Goal: Information Seeking & Learning: Learn about a topic

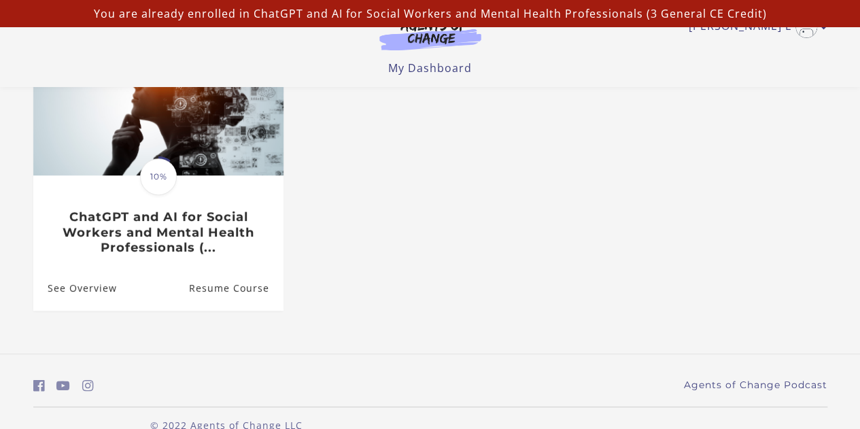
scroll to position [172, 0]
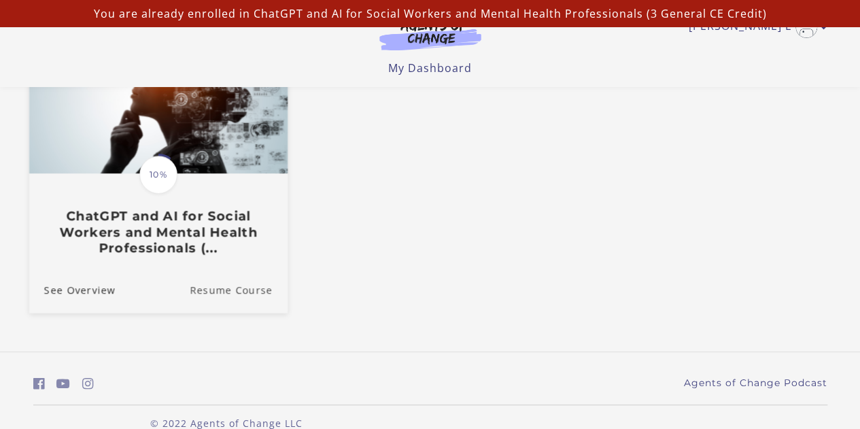
click at [249, 294] on link "Resume Course" at bounding box center [239, 290] width 98 height 46
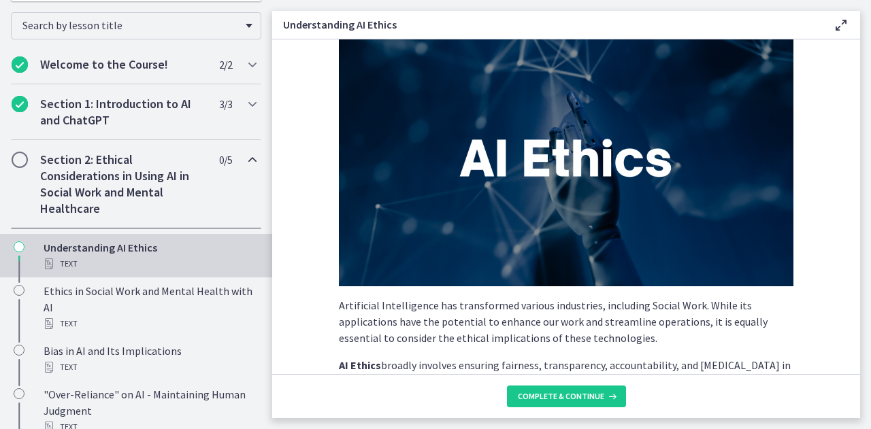
scroll to position [257, 0]
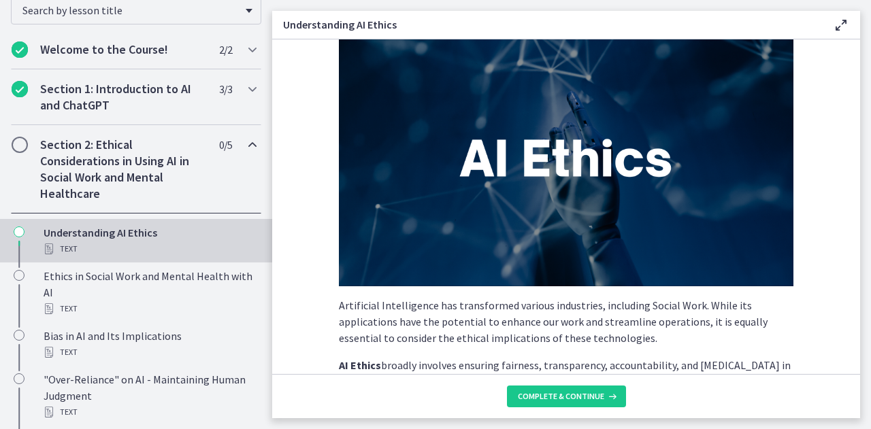
click at [253, 190] on div "Section 2: Ethical Considerations in Using AI in Social Work and Mental Healthc…" at bounding box center [136, 169] width 272 height 88
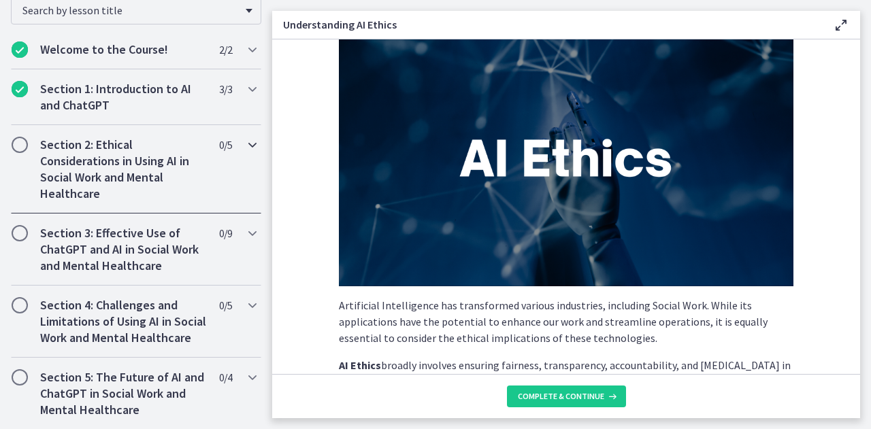
click at [245, 147] on icon "Chapters" at bounding box center [252, 145] width 16 height 16
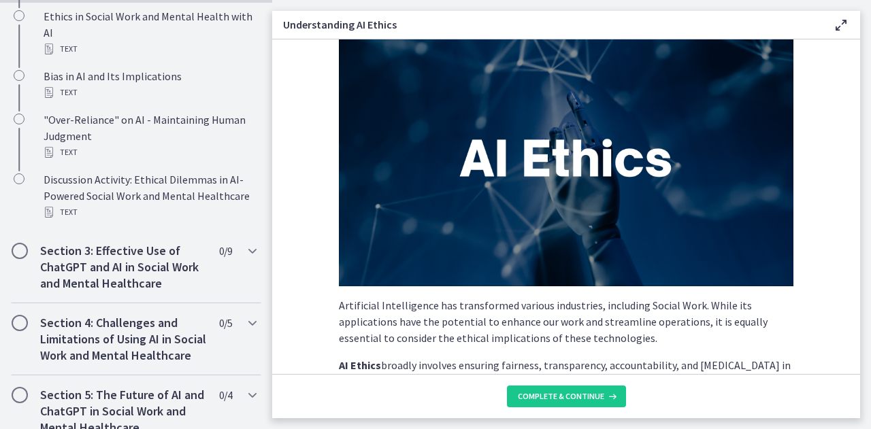
scroll to position [523, 0]
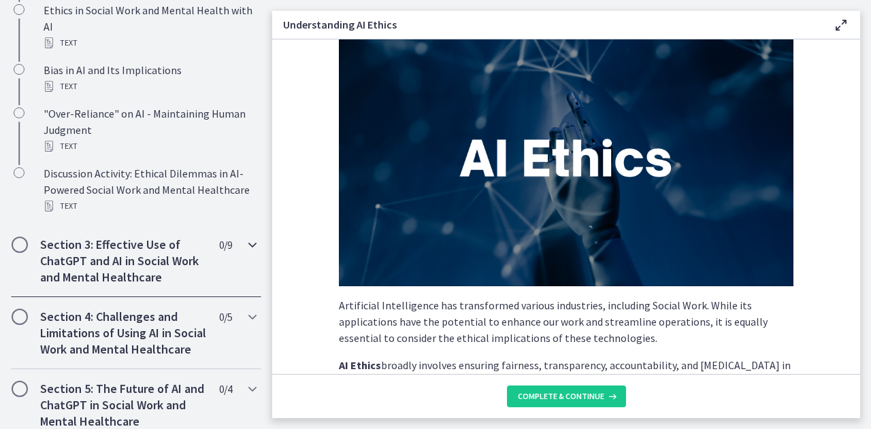
click at [244, 244] on icon "Chapters" at bounding box center [252, 245] width 16 height 16
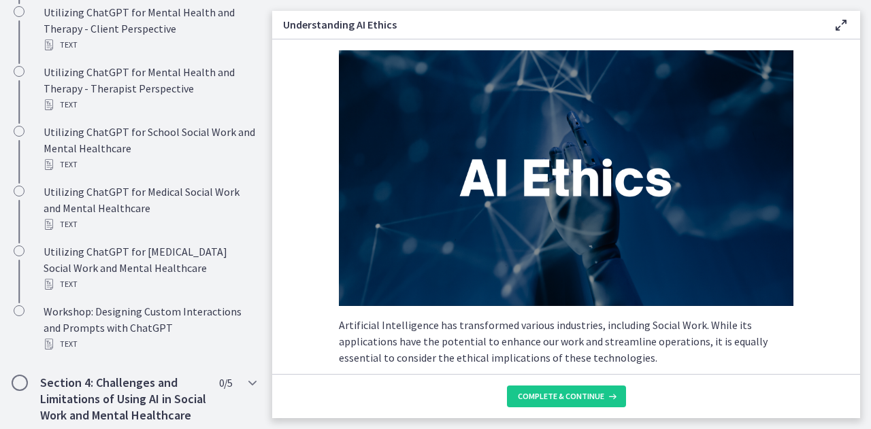
scroll to position [718, 0]
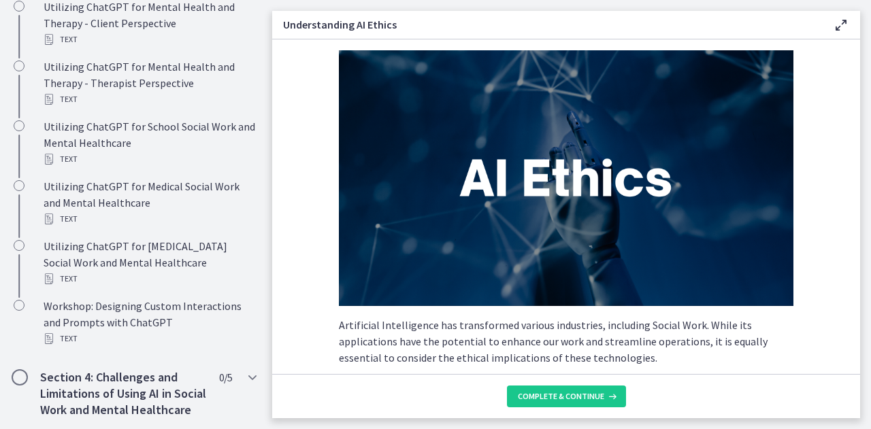
drag, startPoint x: 273, startPoint y: 257, endPoint x: 280, endPoint y: 281, distance: 25.0
click at [280, 281] on section "Artificial Intelligence has transformed various industries, including Social Wo…" at bounding box center [566, 206] width 588 height 335
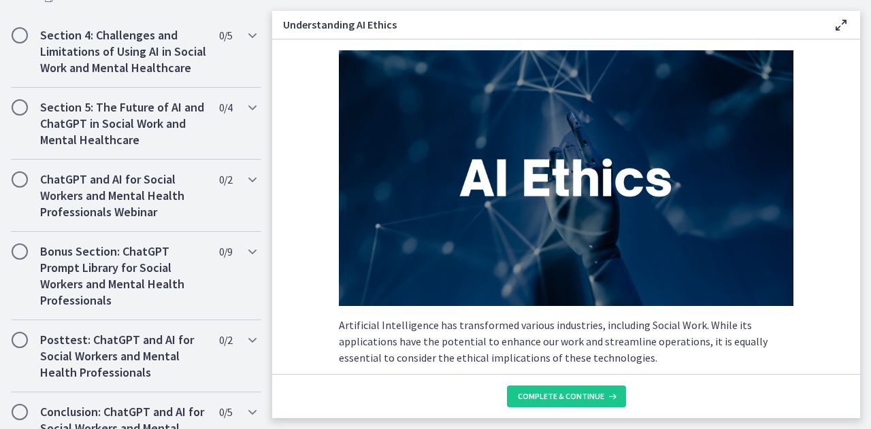
scroll to position [1069, 0]
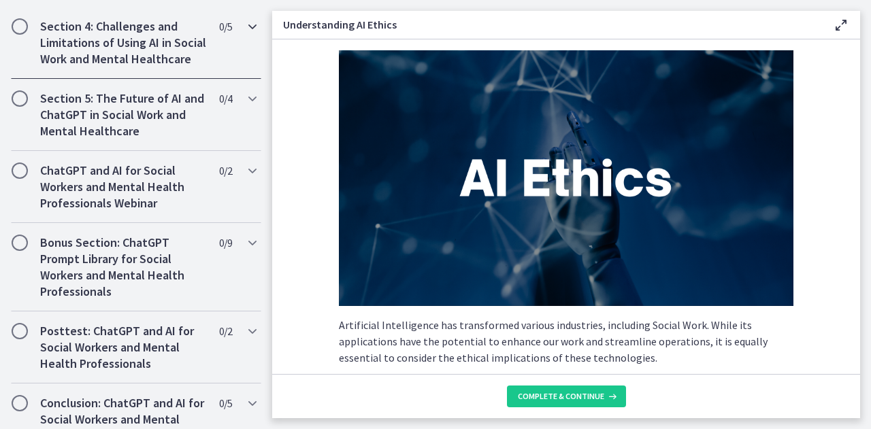
click at [244, 28] on icon "Chapters" at bounding box center [252, 26] width 16 height 16
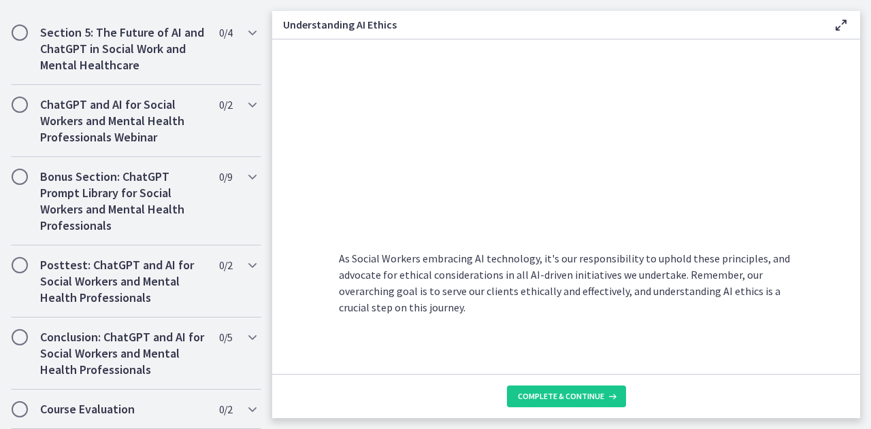
scroll to position [752, 0]
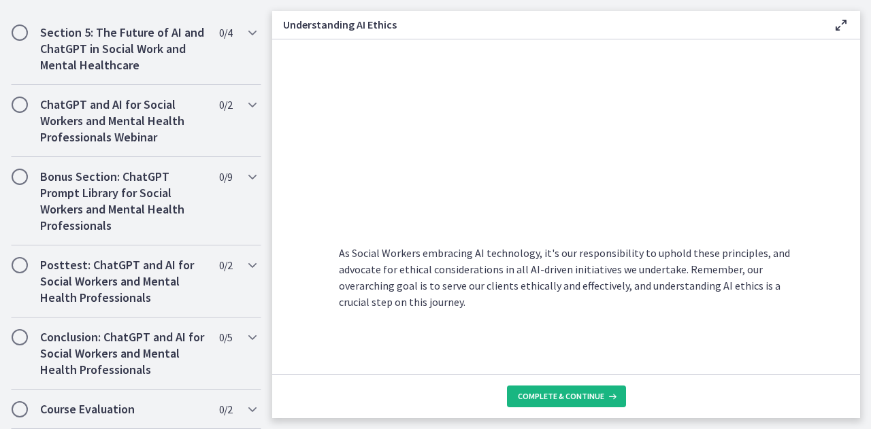
click at [571, 400] on span "Complete & continue" at bounding box center [561, 396] width 86 height 11
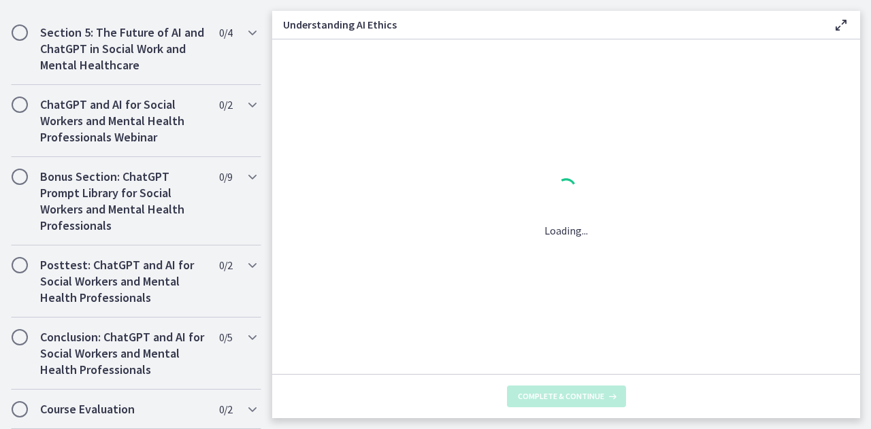
scroll to position [0, 0]
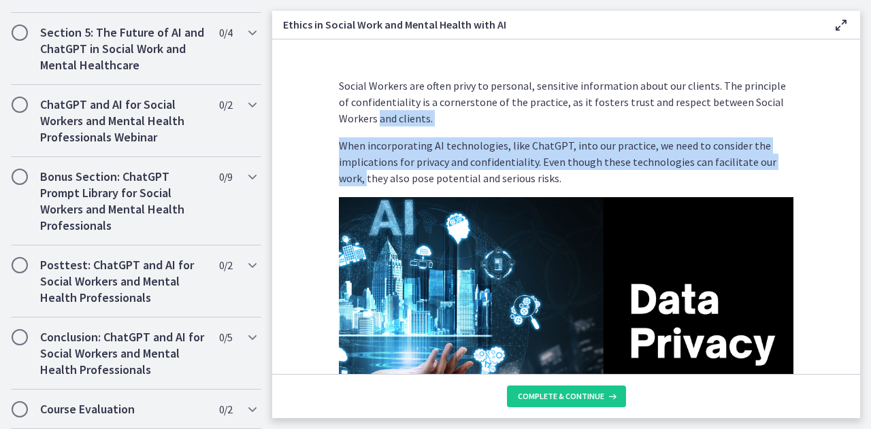
drag, startPoint x: 295, startPoint y: 180, endPoint x: 323, endPoint y: 123, distance: 63.6
click at [323, 123] on section "Social Workers are often privy to personal, sensitive information about our cli…" at bounding box center [566, 206] width 588 height 335
click at [328, 123] on div "Social Workers are often privy to personal, sensitive information about our cli…" at bounding box center [566, 220] width 476 height 307
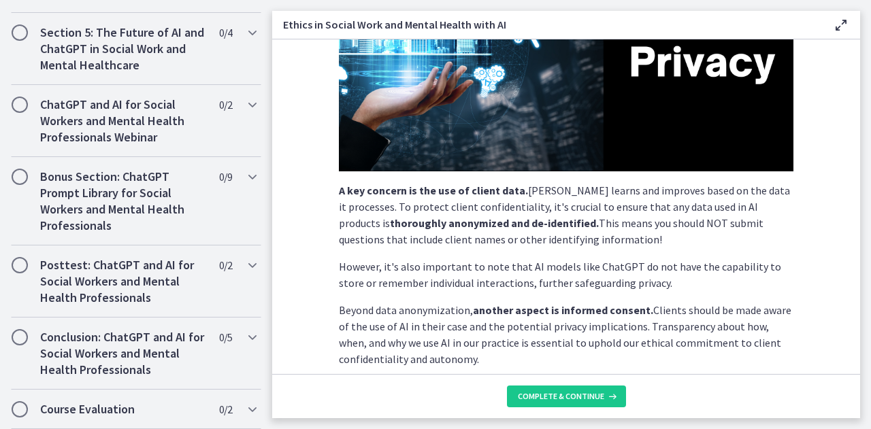
scroll to position [416, 0]
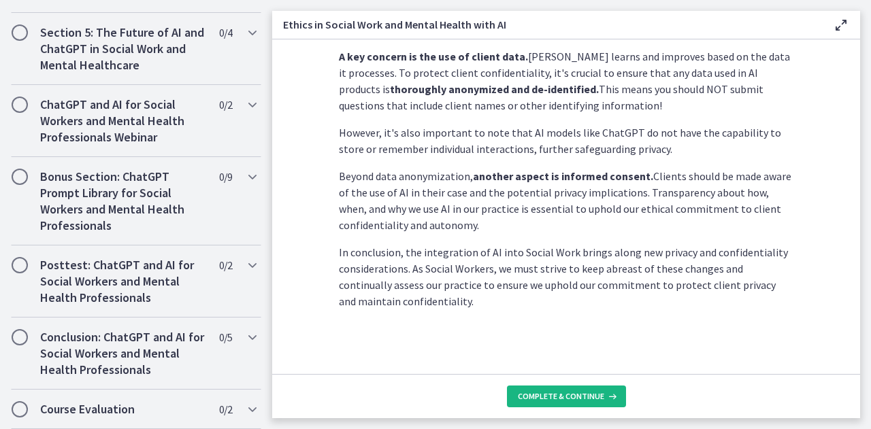
click at [554, 399] on span "Complete & continue" at bounding box center [561, 396] width 86 height 11
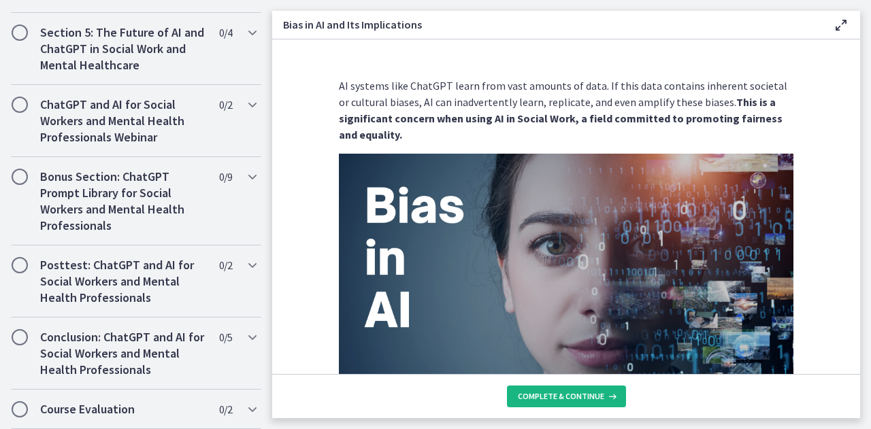
click at [565, 402] on button "Complete & continue" at bounding box center [566, 397] width 119 height 22
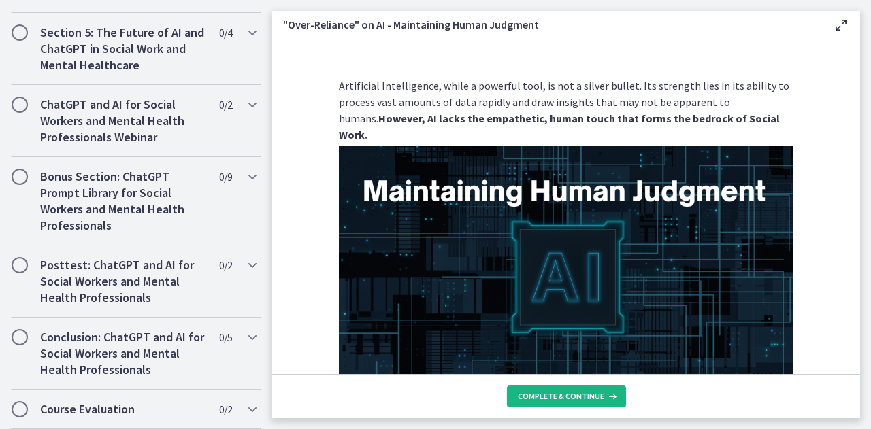
click at [557, 401] on span "Complete & continue" at bounding box center [561, 396] width 86 height 11
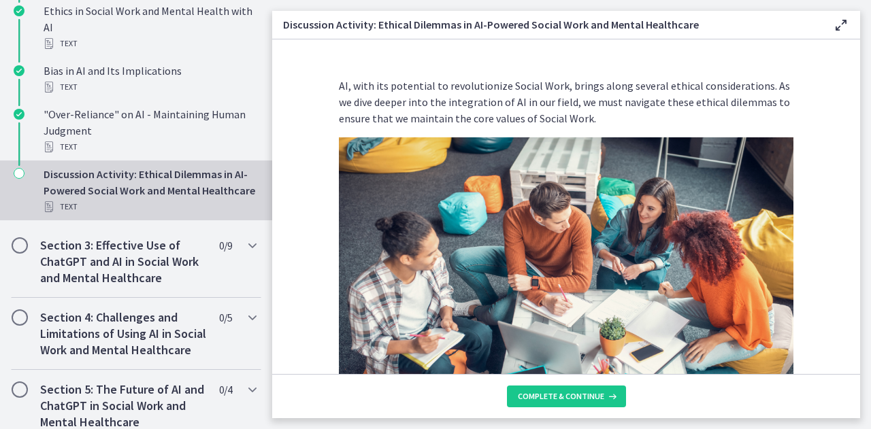
scroll to position [526, 0]
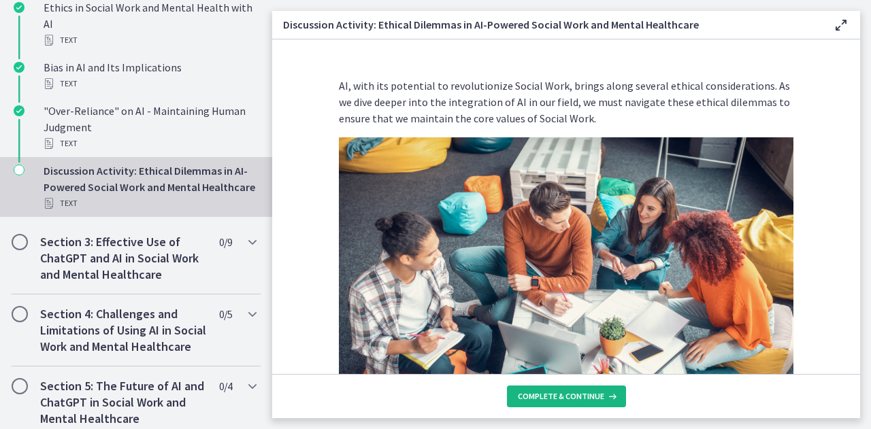
click at [561, 394] on span "Complete & continue" at bounding box center [561, 396] width 86 height 11
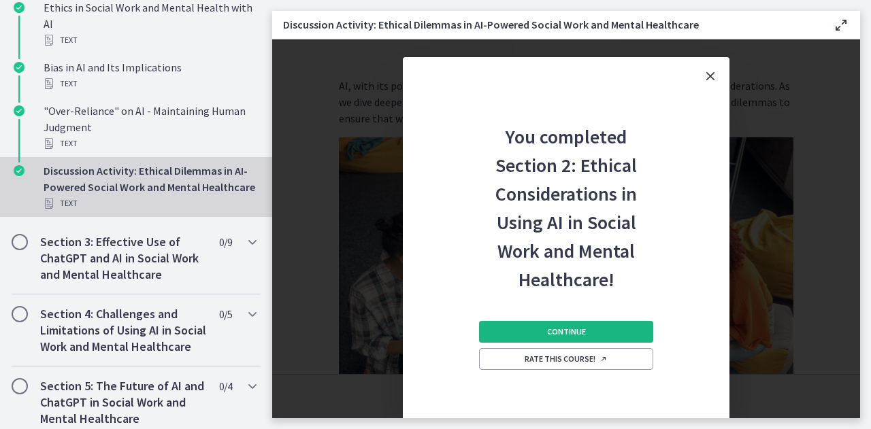
click at [558, 331] on span "Continue" at bounding box center [566, 331] width 39 height 11
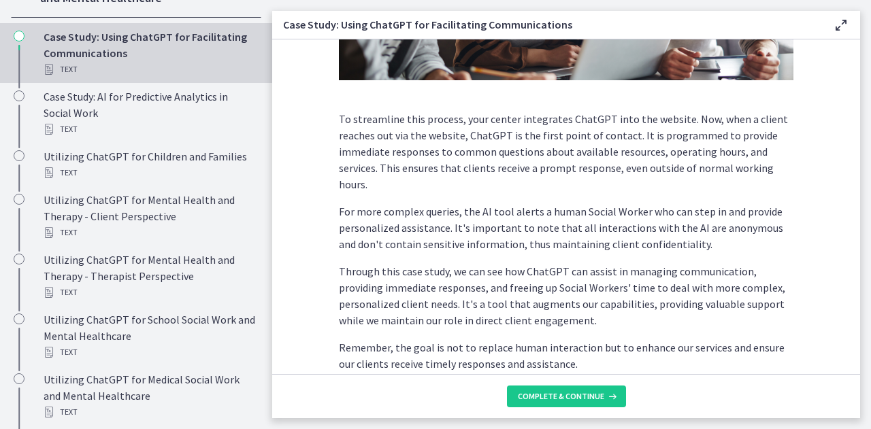
scroll to position [419, 0]
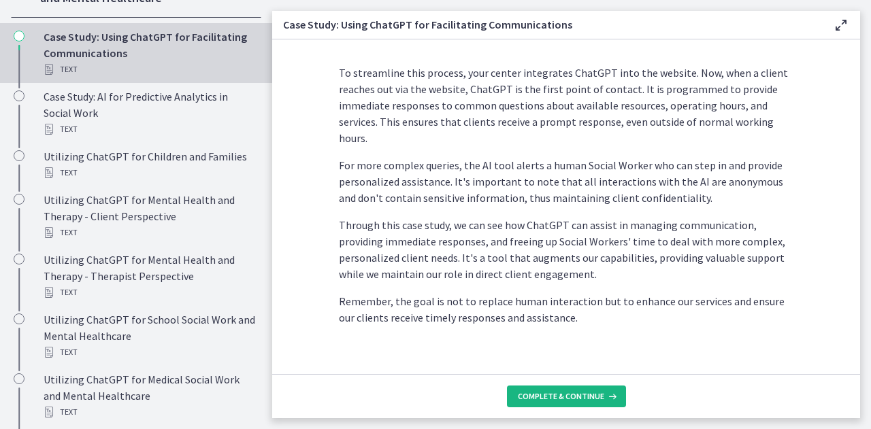
click at [586, 390] on button "Complete & continue" at bounding box center [566, 397] width 119 height 22
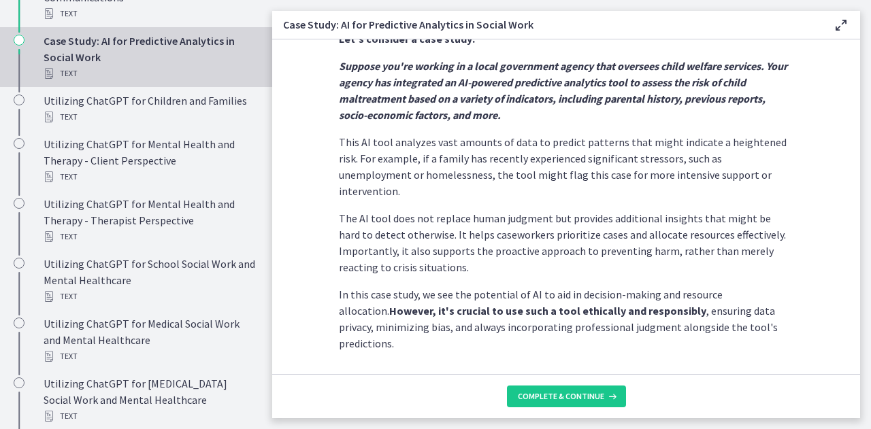
scroll to position [375, 0]
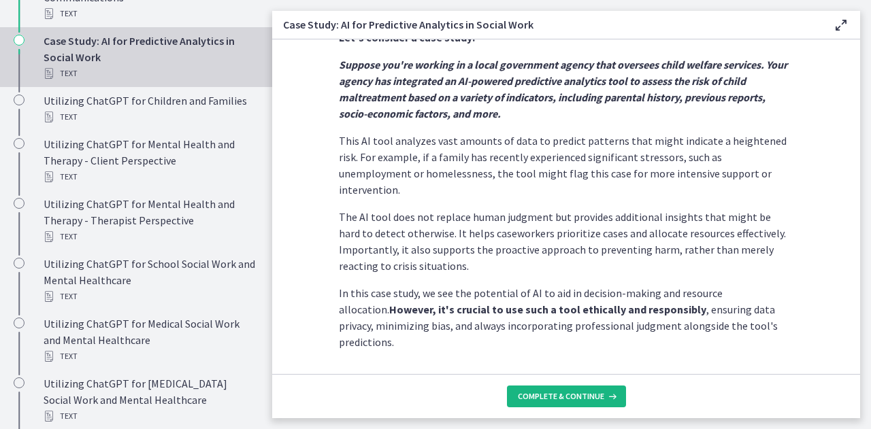
click at [551, 394] on span "Complete & continue" at bounding box center [561, 396] width 86 height 11
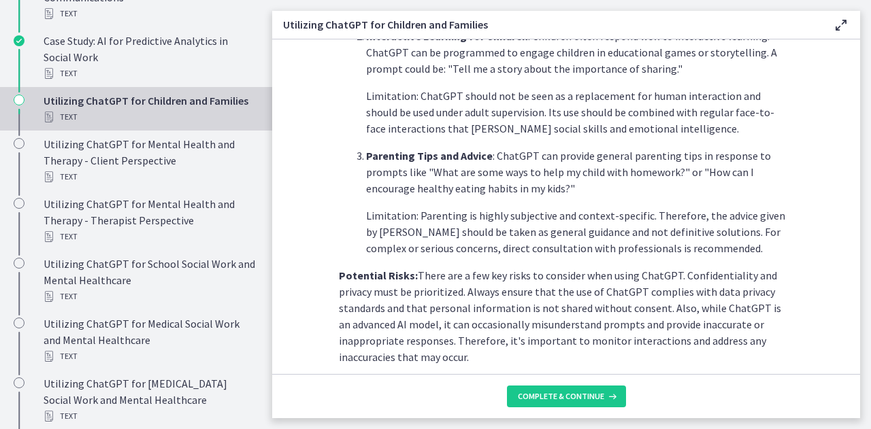
scroll to position [540, 0]
click at [560, 393] on span "Complete & continue" at bounding box center [561, 396] width 86 height 11
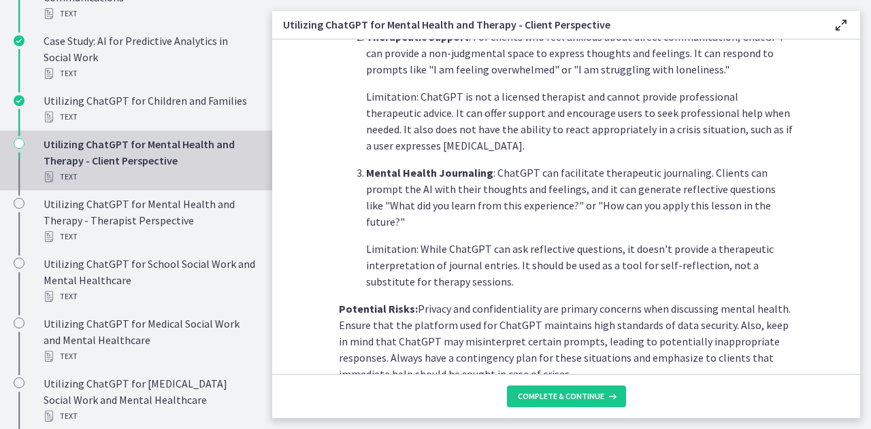
scroll to position [514, 0]
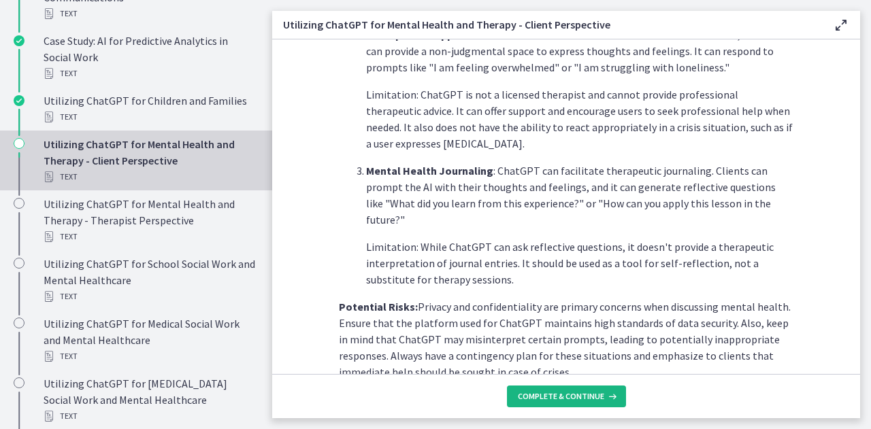
click at [562, 397] on span "Complete & continue" at bounding box center [561, 396] width 86 height 11
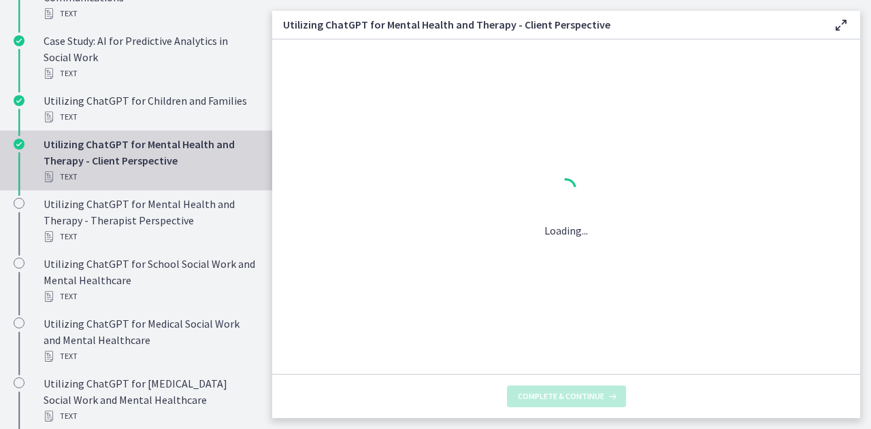
scroll to position [0, 0]
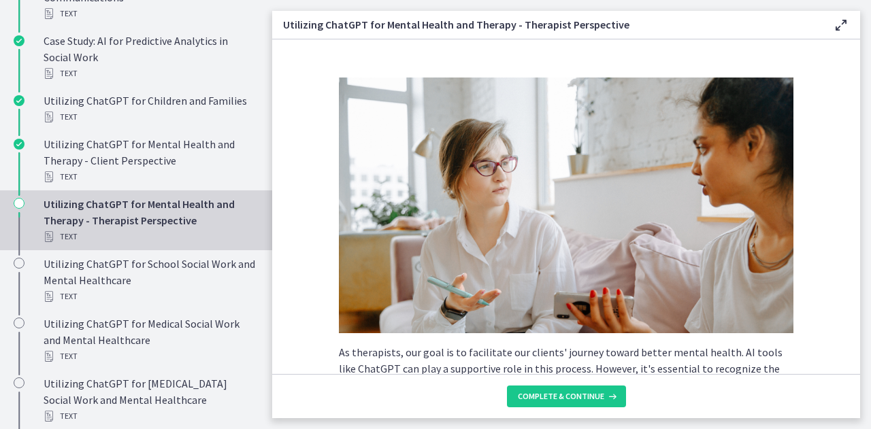
click at [294, 322] on section "As therapists, our goal is to facilitate our clients' journey toward better men…" at bounding box center [566, 206] width 588 height 335
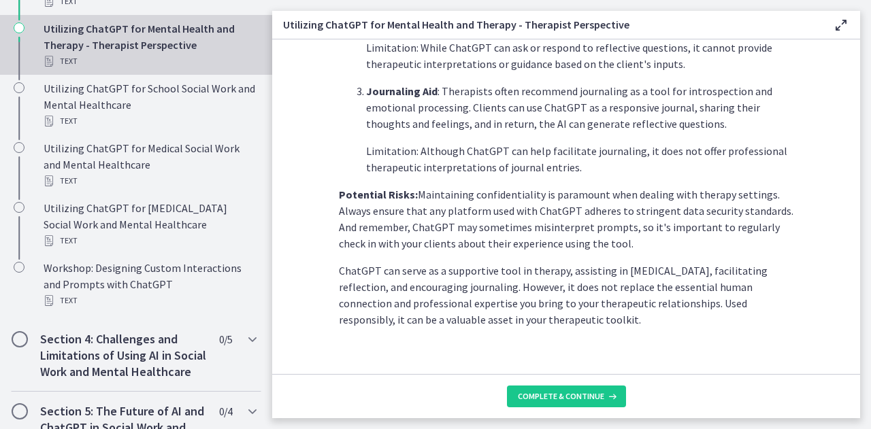
scroll to position [766, 0]
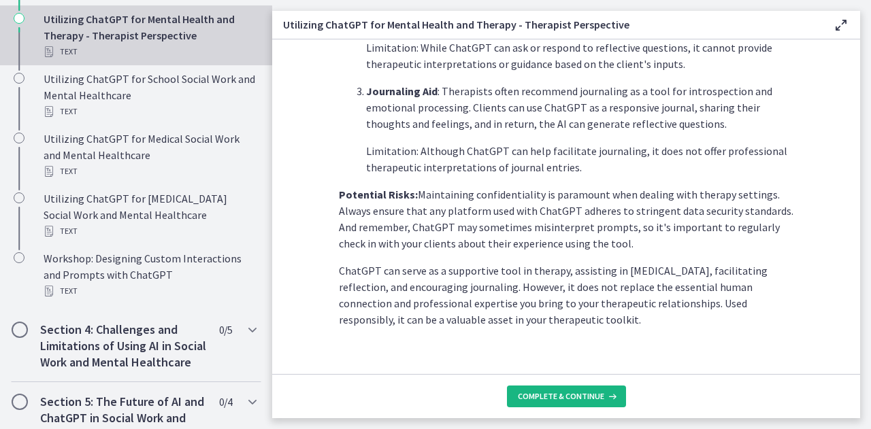
click at [545, 397] on span "Complete & continue" at bounding box center [561, 396] width 86 height 11
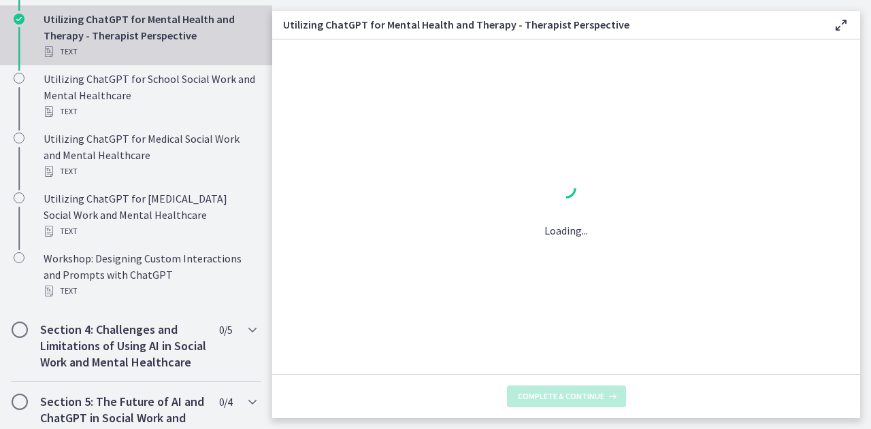
scroll to position [0, 0]
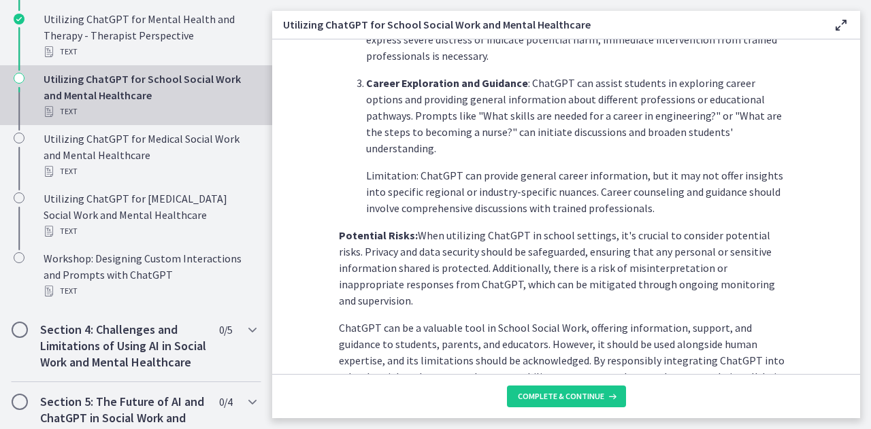
scroll to position [619, 0]
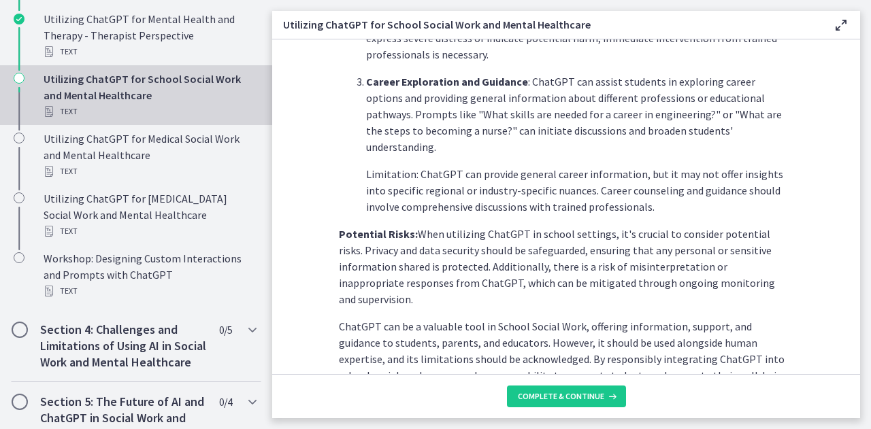
click at [302, 292] on section "School Social Workers play a vital role in supporting students, families, and e…" at bounding box center [566, 206] width 588 height 335
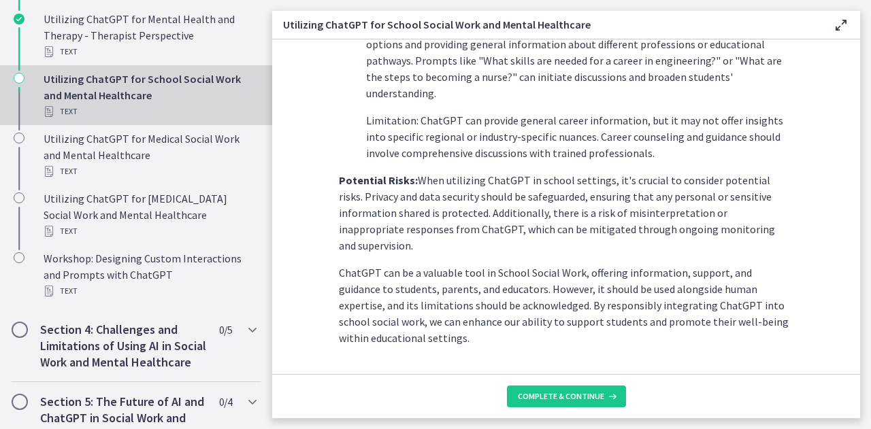
scroll to position [677, 0]
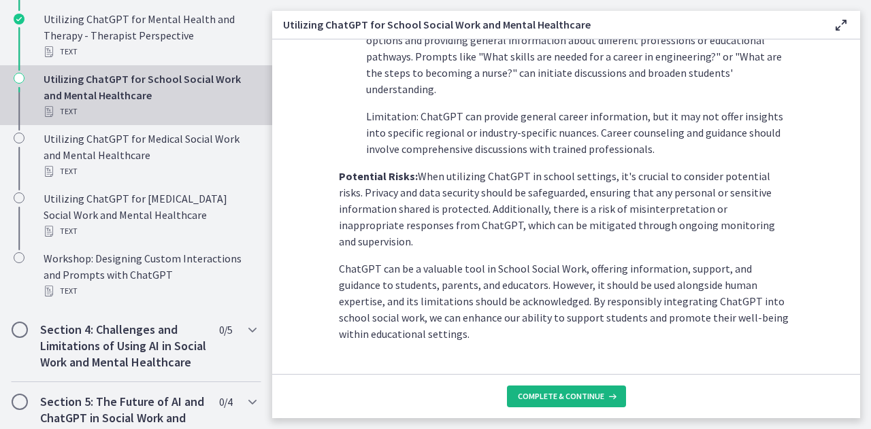
click at [573, 392] on span "Complete & continue" at bounding box center [561, 396] width 86 height 11
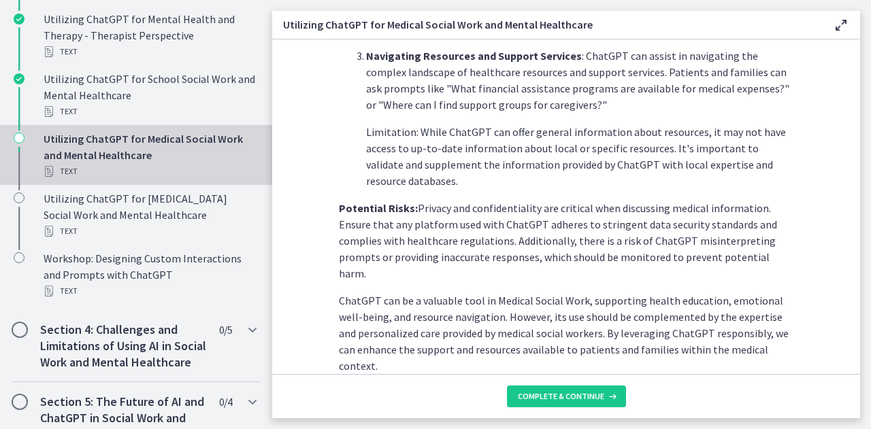
scroll to position [628, 0]
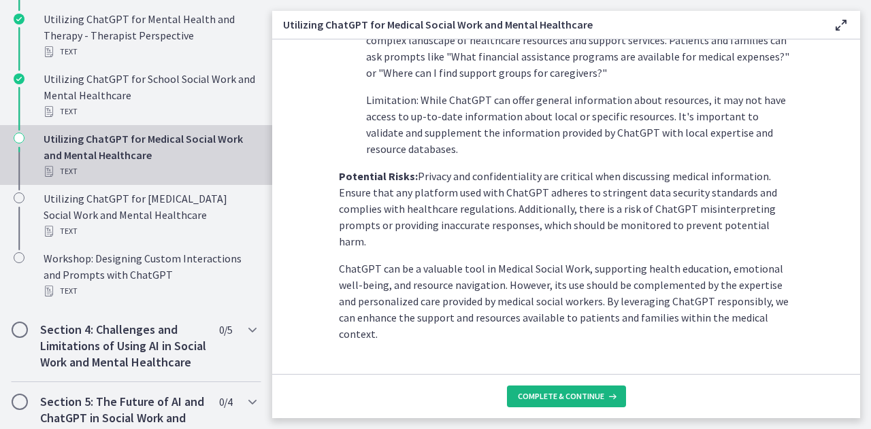
drag, startPoint x: 567, startPoint y: 399, endPoint x: 579, endPoint y: 401, distance: 12.4
click at [579, 401] on span "Complete & continue" at bounding box center [561, 396] width 86 height 11
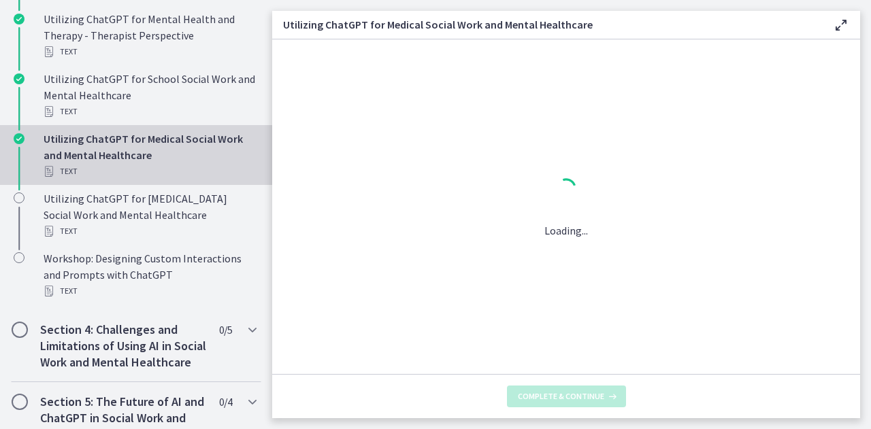
scroll to position [0, 0]
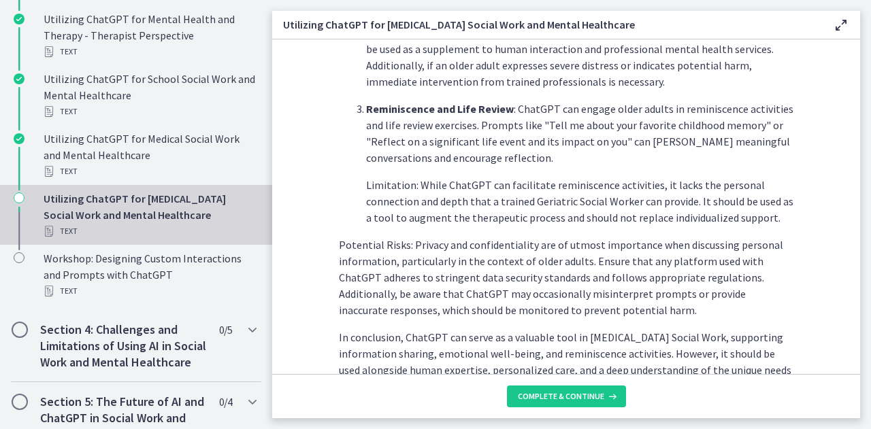
scroll to position [609, 0]
click at [570, 393] on span "Complete & continue" at bounding box center [561, 396] width 86 height 11
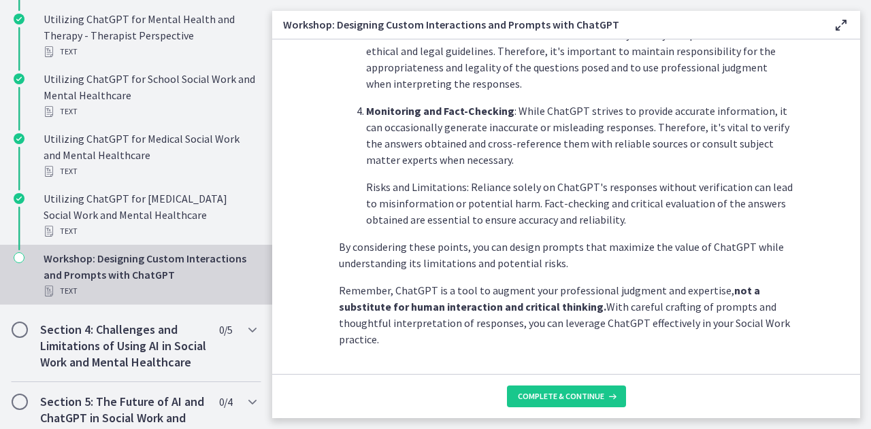
scroll to position [788, 0]
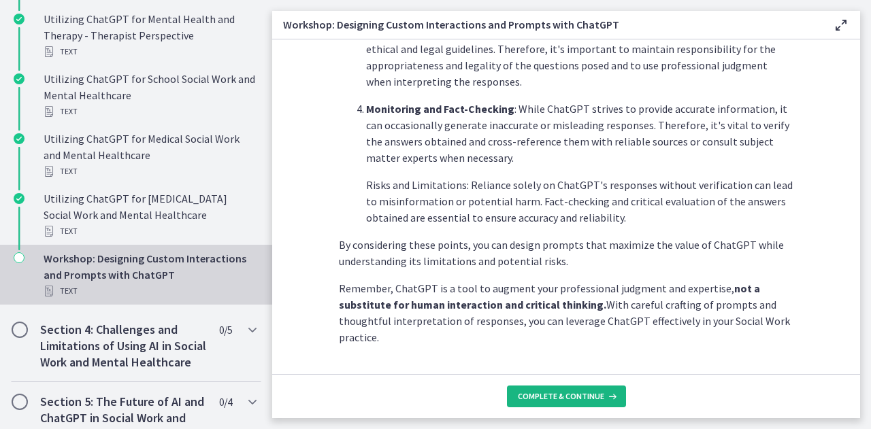
click at [559, 388] on button "Complete & continue" at bounding box center [566, 397] width 119 height 22
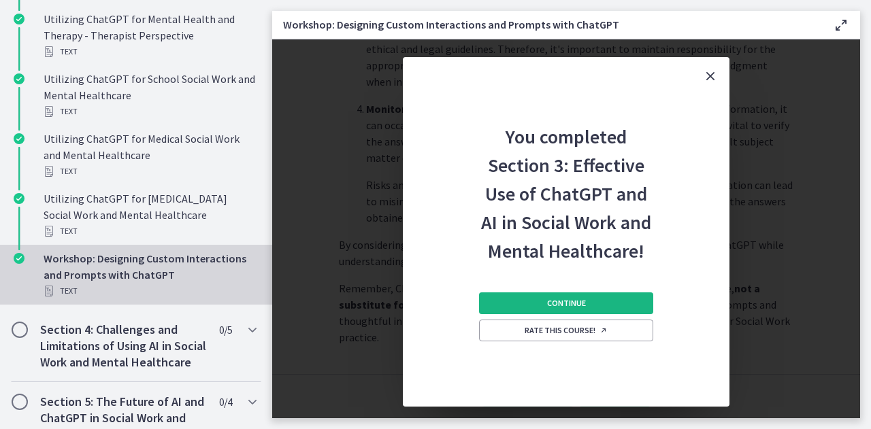
click at [592, 304] on button "Continue" at bounding box center [566, 303] width 174 height 22
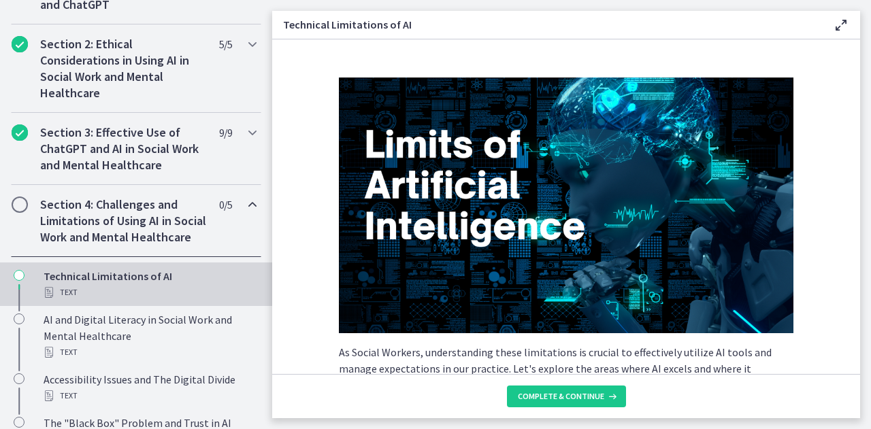
scroll to position [400, 0]
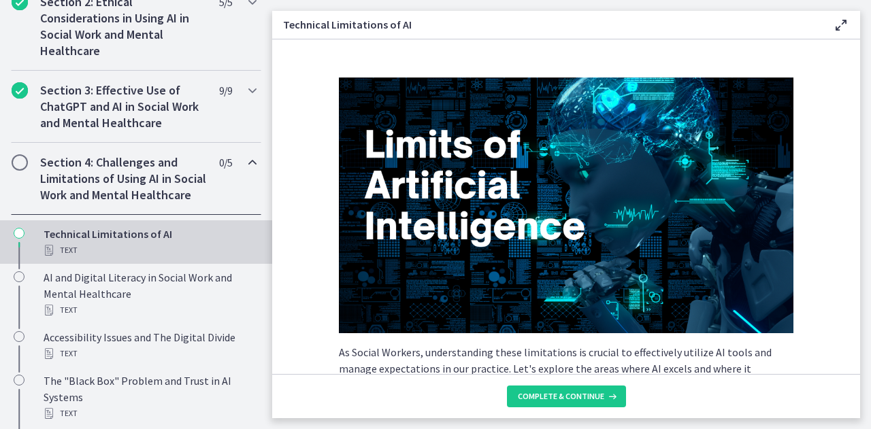
click at [133, 177] on h2 "Section 4: Challenges and Limitations of Using AI in Social Work and Mental Hea…" at bounding box center [123, 178] width 166 height 49
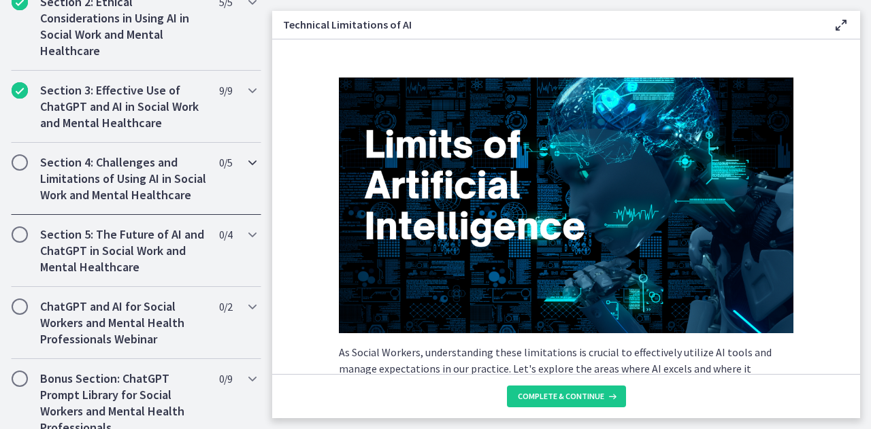
click at [133, 177] on h2 "Section 4: Challenges and Limitations of Using AI in Social Work and Mental Hea…" at bounding box center [123, 178] width 166 height 49
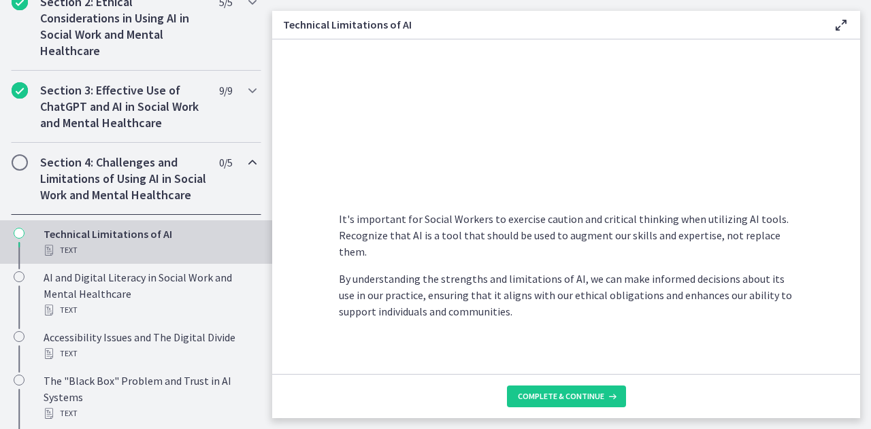
scroll to position [1041, 0]
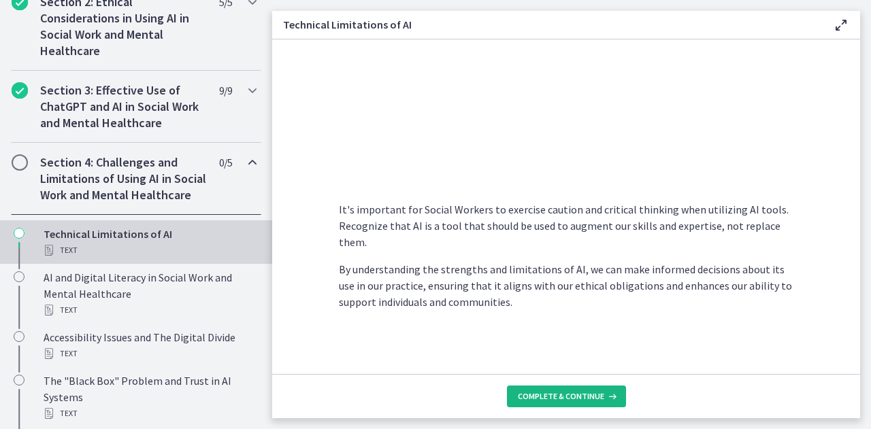
click at [586, 392] on span "Complete & continue" at bounding box center [561, 396] width 86 height 11
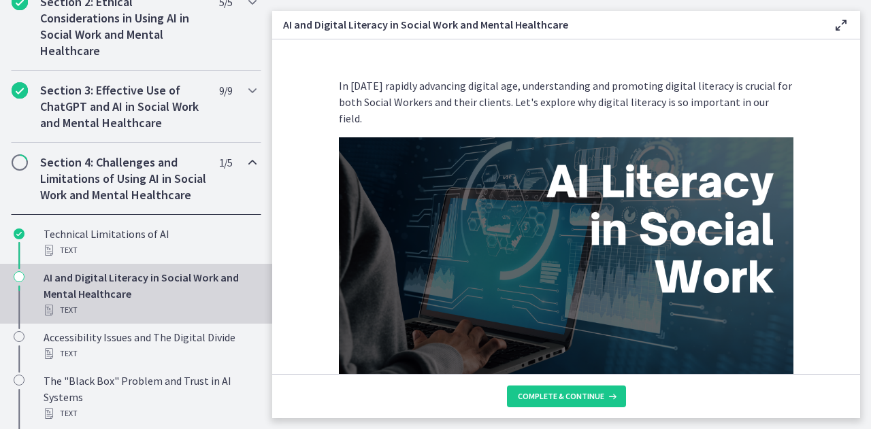
click at [92, 179] on h2 "Section 4: Challenges and Limitations of Using AI in Social Work and Mental Hea…" at bounding box center [123, 178] width 166 height 49
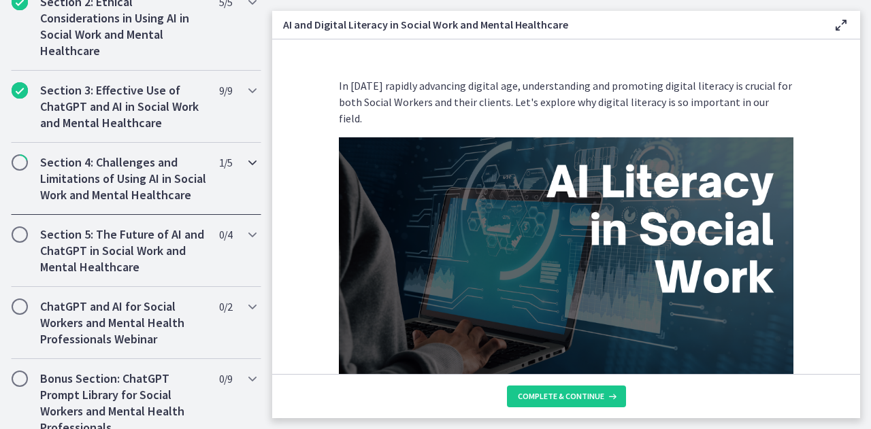
click at [65, 172] on h2 "Section 4: Challenges and Limitations of Using AI in Social Work and Mental Hea…" at bounding box center [123, 178] width 166 height 49
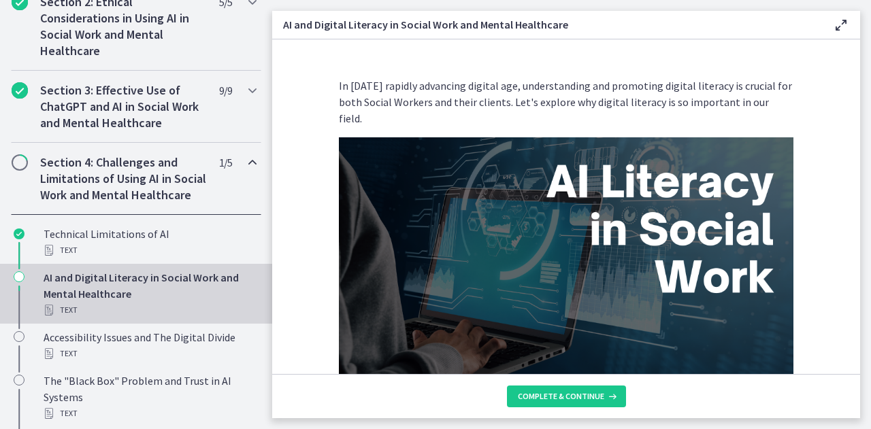
click at [18, 164] on span "Chapters" at bounding box center [20, 163] width 14 height 14
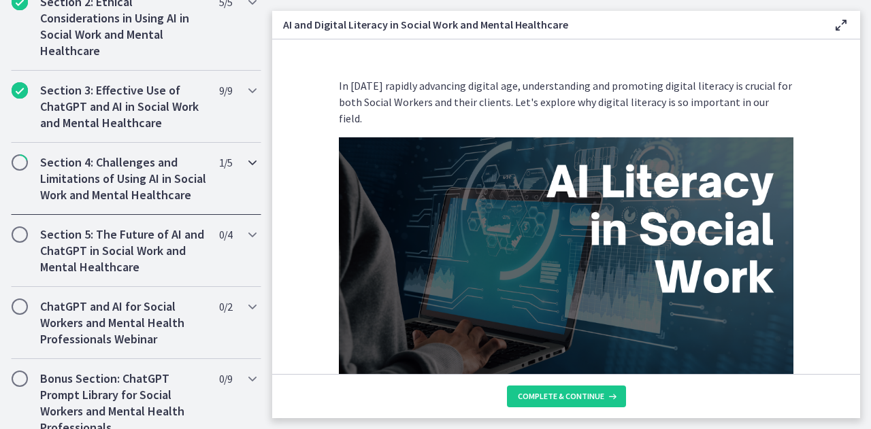
click at [18, 164] on span "Chapters" at bounding box center [20, 163] width 14 height 14
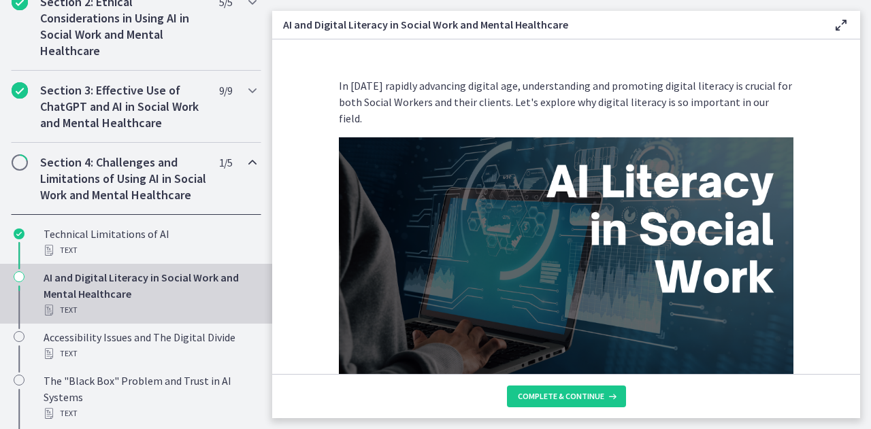
click at [257, 163] on div "Section 4: Challenges and Limitations of Using AI in Social Work and Mental Hea…" at bounding box center [136, 179] width 272 height 72
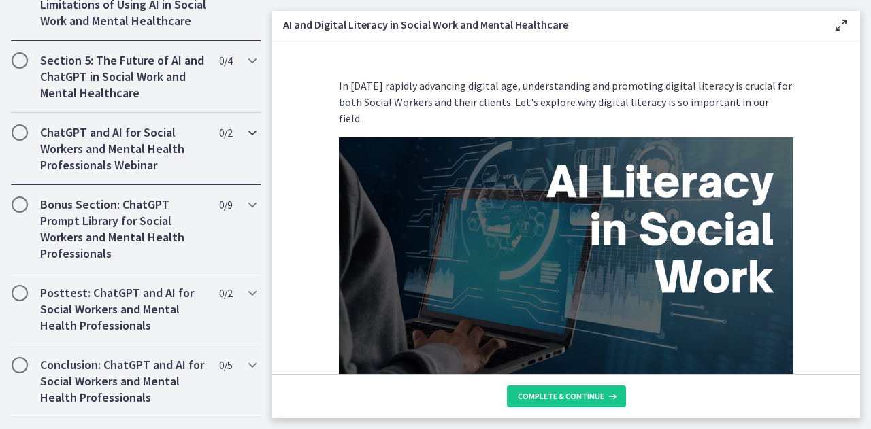
scroll to position [614, 0]
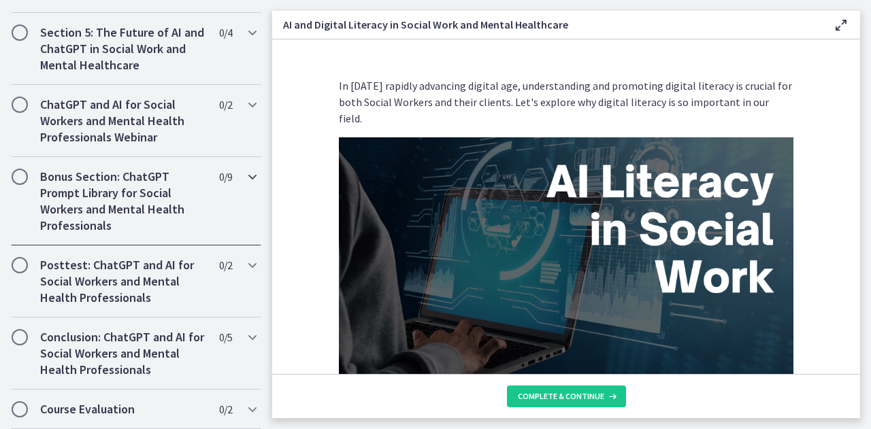
click at [251, 183] on div "Bonus Section: ChatGPT Prompt Library for Social Workers and Mental Health Prof…" at bounding box center [136, 201] width 272 height 88
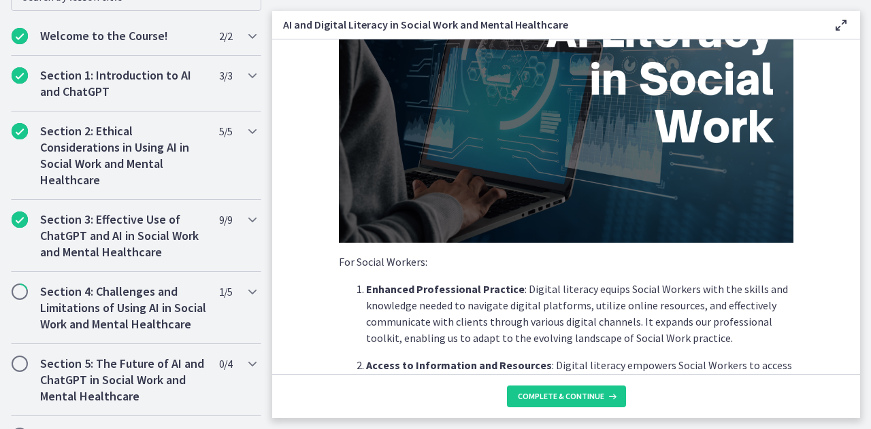
scroll to position [276, 0]
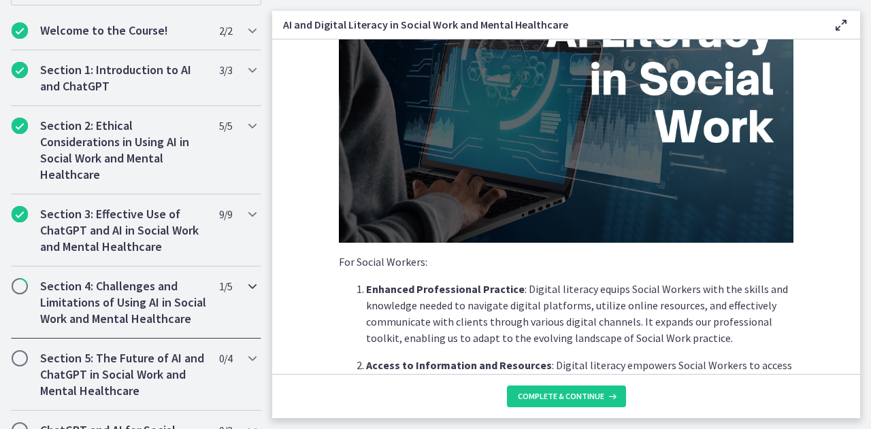
click at [244, 286] on icon "Chapters" at bounding box center [252, 286] width 16 height 16
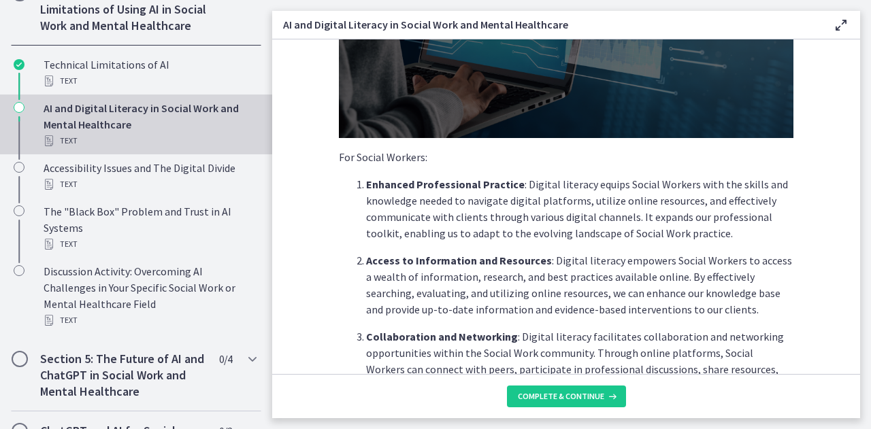
scroll to position [570, 0]
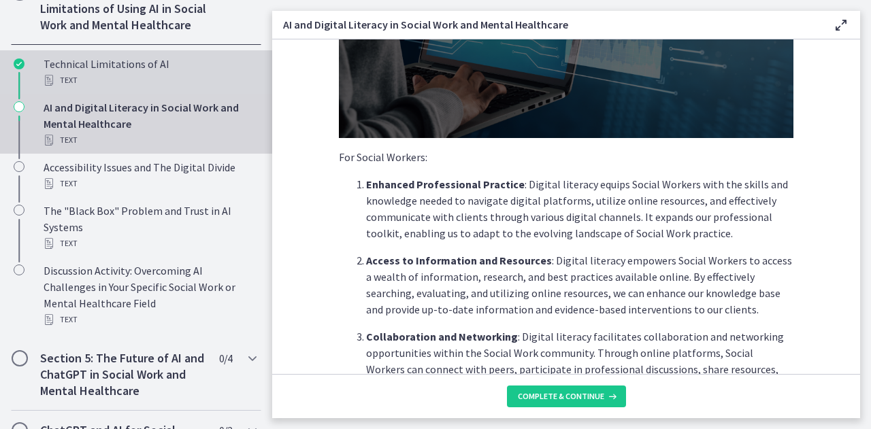
click at [143, 81] on div "Technical Limitations of AI Text" at bounding box center [150, 72] width 212 height 33
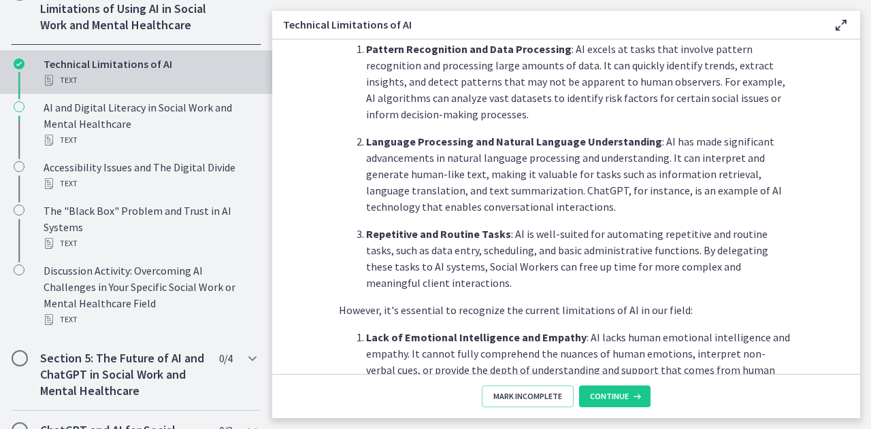
scroll to position [368, 0]
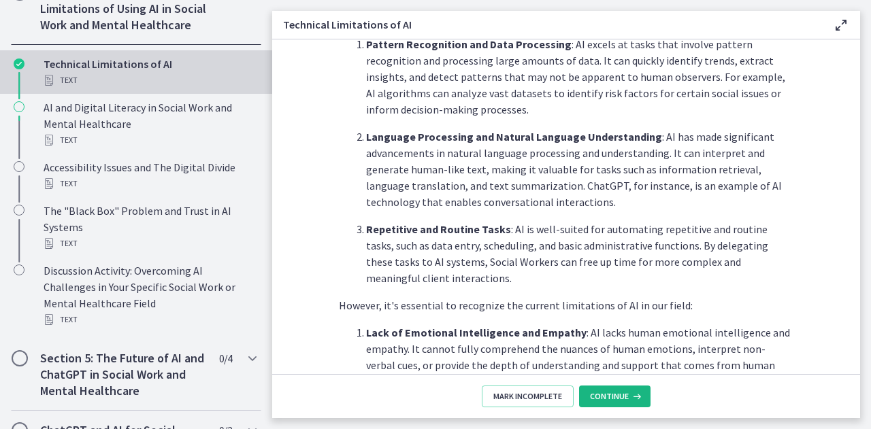
click at [628, 395] on icon at bounding box center [635, 396] width 14 height 11
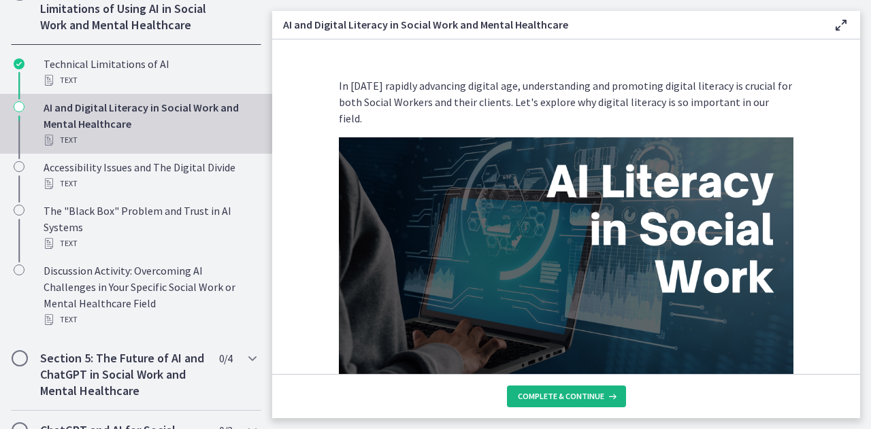
click at [577, 398] on span "Complete & continue" at bounding box center [561, 396] width 86 height 11
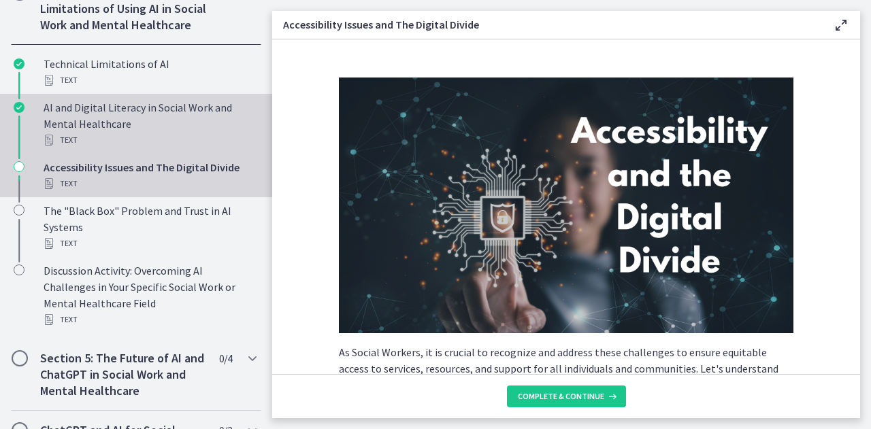
click at [177, 124] on div "AI and Digital Literacy in Social Work and Mental Healthcare Text" at bounding box center [150, 123] width 212 height 49
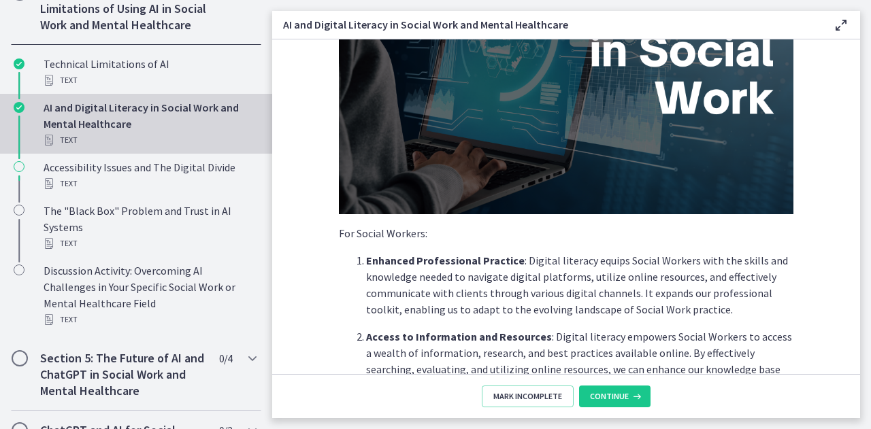
scroll to position [181, 0]
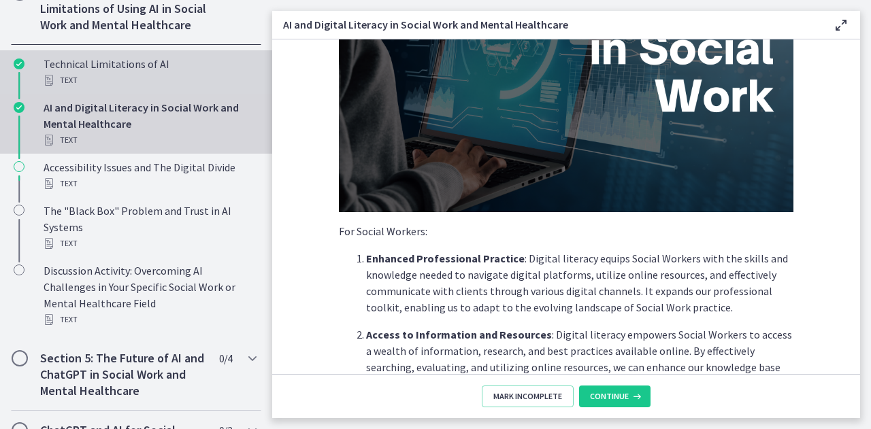
click at [91, 84] on div "Technical Limitations of AI Text" at bounding box center [150, 72] width 212 height 33
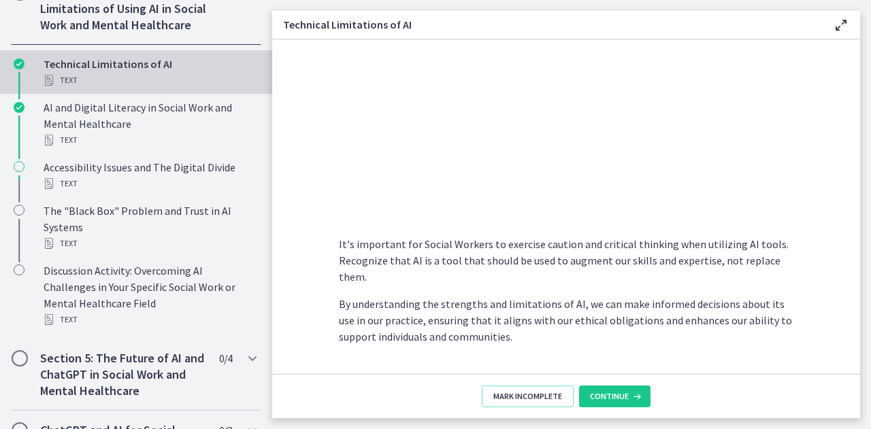
scroll to position [1009, 0]
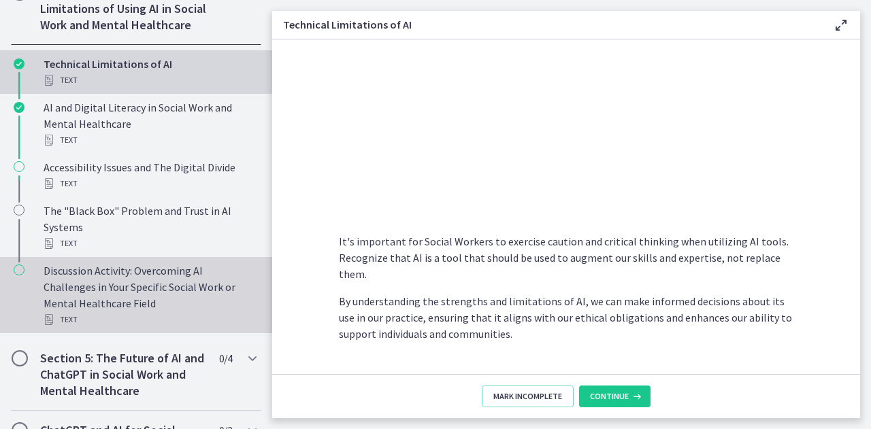
click at [261, 283] on link "Discussion Activity: Overcoming AI Challenges in Your Specific Social Work or M…" at bounding box center [136, 295] width 272 height 76
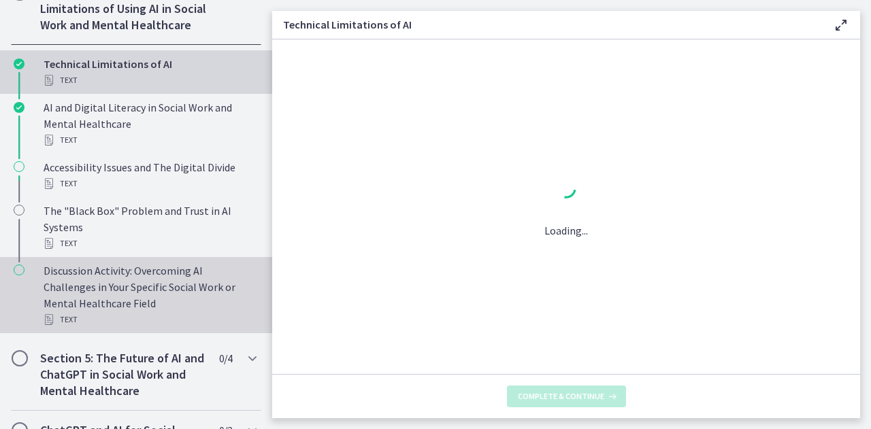
scroll to position [0, 0]
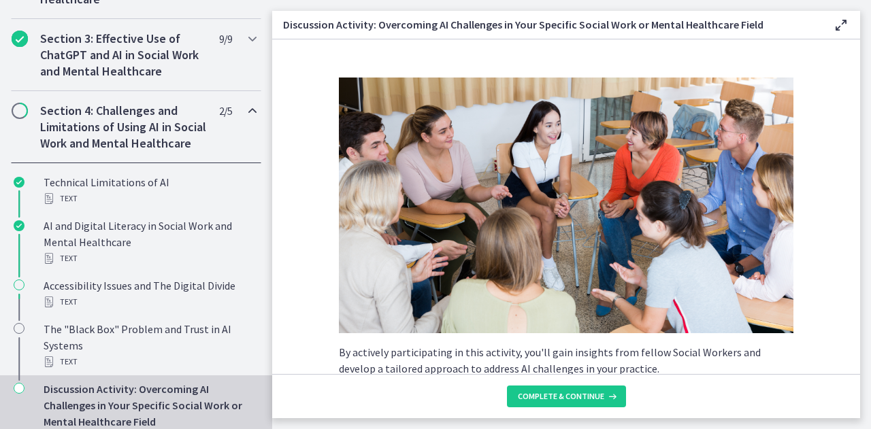
scroll to position [446, 0]
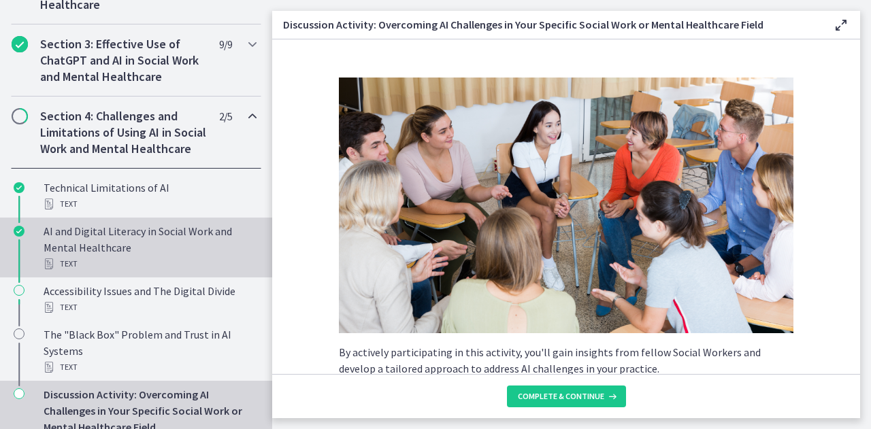
click at [193, 244] on div "AI and Digital Literacy in Social Work and Mental Healthcare Text" at bounding box center [150, 247] width 212 height 49
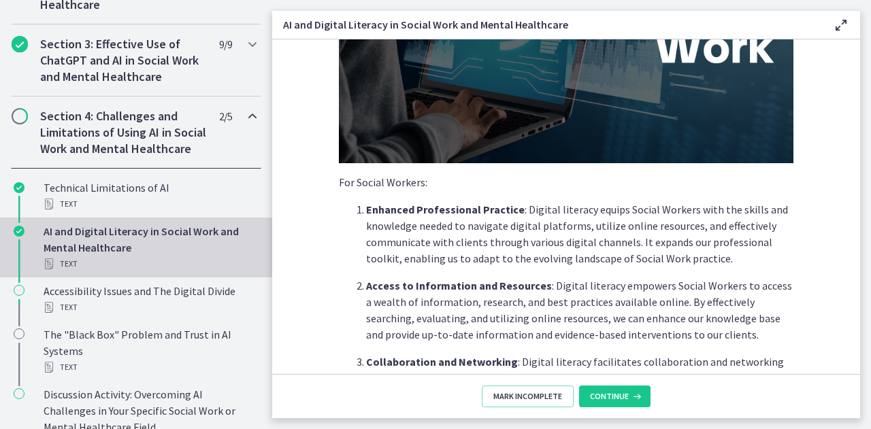
scroll to position [241, 0]
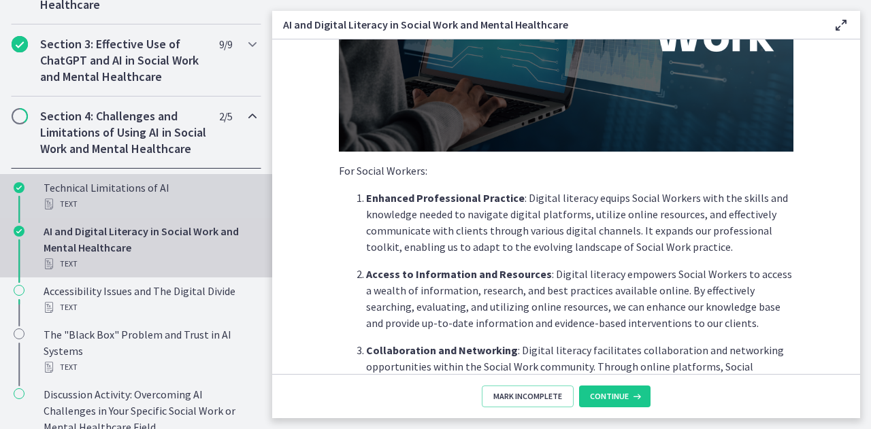
click at [177, 206] on div "Technical Limitations of AI Text" at bounding box center [150, 196] width 212 height 33
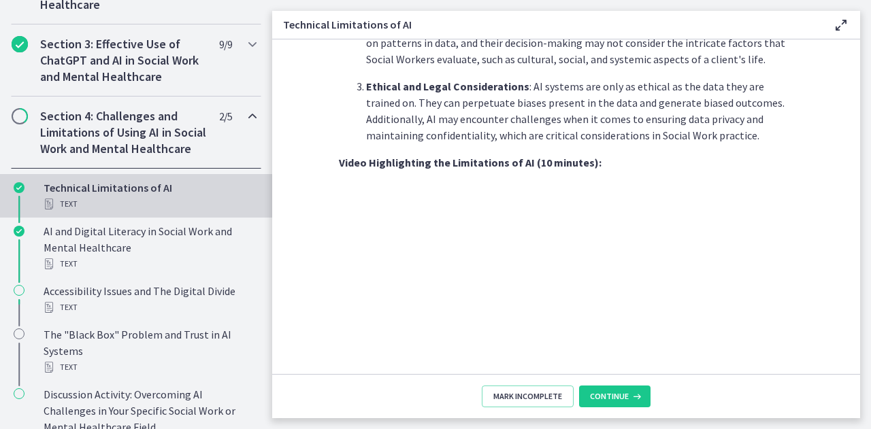
scroll to position [802, 0]
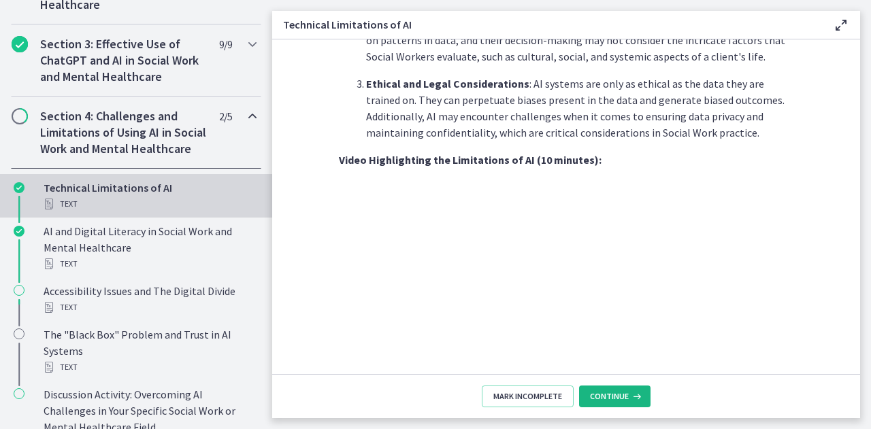
click at [624, 397] on span "Continue" at bounding box center [609, 396] width 39 height 11
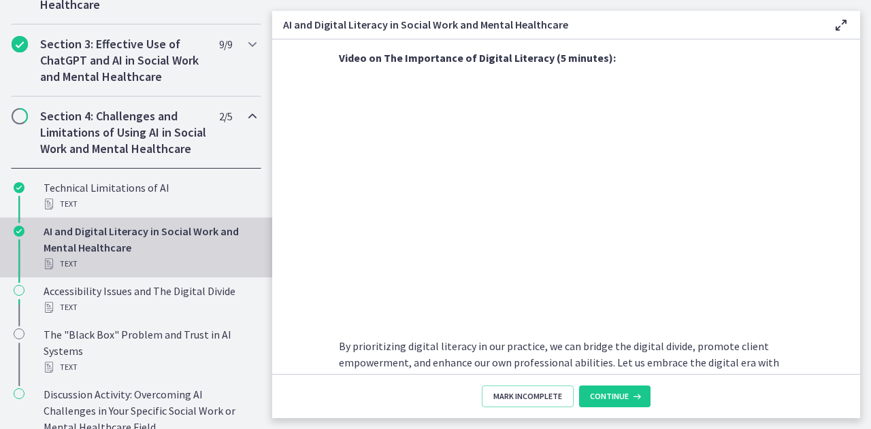
scroll to position [1181, 0]
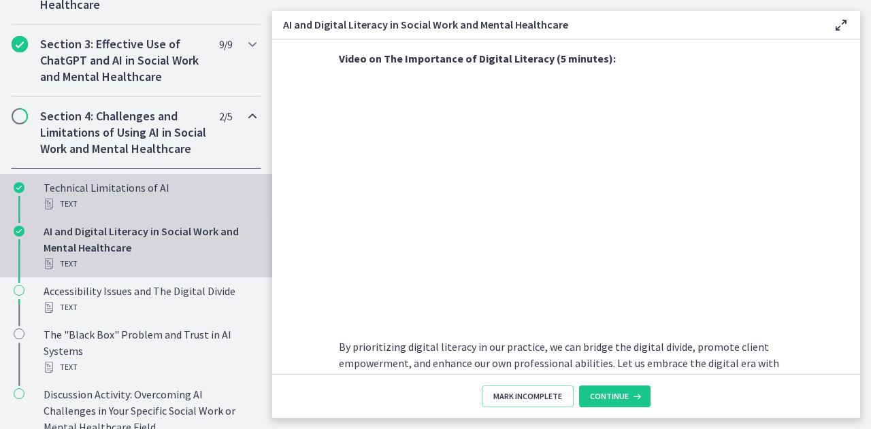
drag, startPoint x: 5, startPoint y: 183, endPoint x: 10, endPoint y: 224, distance: 41.7
click at [10, 224] on ul "Technical Limitations of AI Text AI and Digital Literacy in Social Work and Men…" at bounding box center [136, 316] width 272 height 294
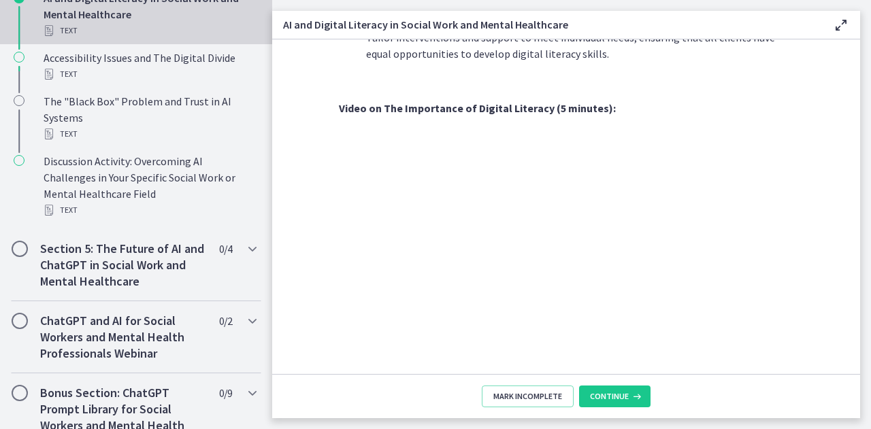
scroll to position [1128, 0]
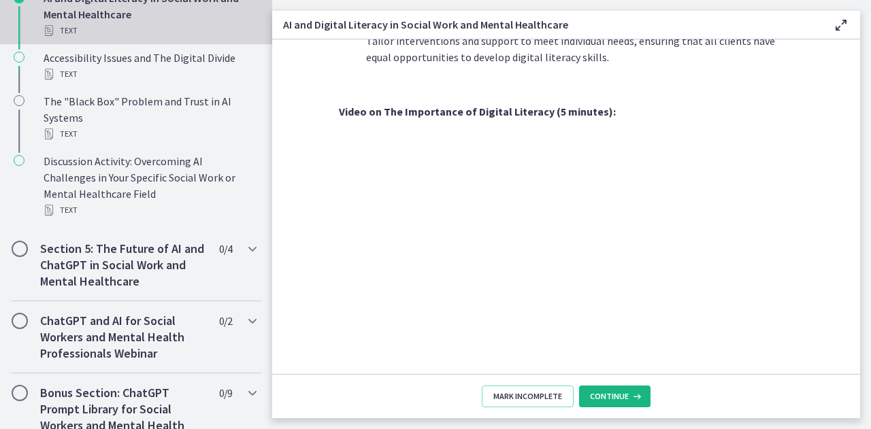
click at [605, 394] on span "Continue" at bounding box center [609, 396] width 39 height 11
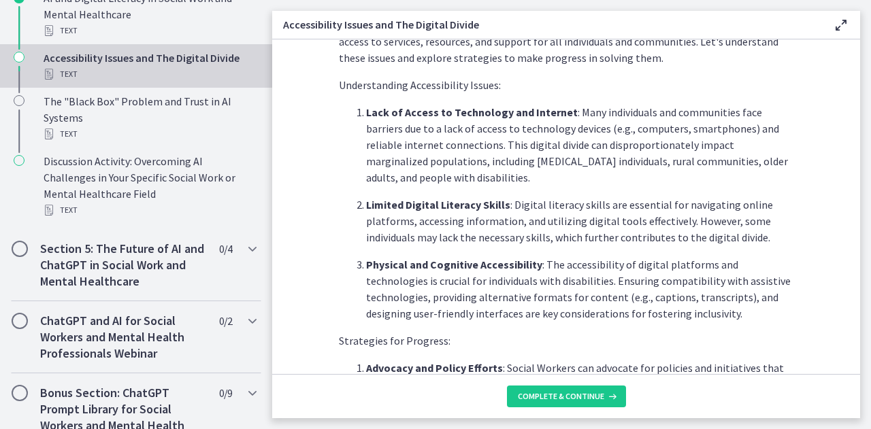
scroll to position [326, 0]
click at [822, 289] on section "As Social Workers, it is crucial to recognize and address these challenges to e…" at bounding box center [566, 206] width 588 height 335
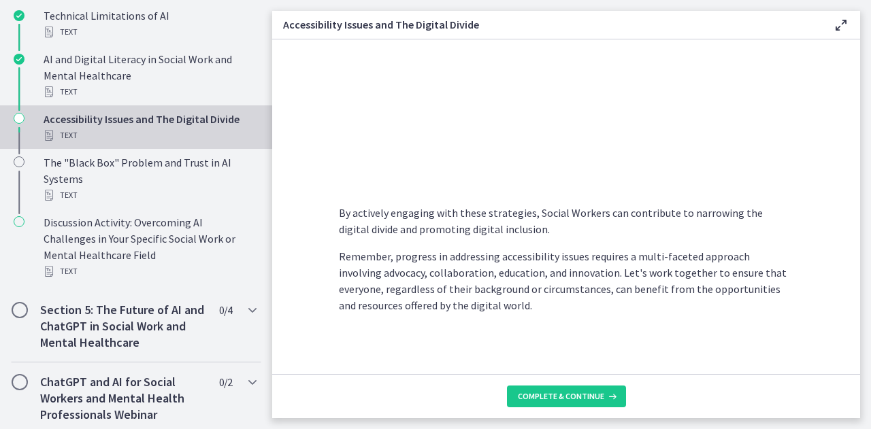
scroll to position [1231, 0]
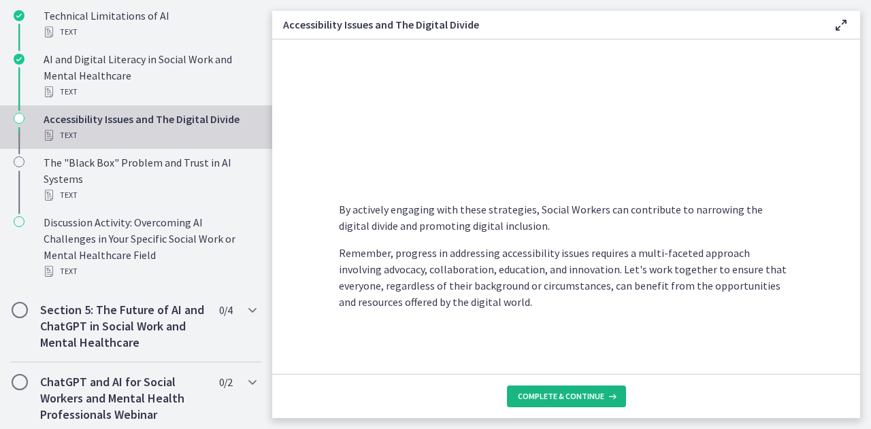
click at [575, 393] on span "Complete & continue" at bounding box center [561, 396] width 86 height 11
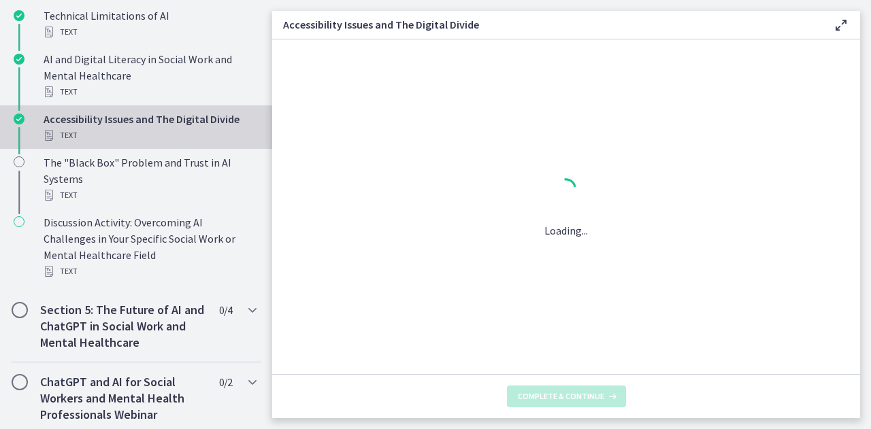
scroll to position [0, 0]
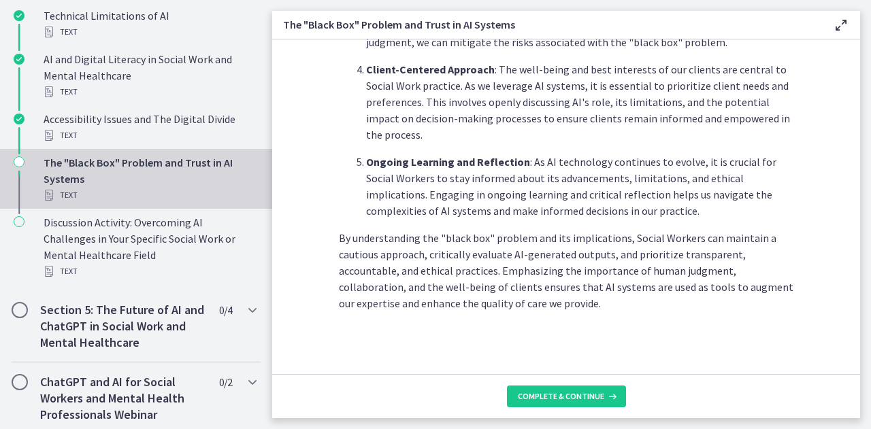
scroll to position [742, 0]
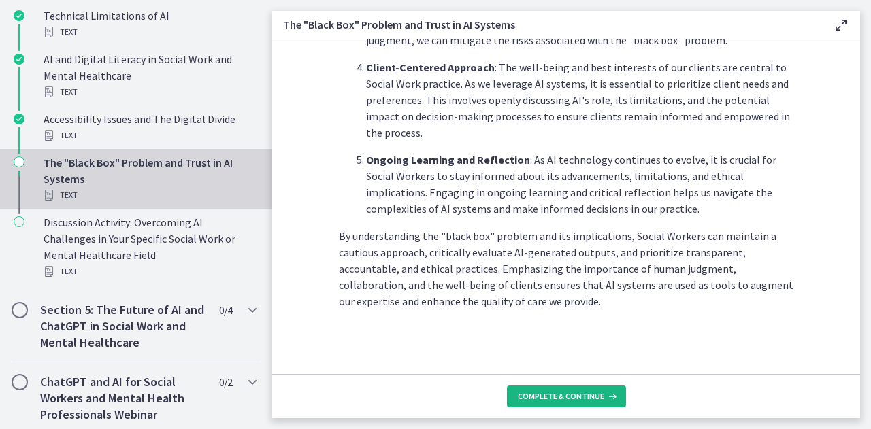
click at [569, 392] on span "Complete & continue" at bounding box center [561, 396] width 86 height 11
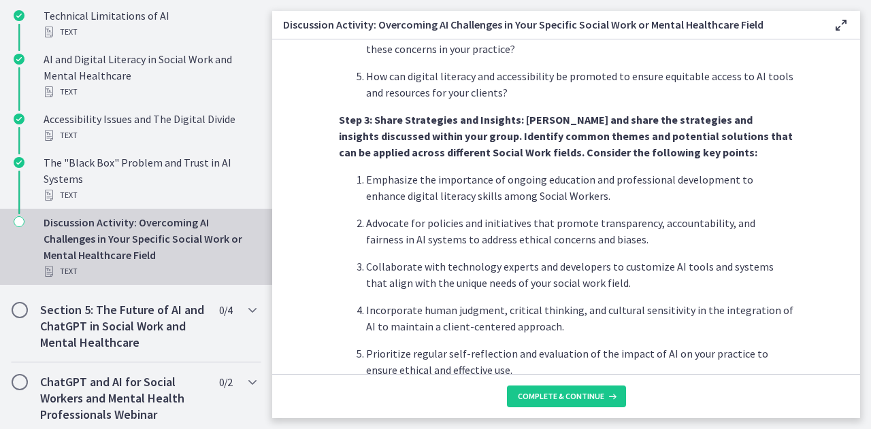
scroll to position [905, 0]
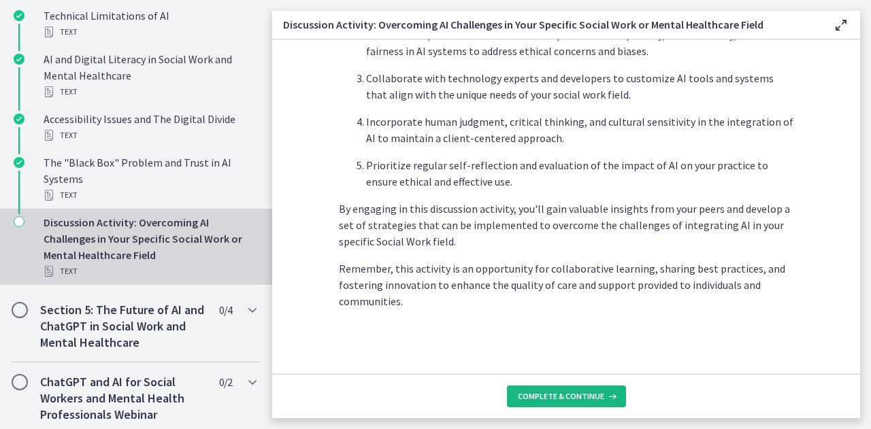
click at [555, 395] on span "Complete & continue" at bounding box center [561, 396] width 86 height 11
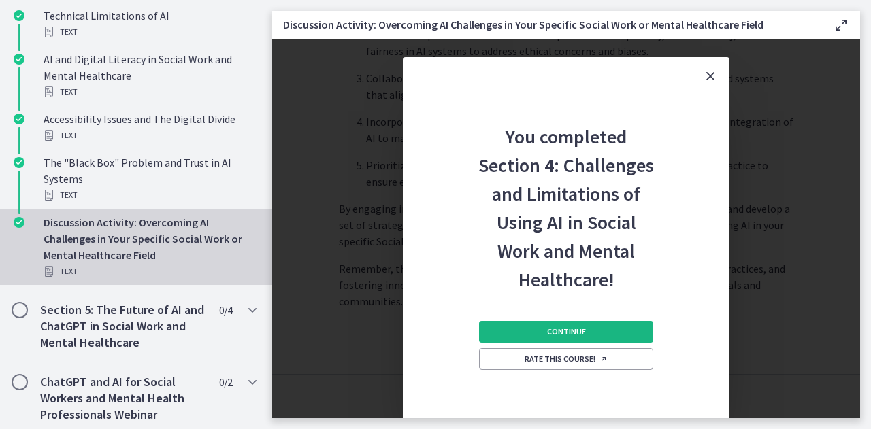
click at [575, 326] on button "Continue" at bounding box center [566, 332] width 174 height 22
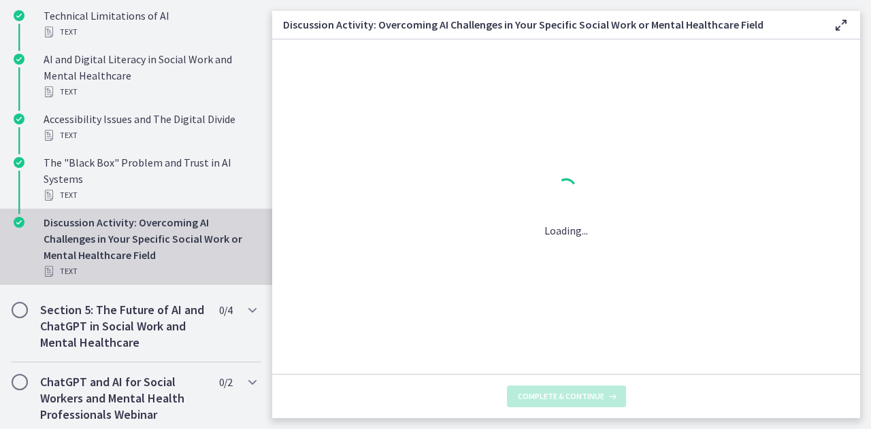
scroll to position [0, 0]
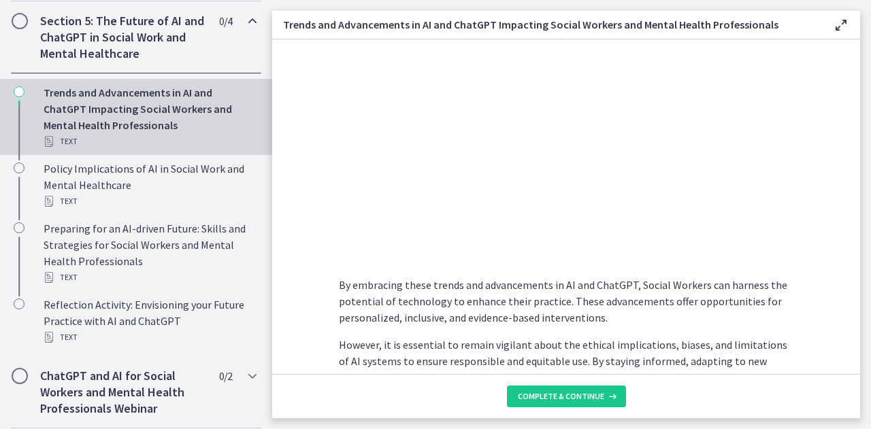
scroll to position [1075, 0]
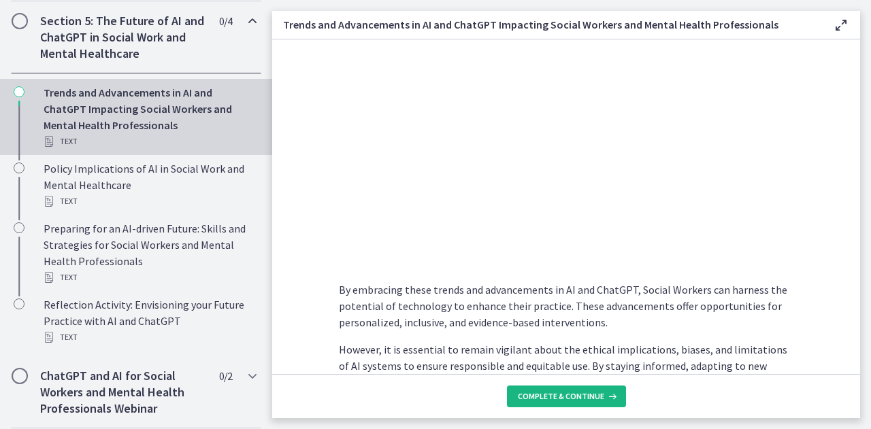
click at [554, 397] on span "Complete & continue" at bounding box center [561, 396] width 86 height 11
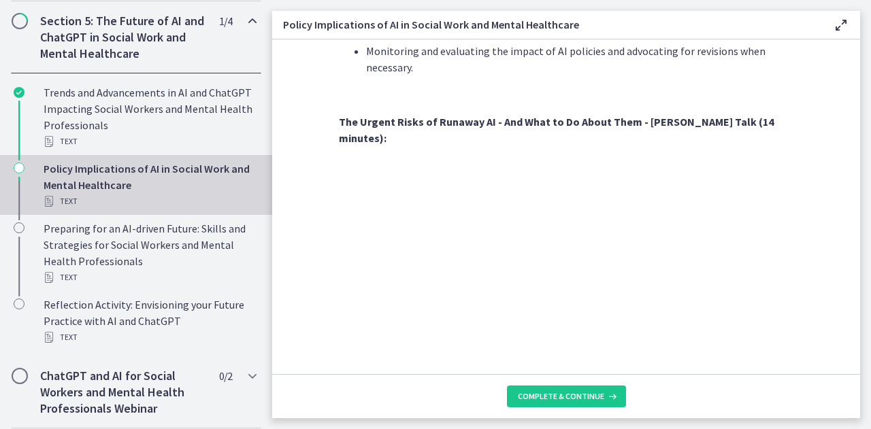
scroll to position [1143, 0]
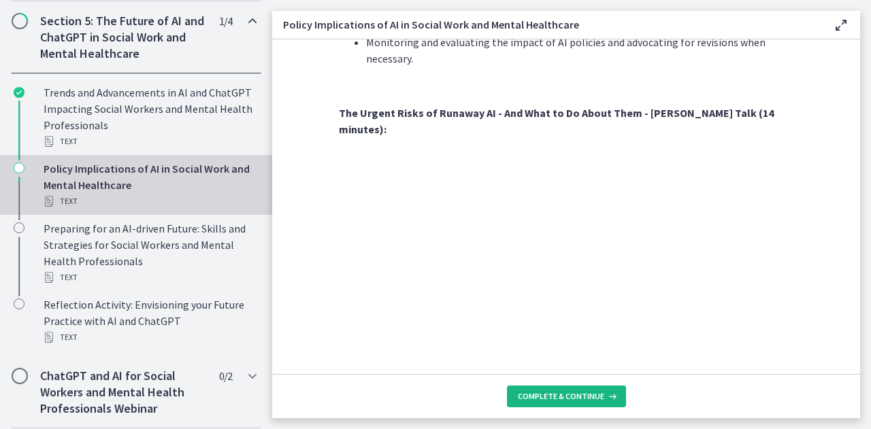
click at [563, 394] on span "Complete & continue" at bounding box center [561, 396] width 86 height 11
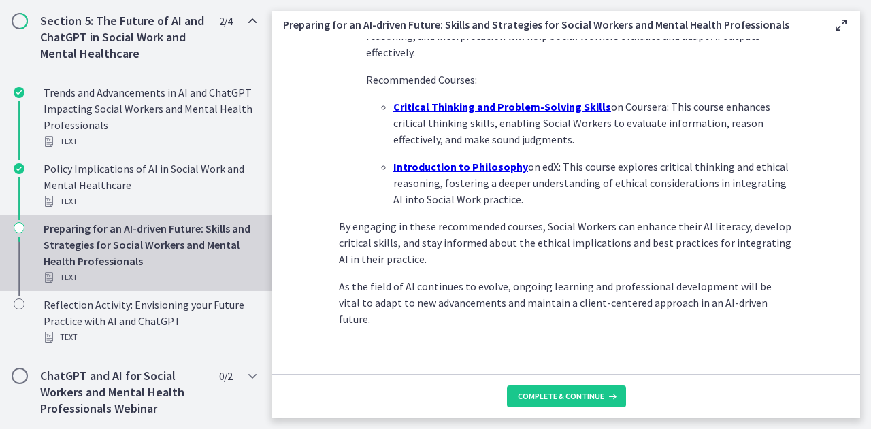
scroll to position [1036, 0]
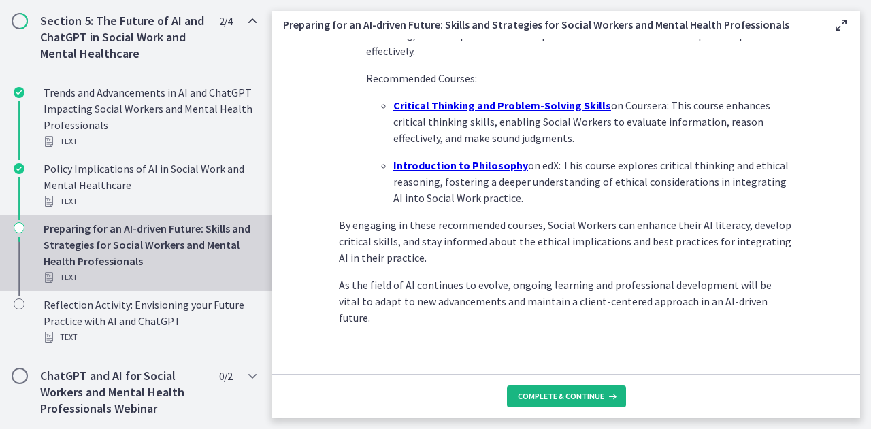
click at [542, 394] on span "Complete & continue" at bounding box center [561, 396] width 86 height 11
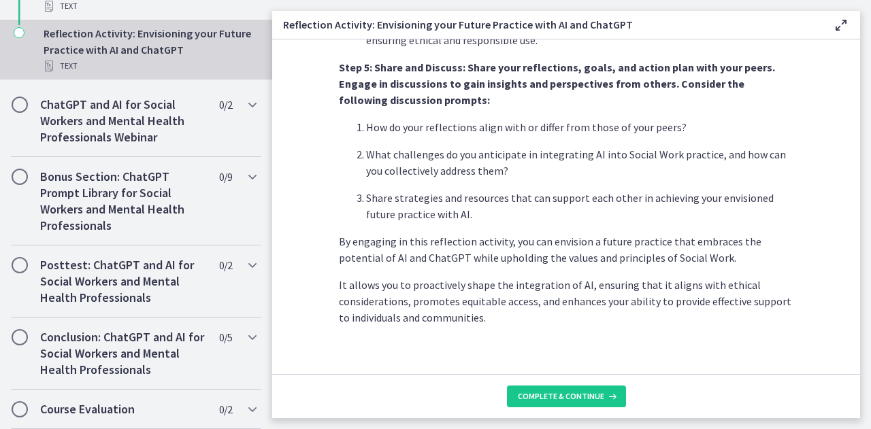
scroll to position [896, 0]
click at [576, 397] on span "Complete & continue" at bounding box center [561, 396] width 86 height 11
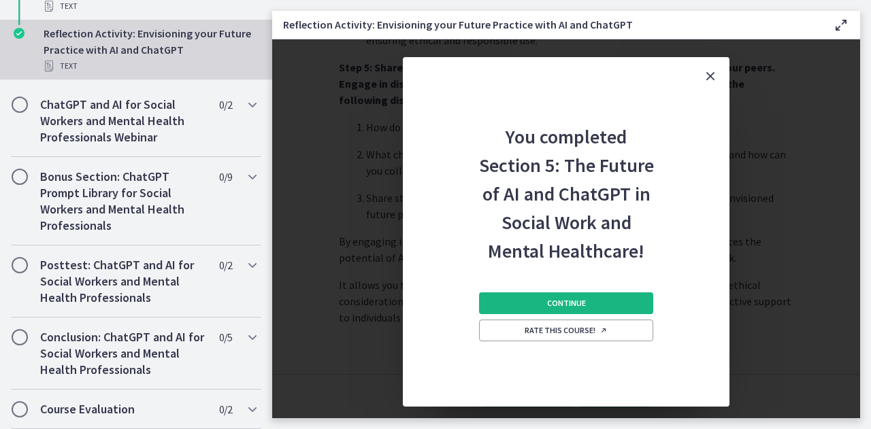
click at [552, 297] on button "Continue" at bounding box center [566, 303] width 174 height 22
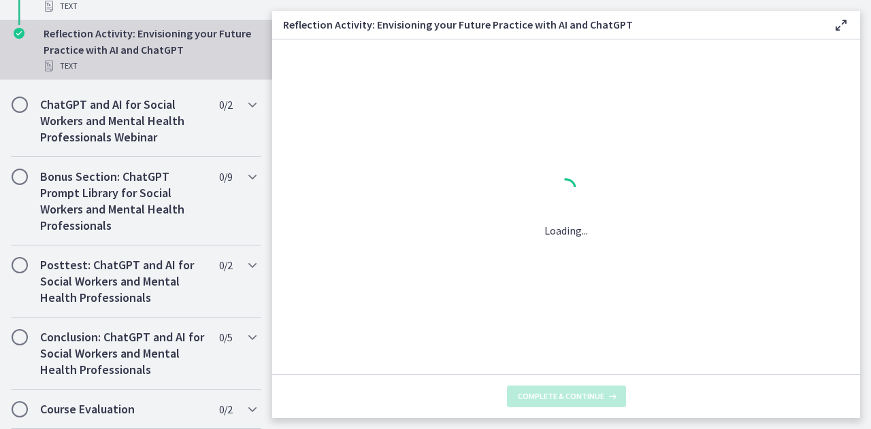
scroll to position [0, 0]
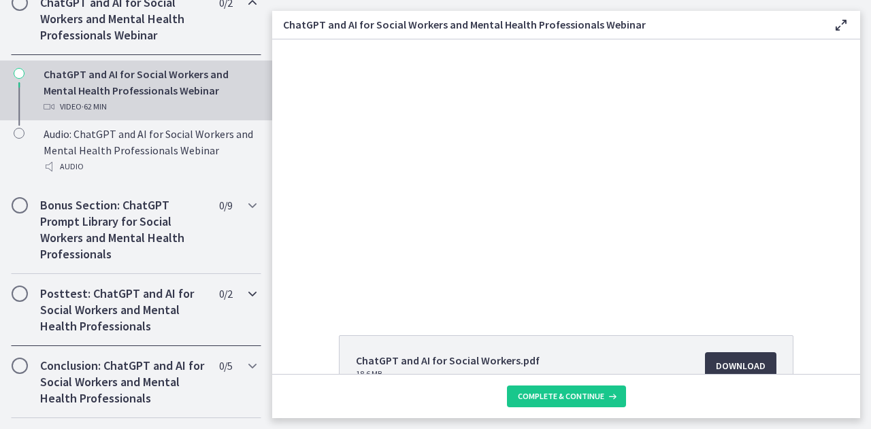
click at [246, 302] on icon "Chapters" at bounding box center [252, 294] width 16 height 16
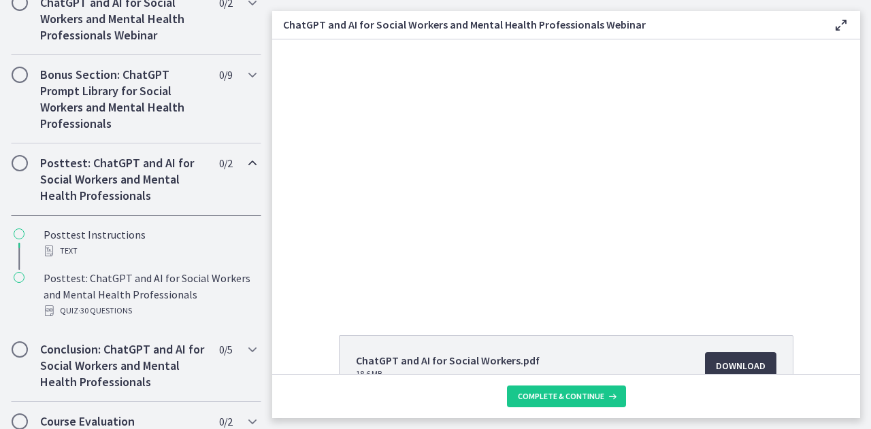
scroll to position [154, 0]
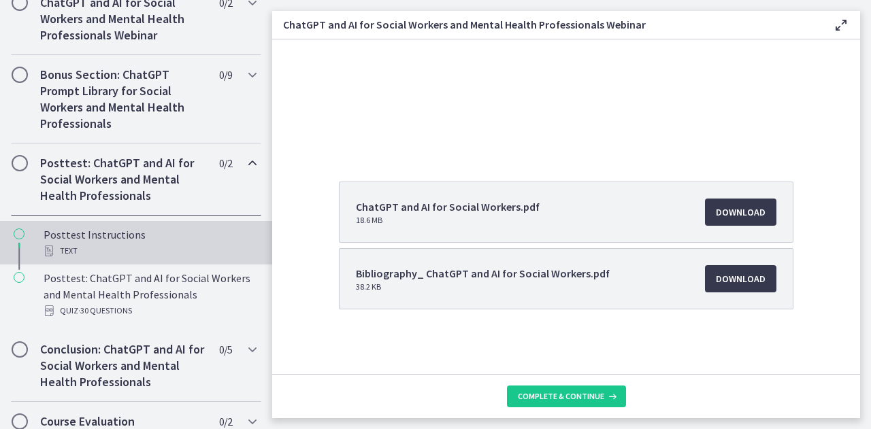
click at [82, 255] on div "Posttest Instructions Text" at bounding box center [150, 242] width 212 height 33
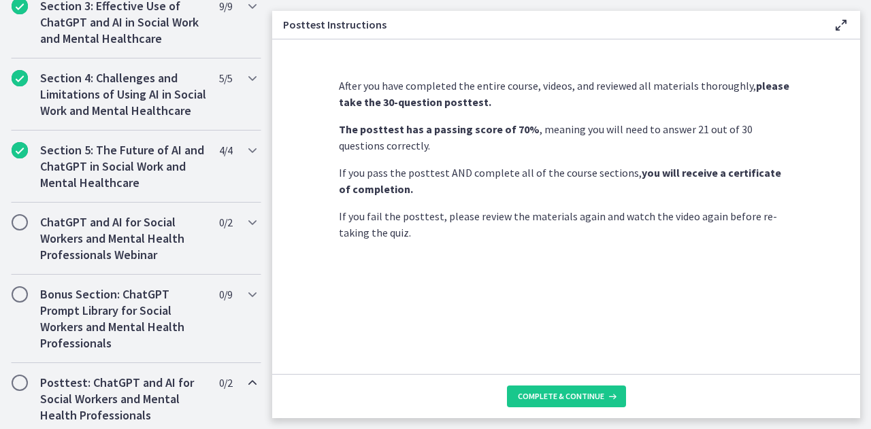
scroll to position [480, 0]
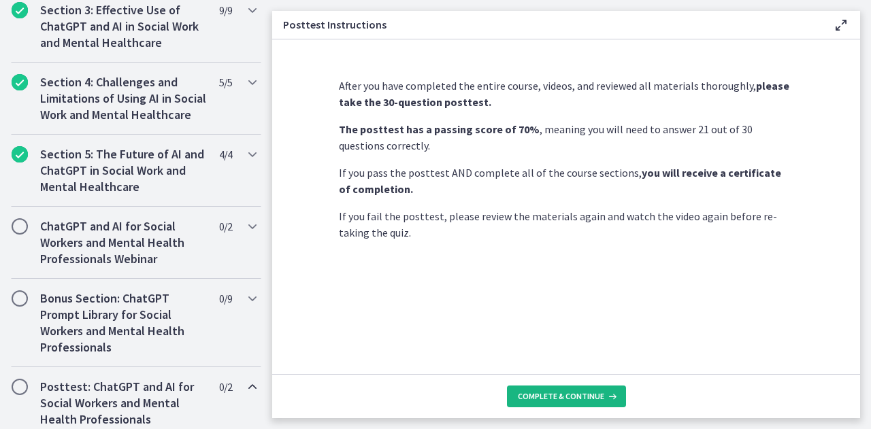
click at [565, 407] on button "Complete & continue" at bounding box center [566, 397] width 119 height 22
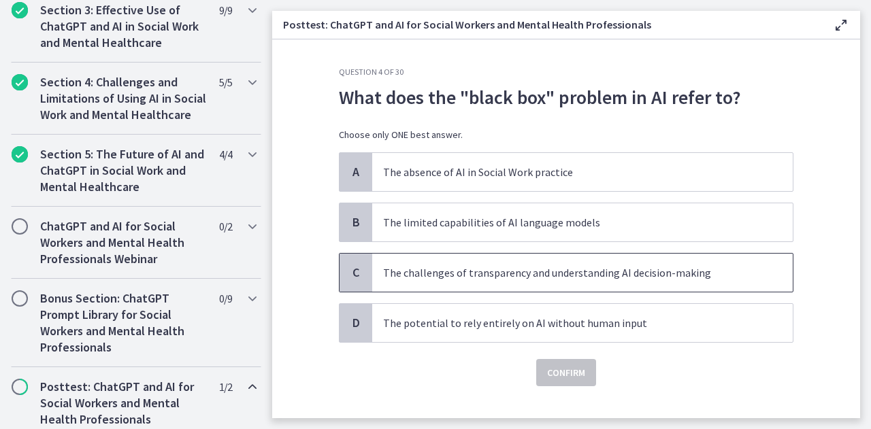
click at [473, 275] on p "The challenges of transparency and understanding AI decision-making" at bounding box center [568, 273] width 371 height 16
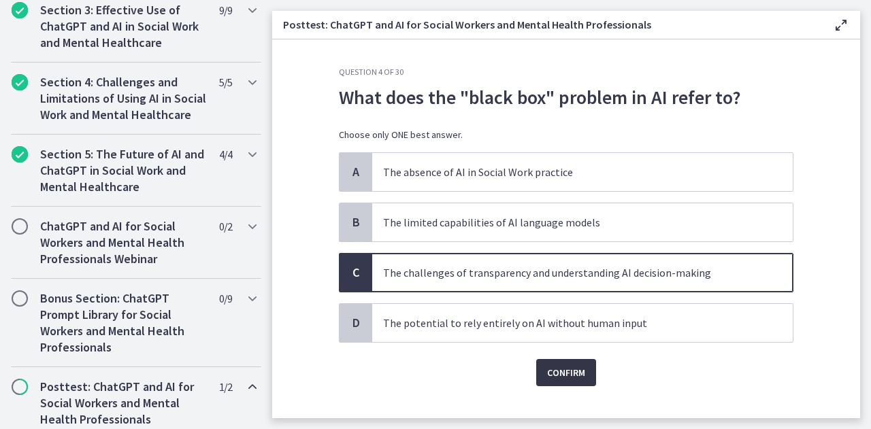
click at [563, 377] on span "Confirm" at bounding box center [566, 373] width 38 height 16
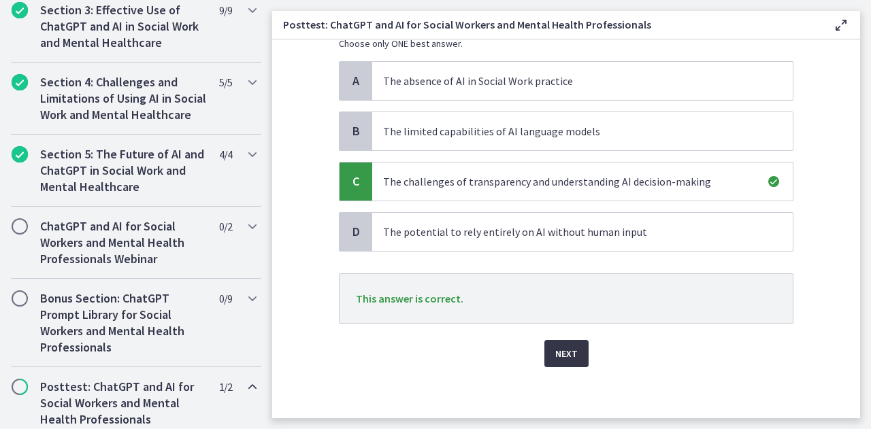
scroll to position [92, 0]
click at [555, 346] on span "Next" at bounding box center [566, 353] width 22 height 16
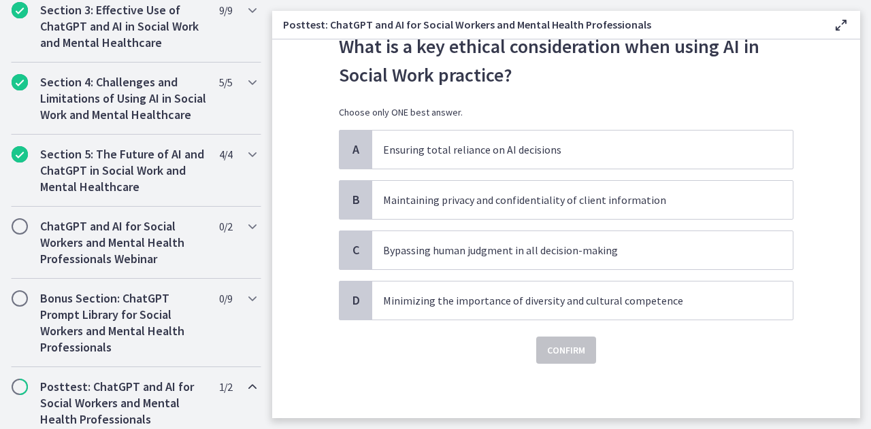
scroll to position [0, 0]
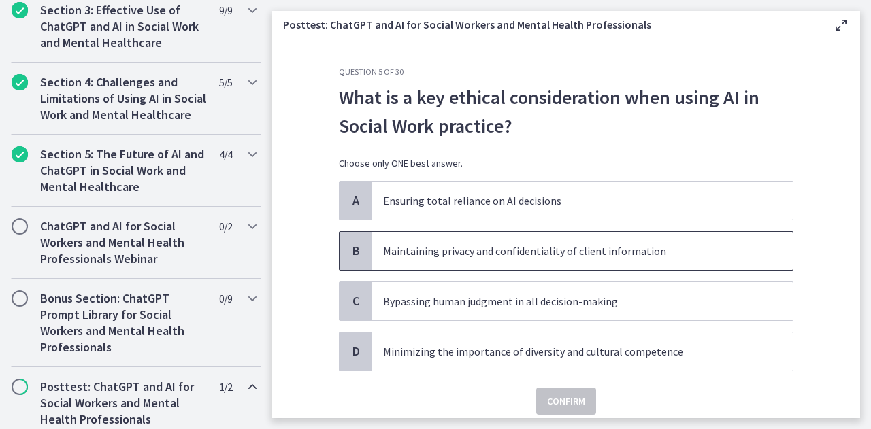
click at [645, 255] on p "Maintaining privacy and confidentiality of client information" at bounding box center [568, 251] width 371 height 16
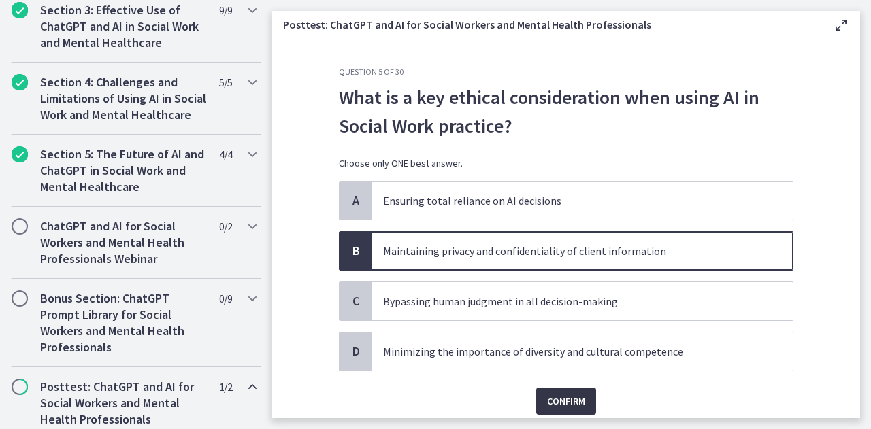
click at [566, 403] on span "Confirm" at bounding box center [566, 401] width 38 height 16
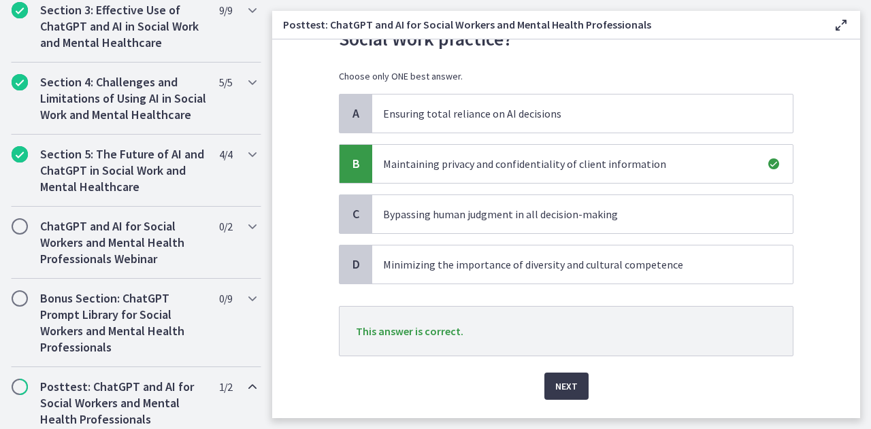
scroll to position [88, 0]
click at [556, 384] on span "Next" at bounding box center [566, 385] width 22 height 16
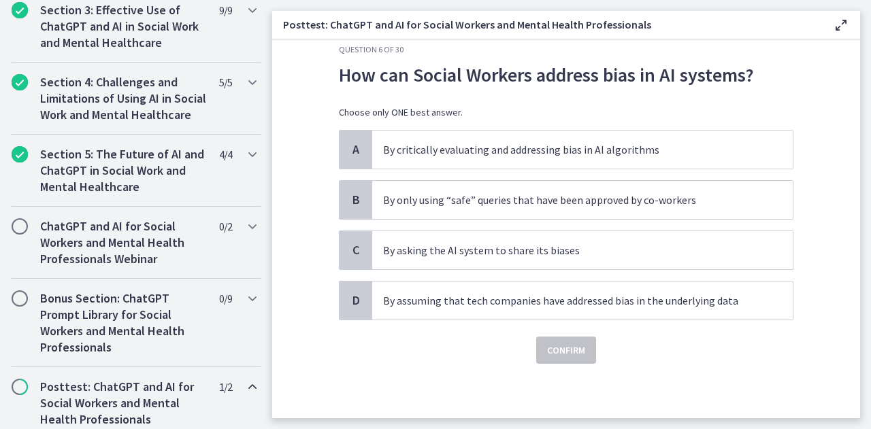
scroll to position [0, 0]
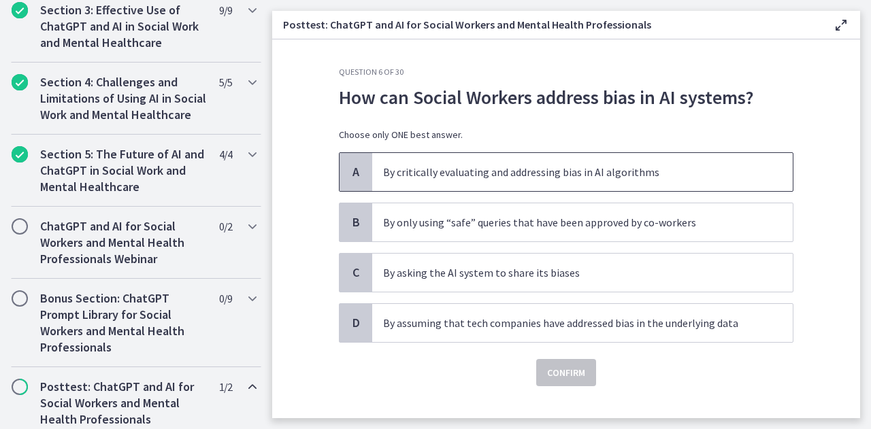
click at [728, 175] on p "By critically evaluating and addressing bias in AI algorithms" at bounding box center [568, 172] width 371 height 16
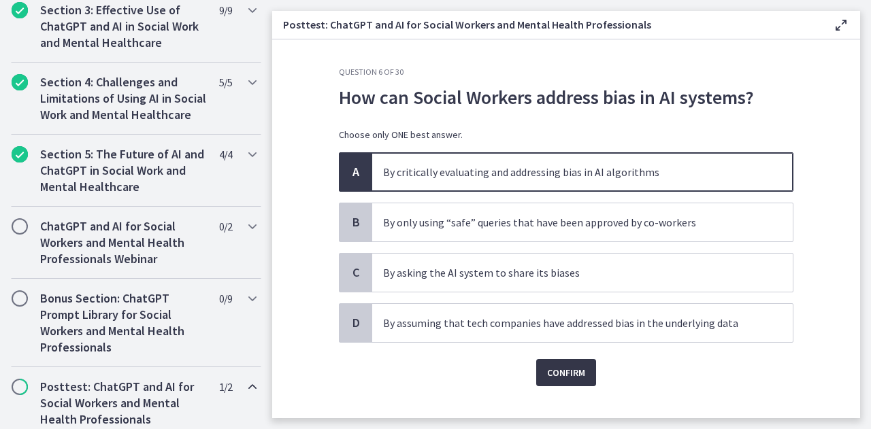
click at [570, 372] on span "Confirm" at bounding box center [566, 373] width 38 height 16
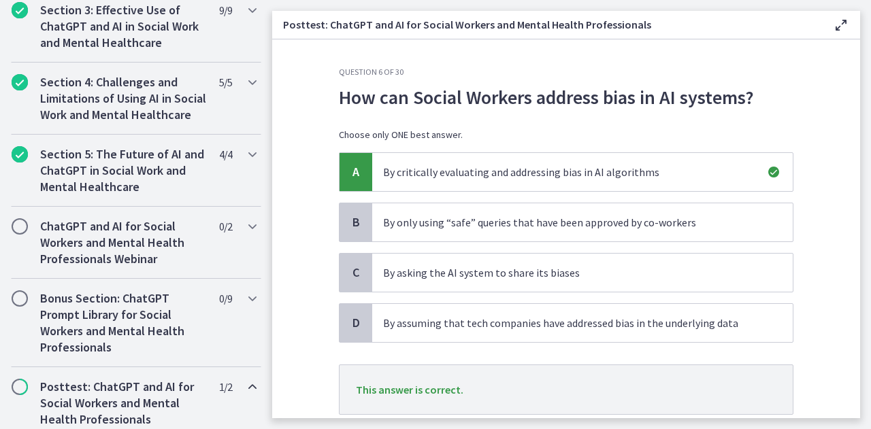
scroll to position [92, 0]
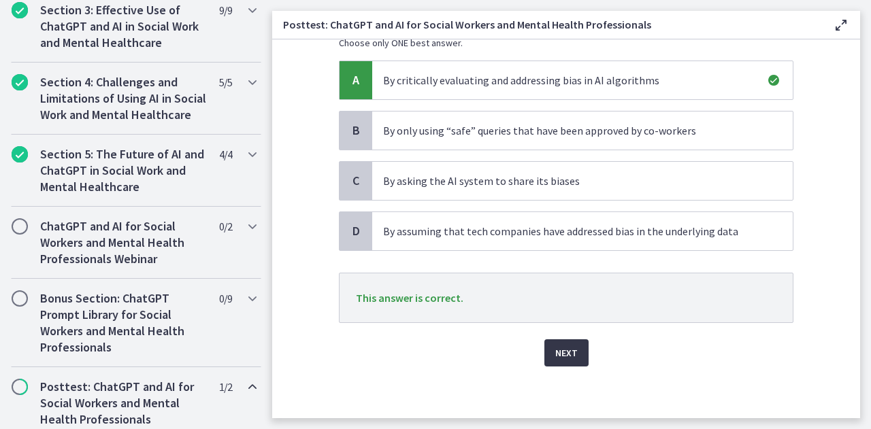
click at [569, 347] on span "Next" at bounding box center [566, 353] width 22 height 16
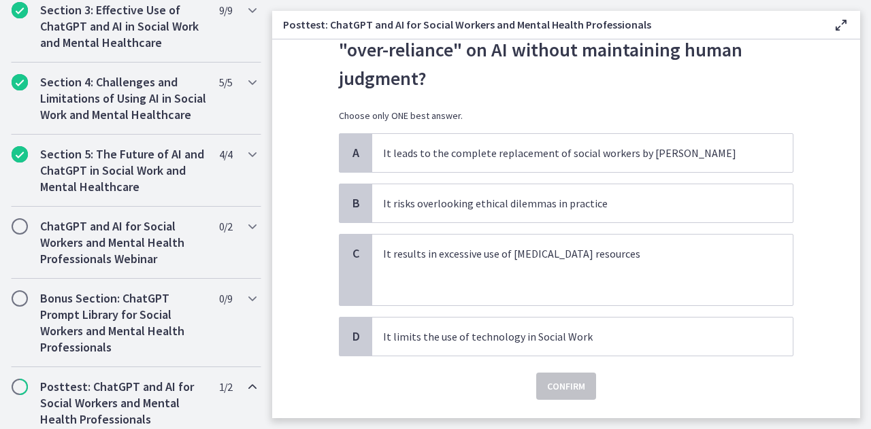
scroll to position [78, 0]
click at [735, 192] on span "It risks overlooking ethical dilemmas in practice" at bounding box center [582, 202] width 420 height 38
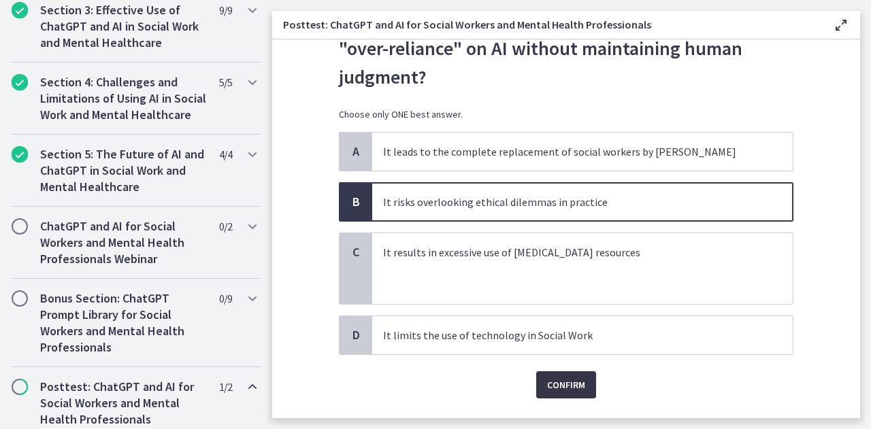
click at [556, 387] on span "Confirm" at bounding box center [566, 385] width 38 height 16
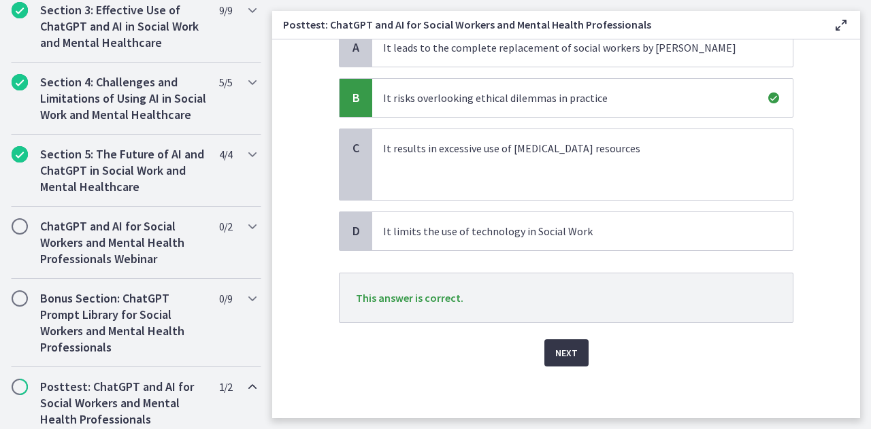
scroll to position [182, 0]
click at [560, 354] on span "Next" at bounding box center [566, 353] width 22 height 16
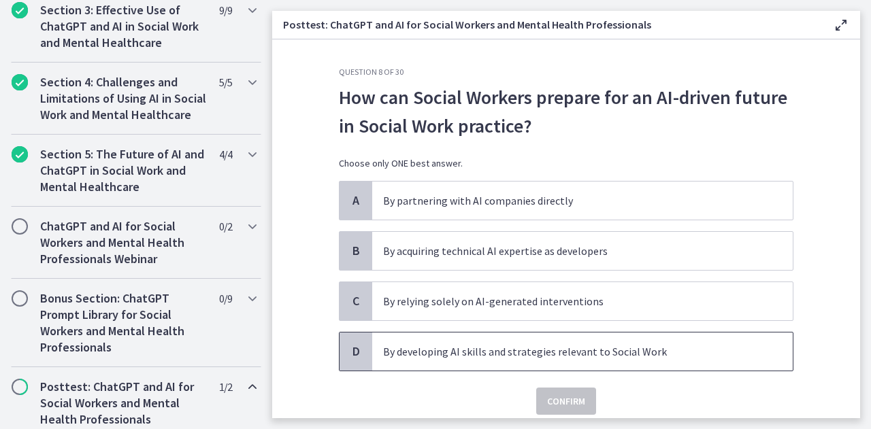
click at [439, 352] on p "By developing AI skills and strategies relevant to Social Work" at bounding box center [568, 351] width 371 height 16
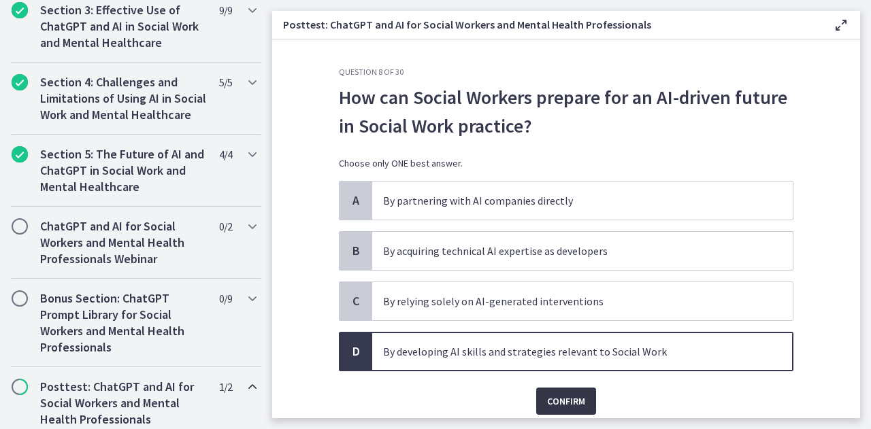
click at [558, 401] on span "Confirm" at bounding box center [566, 401] width 38 height 16
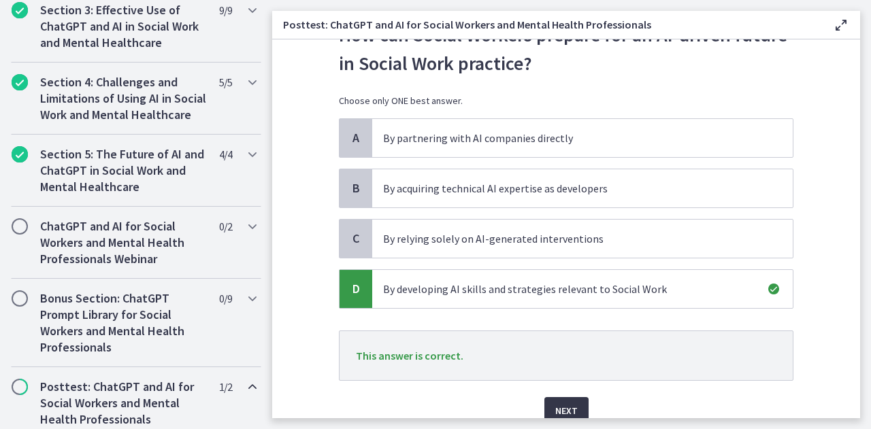
scroll to position [64, 0]
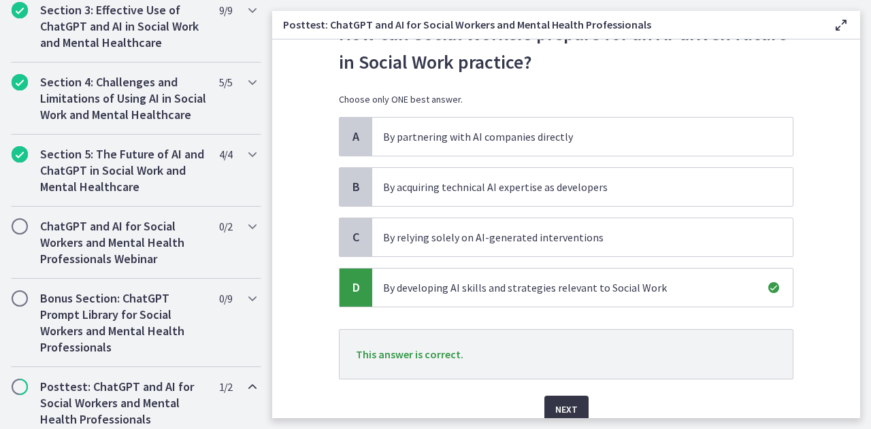
click at [558, 401] on span "Next" at bounding box center [566, 409] width 22 height 16
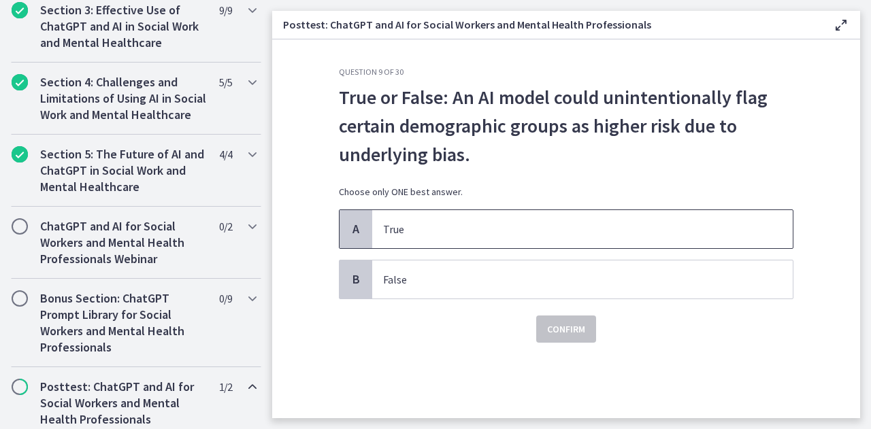
click at [429, 239] on span "True" at bounding box center [582, 229] width 420 height 38
click at [554, 324] on span "Confirm" at bounding box center [566, 329] width 38 height 16
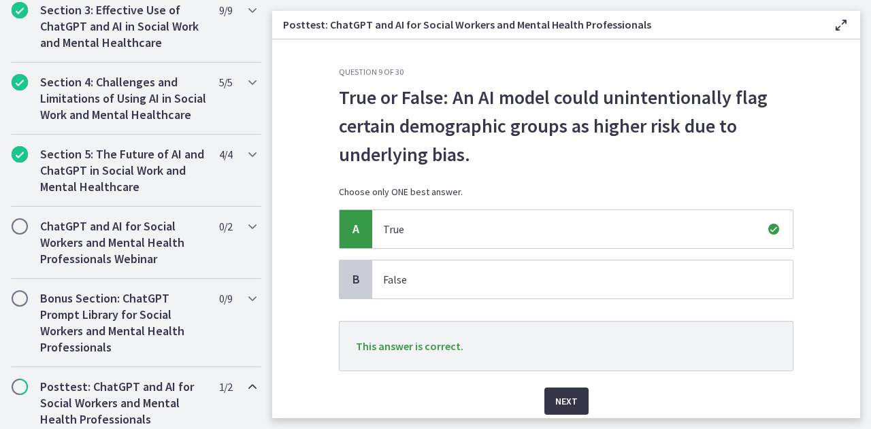
click at [555, 401] on span "Next" at bounding box center [566, 401] width 22 height 16
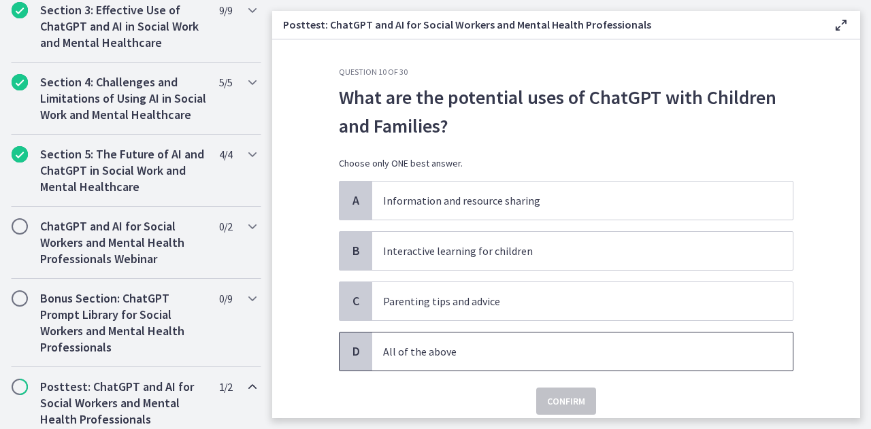
click at [477, 357] on p "All of the above" at bounding box center [568, 351] width 371 height 16
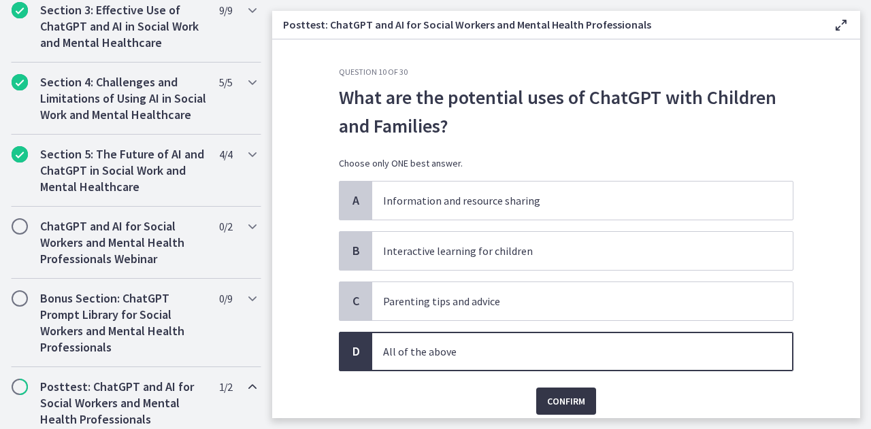
click at [575, 394] on span "Confirm" at bounding box center [566, 401] width 38 height 16
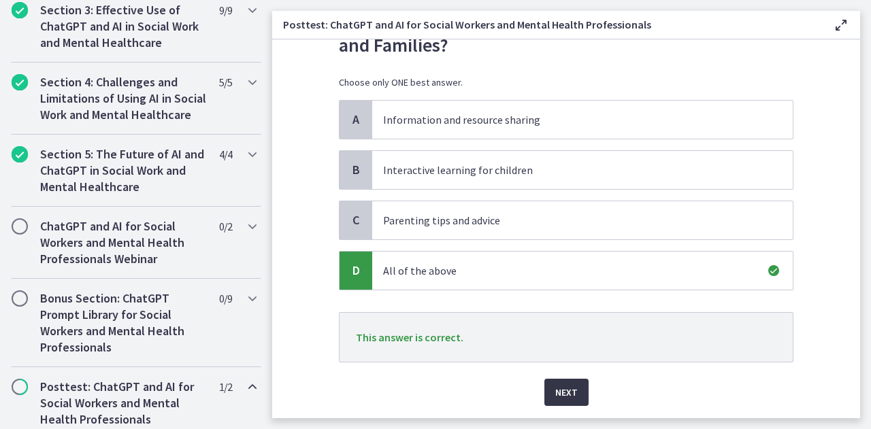
scroll to position [82, 0]
click at [575, 394] on button "Next" at bounding box center [566, 391] width 44 height 27
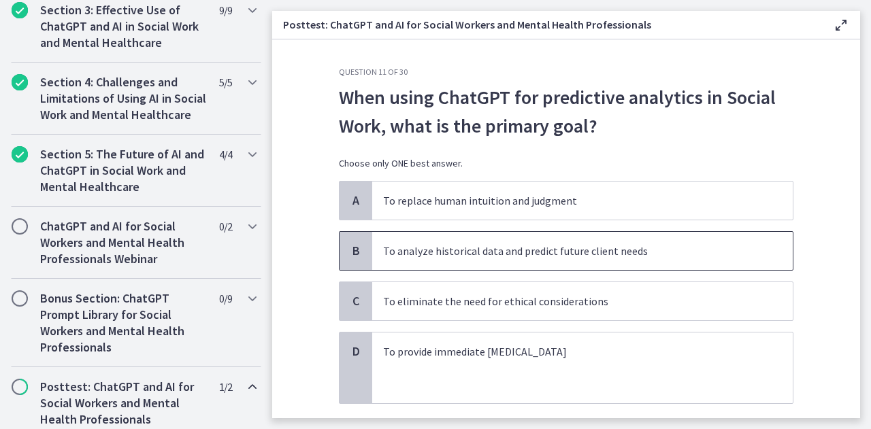
click at [636, 252] on p "To analyze historical data and predict future client needs" at bounding box center [568, 251] width 371 height 16
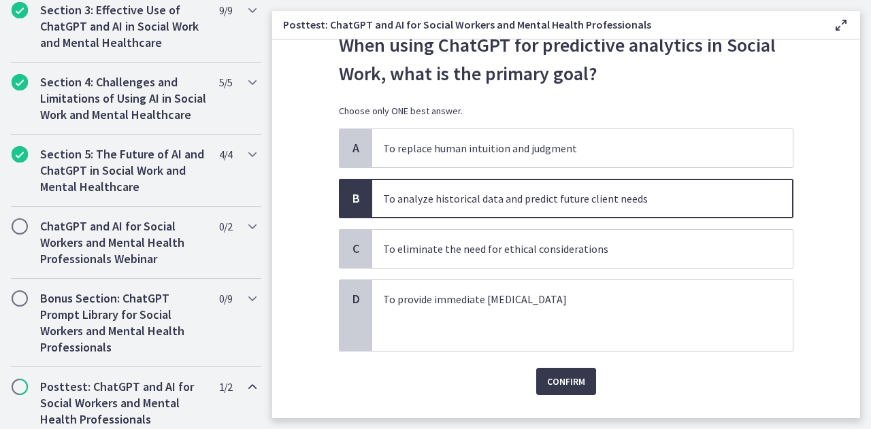
scroll to position [82, 0]
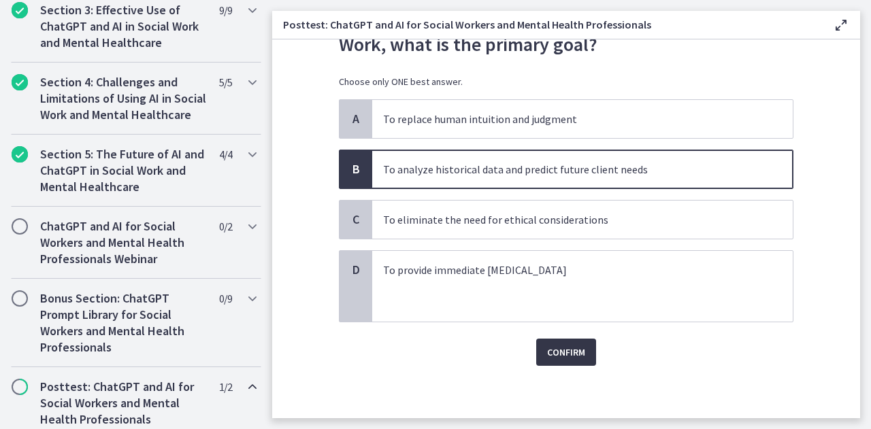
click at [566, 349] on span "Confirm" at bounding box center [566, 352] width 38 height 16
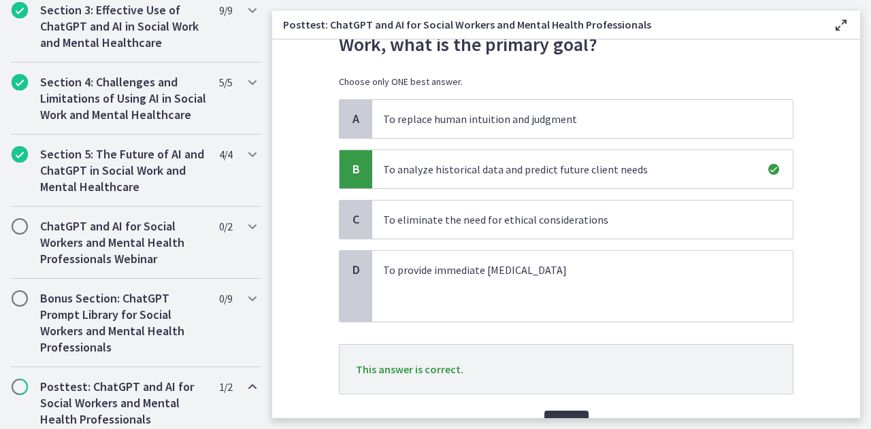
scroll to position [146, 0]
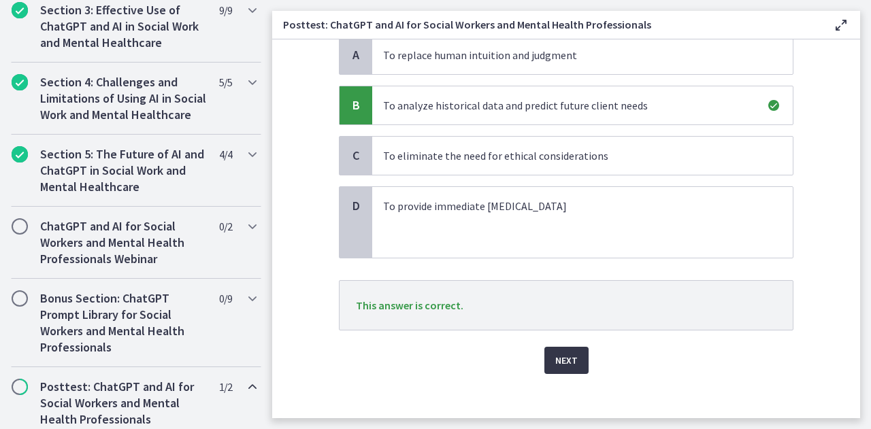
click at [566, 349] on button "Next" at bounding box center [566, 360] width 44 height 27
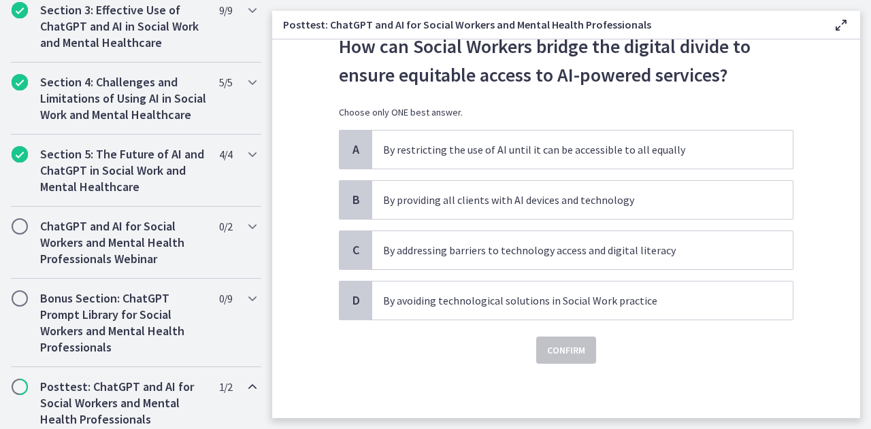
scroll to position [0, 0]
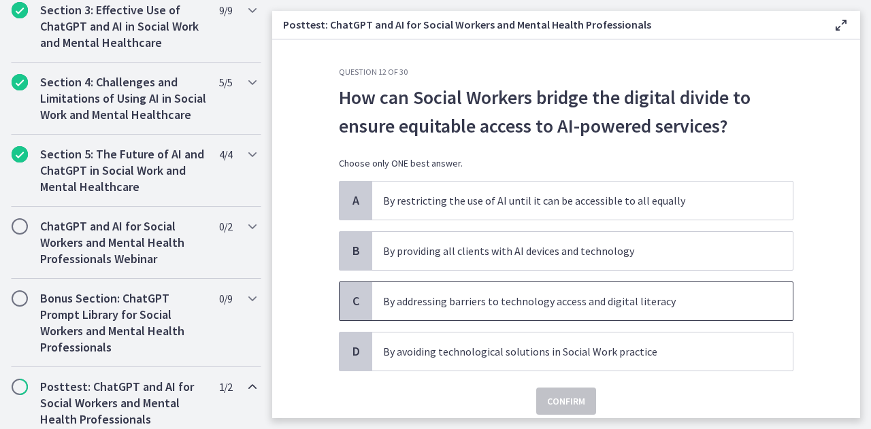
click at [499, 301] on p "By addressing barriers to technology access and digital literacy" at bounding box center [568, 301] width 371 height 16
click at [558, 393] on span "Confirm" at bounding box center [566, 401] width 38 height 16
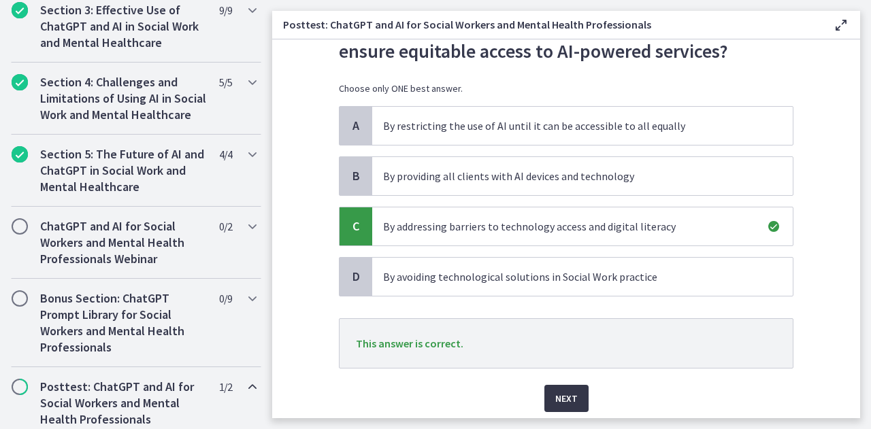
scroll to position [78, 0]
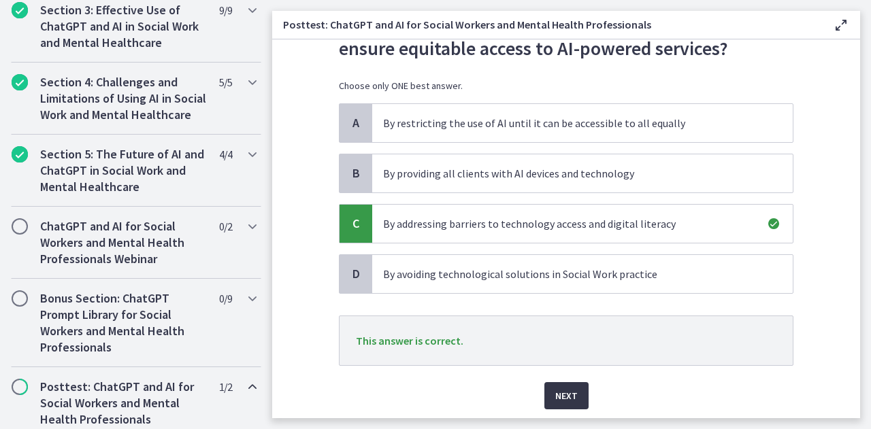
click at [558, 393] on span "Next" at bounding box center [566, 396] width 22 height 16
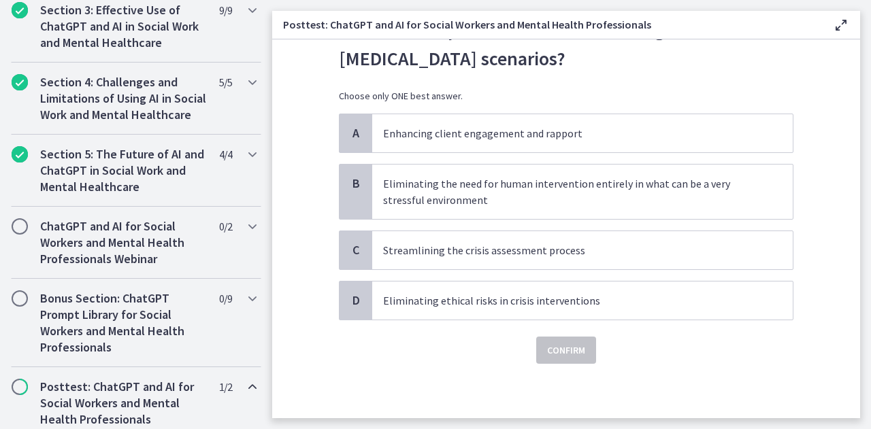
scroll to position [0, 0]
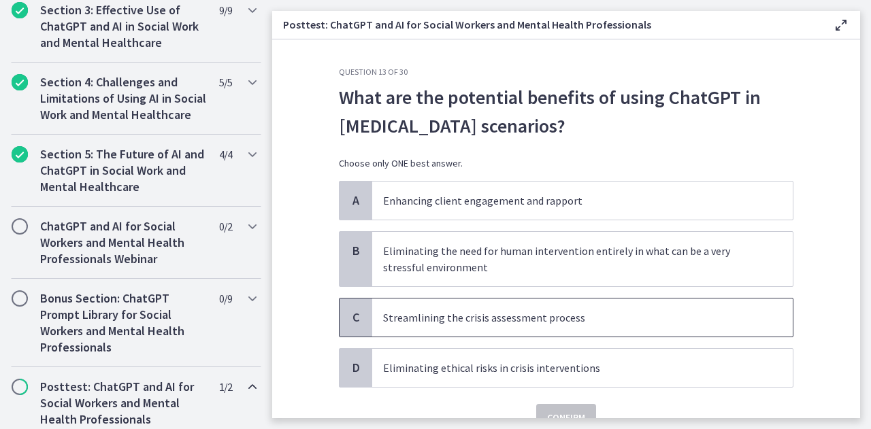
click at [476, 324] on p "Streamlining the crisis assessment process" at bounding box center [568, 317] width 371 height 16
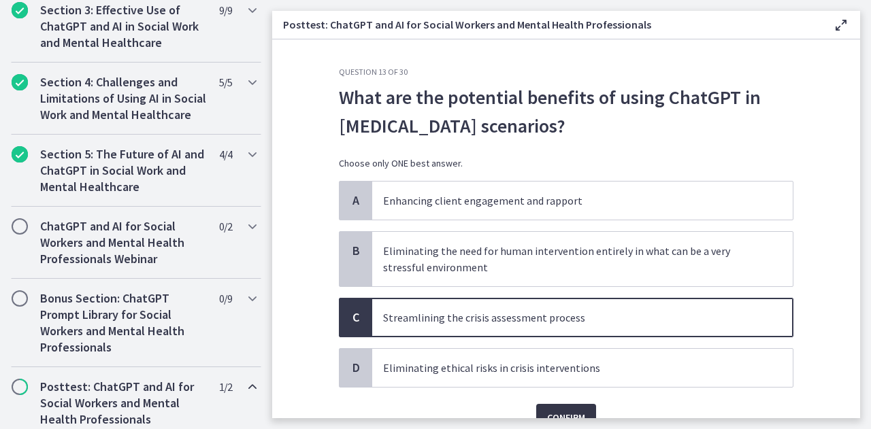
click at [548, 411] on span "Confirm" at bounding box center [566, 417] width 38 height 16
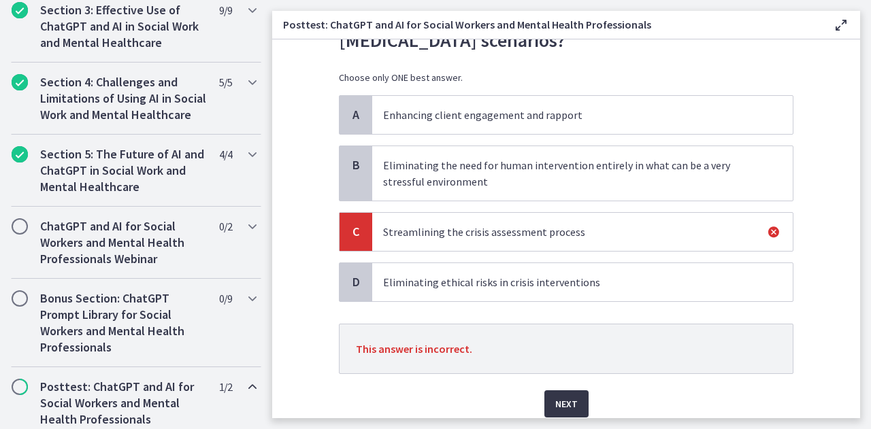
scroll to position [87, 0]
click at [560, 397] on span "Next" at bounding box center [566, 402] width 22 height 16
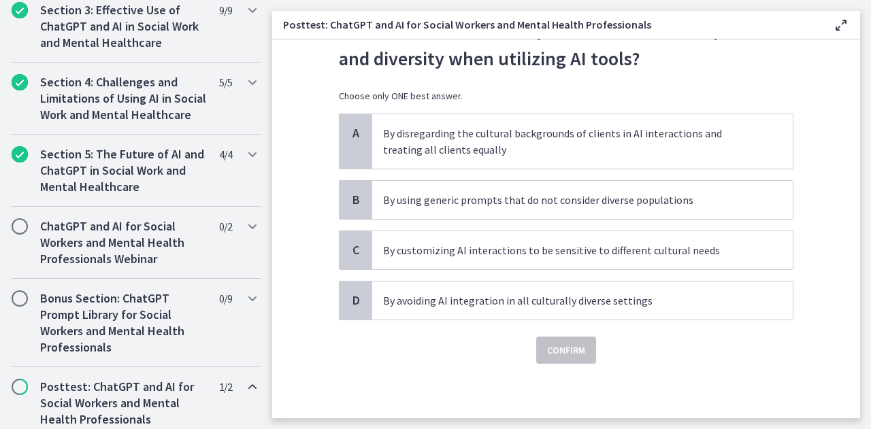
scroll to position [0, 0]
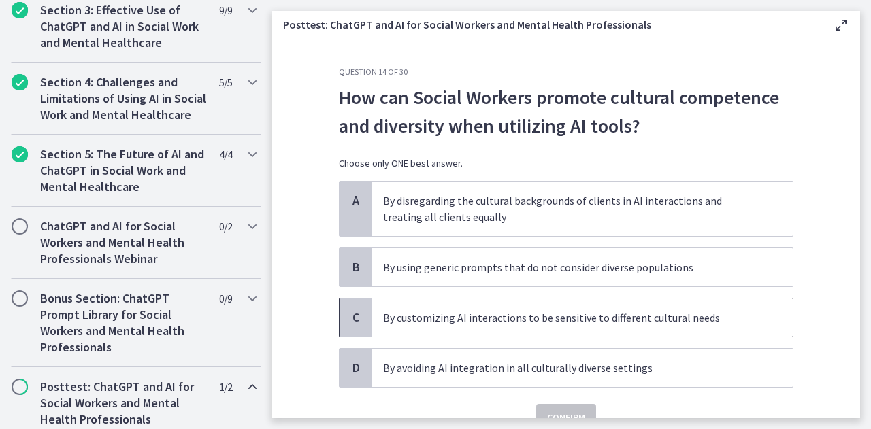
click at [469, 312] on p "By customizing AI interactions to be sensitive to different cultural needs" at bounding box center [568, 317] width 371 height 16
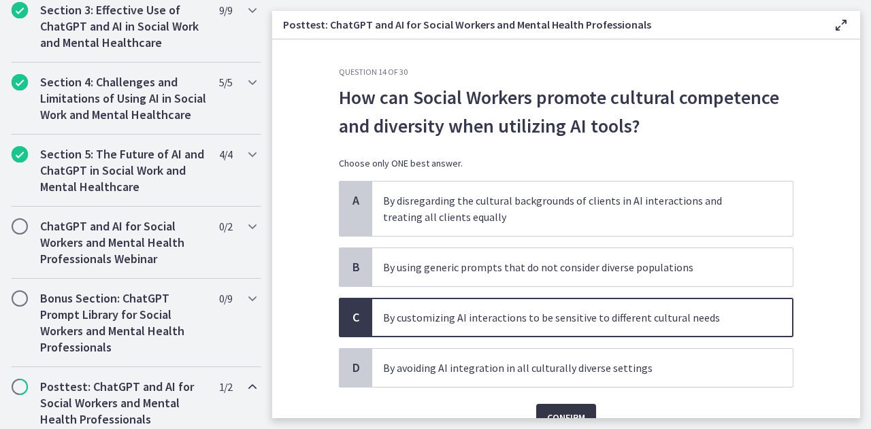
click at [555, 409] on span "Confirm" at bounding box center [566, 417] width 38 height 16
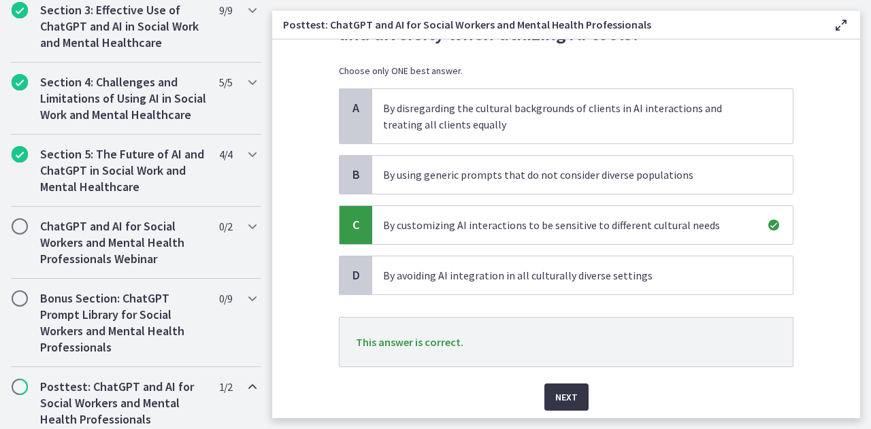
scroll to position [94, 0]
click at [567, 378] on div "Next" at bounding box center [566, 388] width 454 height 44
click at [565, 390] on span "Next" at bounding box center [566, 396] width 22 height 16
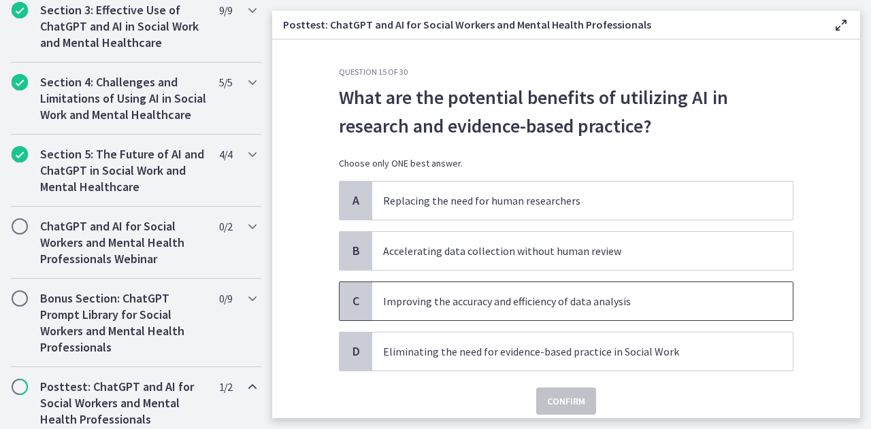
click at [639, 307] on p "Improving the accuracy and efficiency of data analysis" at bounding box center [568, 301] width 371 height 16
click at [560, 393] on span "Confirm" at bounding box center [566, 401] width 38 height 16
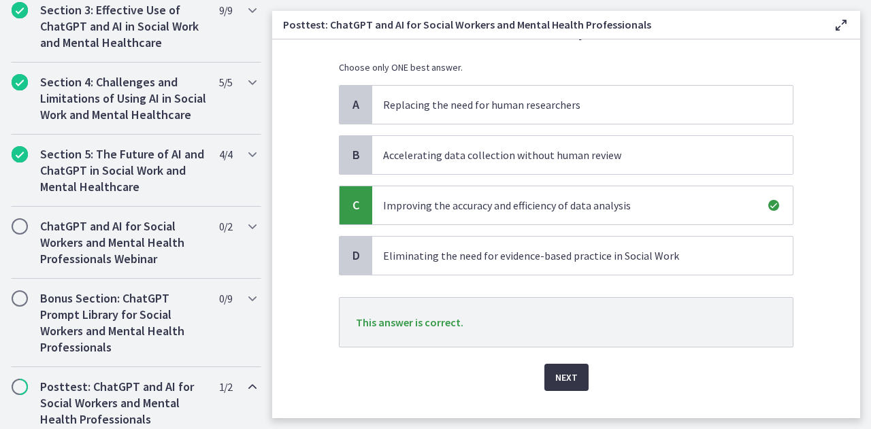
scroll to position [99, 0]
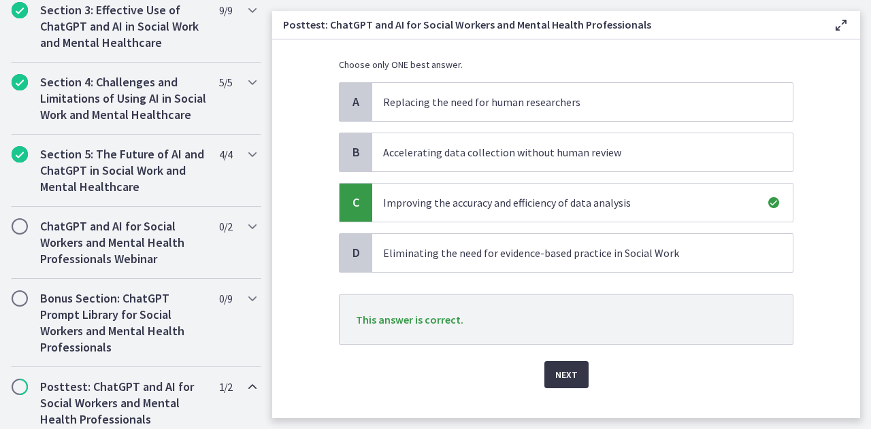
click at [563, 373] on span "Next" at bounding box center [566, 375] width 22 height 16
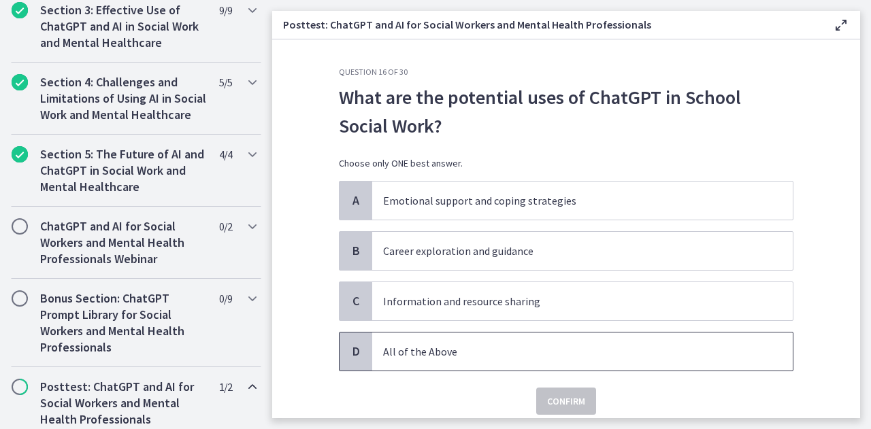
click at [464, 346] on p "All of the Above" at bounding box center [568, 351] width 371 height 16
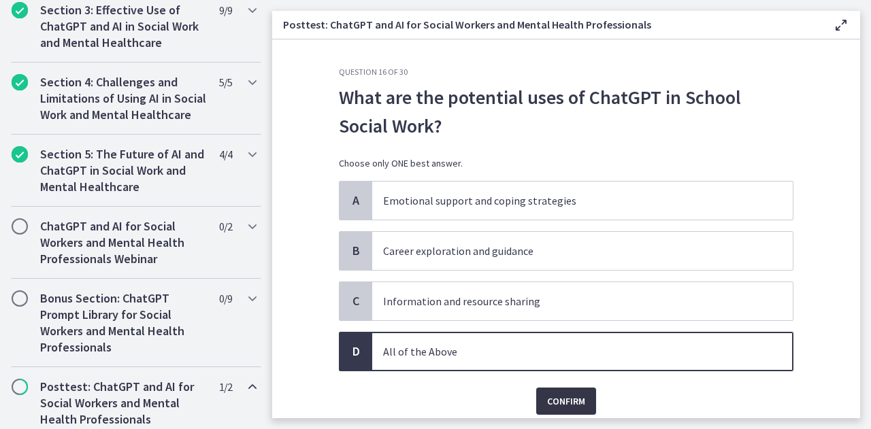
click at [568, 402] on span "Confirm" at bounding box center [566, 401] width 38 height 16
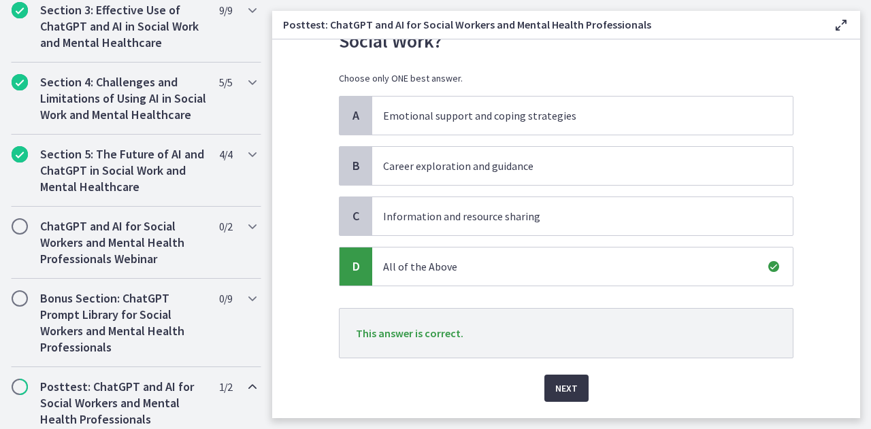
scroll to position [88, 0]
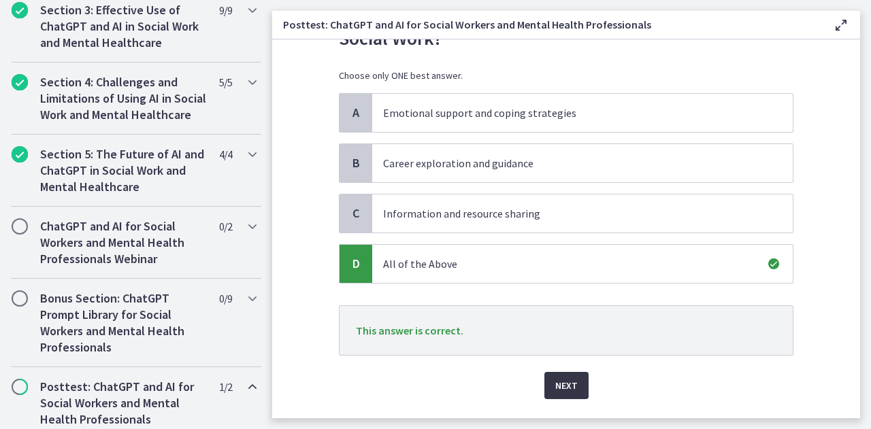
click at [565, 382] on span "Next" at bounding box center [566, 385] width 22 height 16
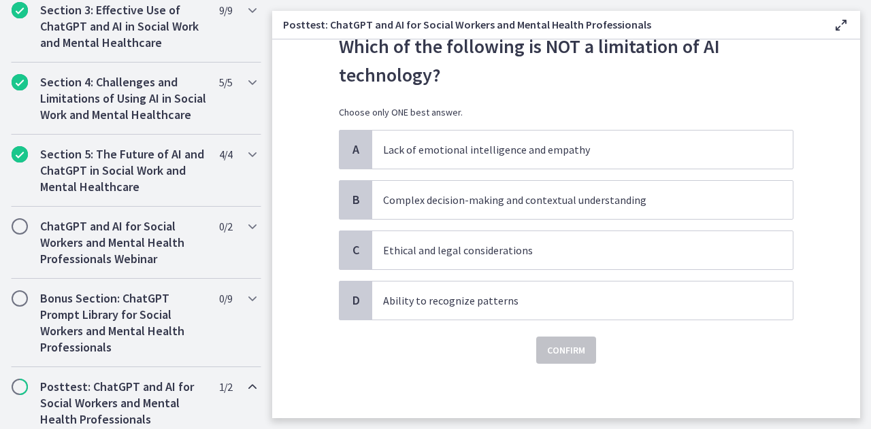
scroll to position [0, 0]
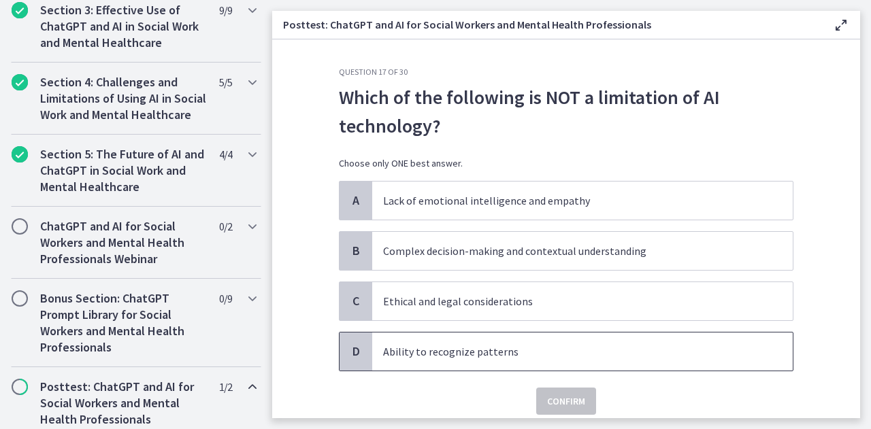
click at [504, 362] on span "Ability to recognize patterns" at bounding box center [582, 352] width 420 height 38
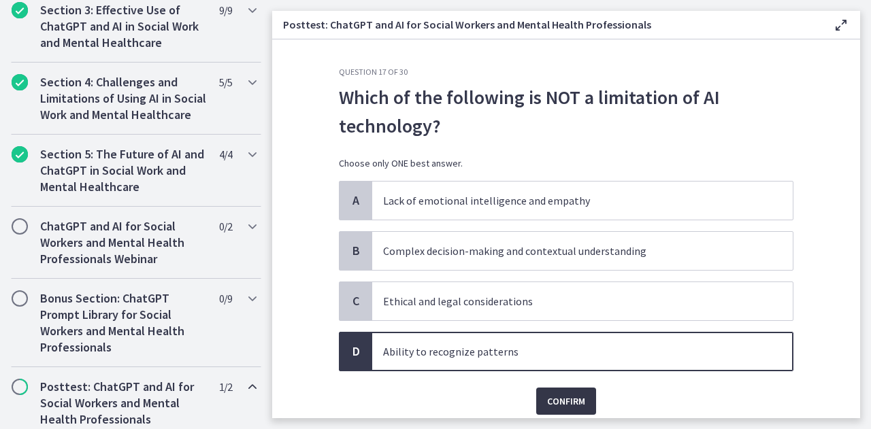
click at [557, 401] on span "Confirm" at bounding box center [566, 401] width 38 height 16
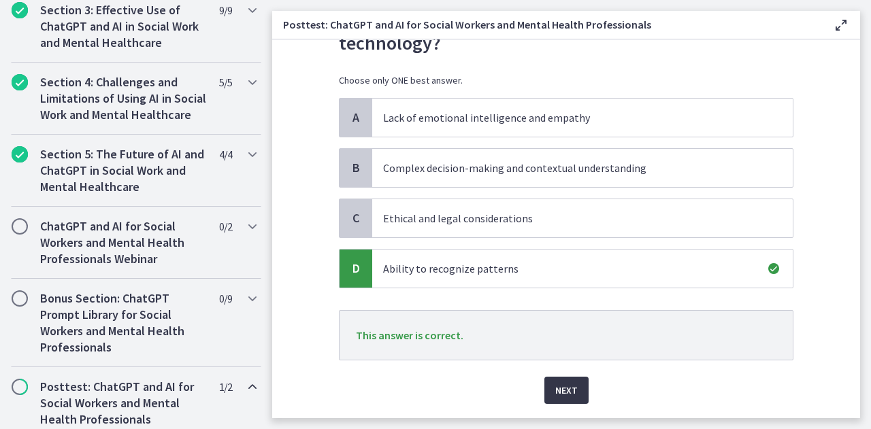
scroll to position [84, 0]
click at [559, 386] on span "Next" at bounding box center [566, 390] width 22 height 16
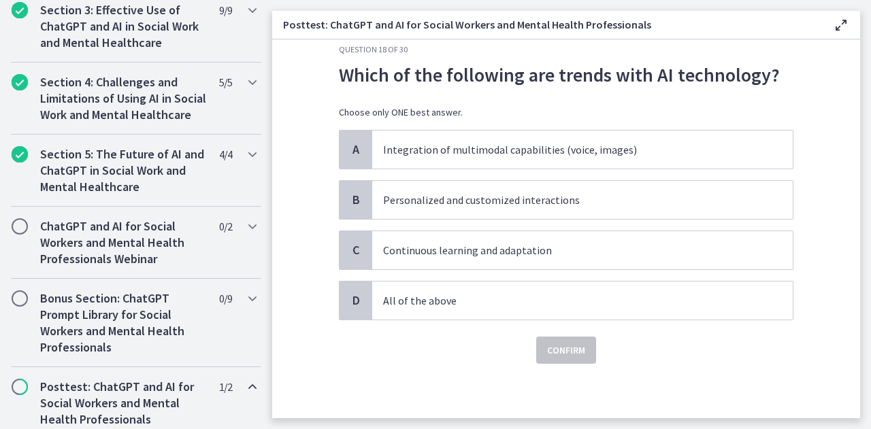
scroll to position [0, 0]
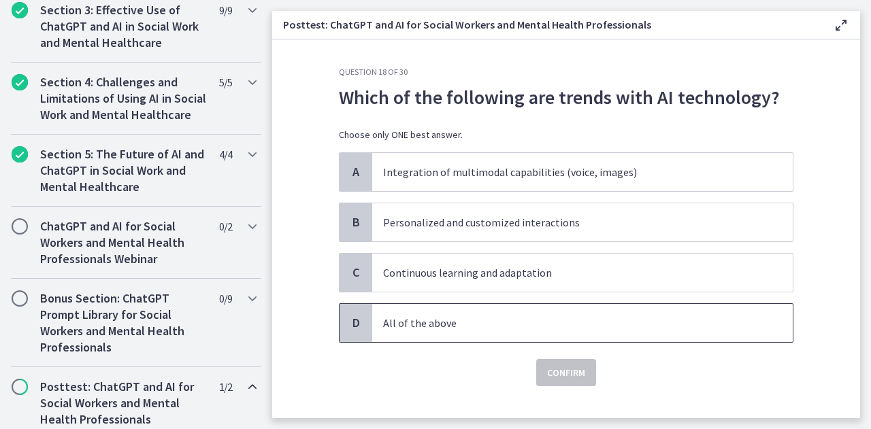
click at [460, 324] on p "All of the above" at bounding box center [568, 323] width 371 height 16
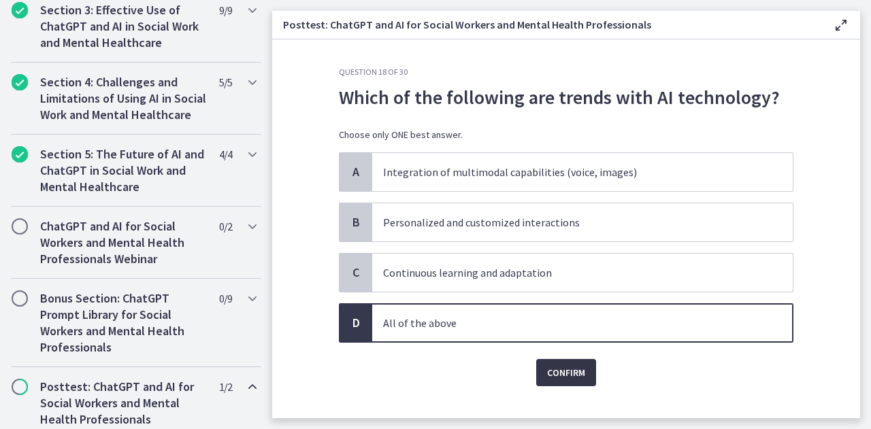
click at [547, 365] on span "Confirm" at bounding box center [566, 373] width 38 height 16
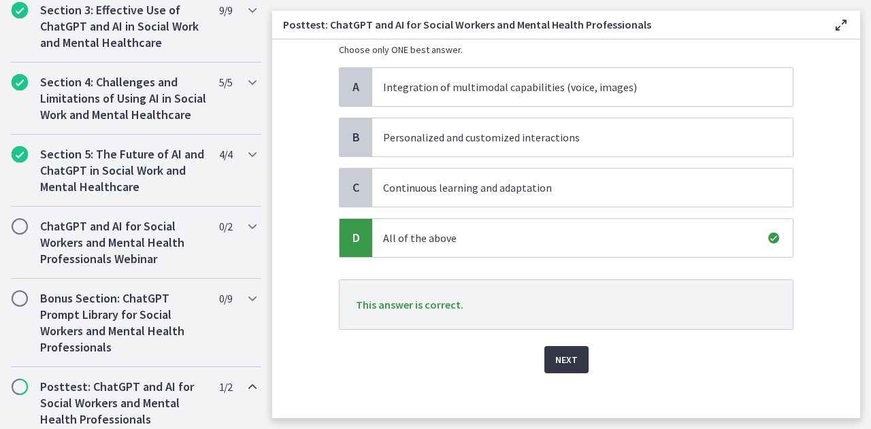
scroll to position [86, 0]
click at [544, 365] on button "Next" at bounding box center [566, 359] width 44 height 27
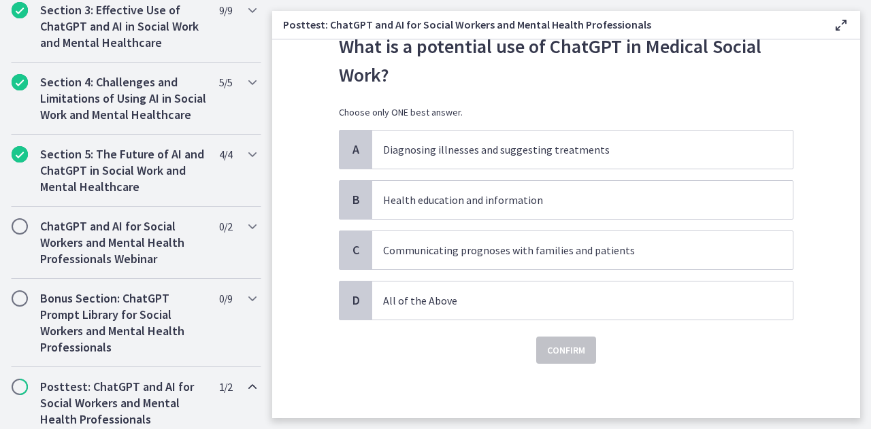
scroll to position [0, 0]
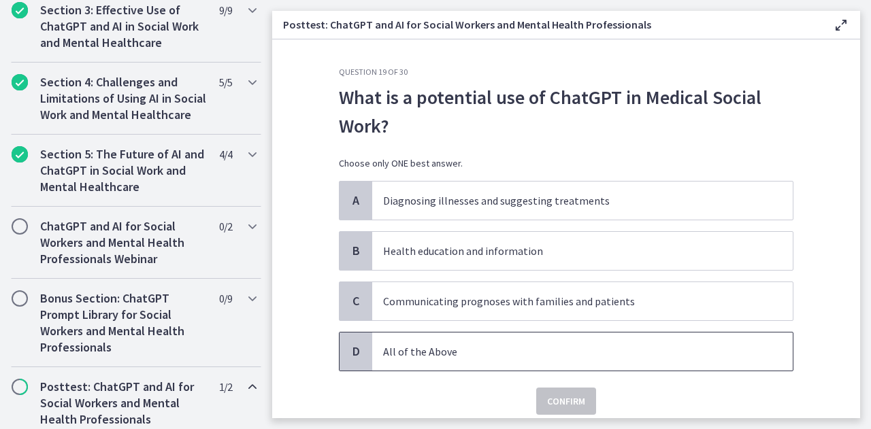
click at [523, 354] on p "All of the Above" at bounding box center [568, 351] width 371 height 16
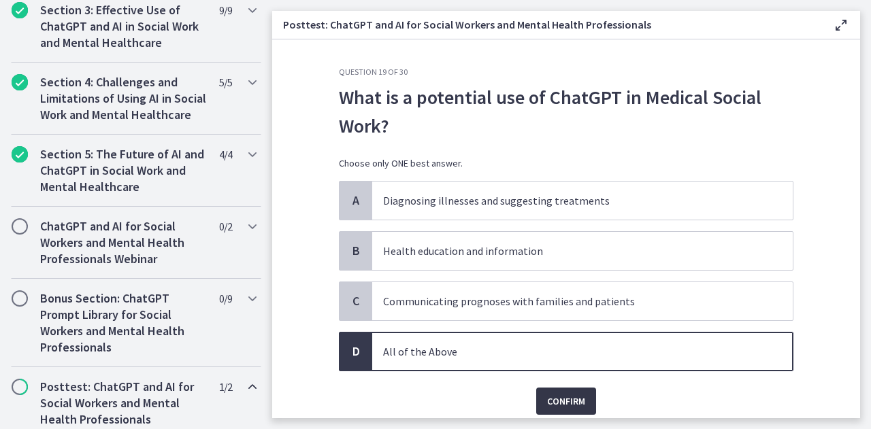
click at [560, 398] on span "Confirm" at bounding box center [566, 401] width 38 height 16
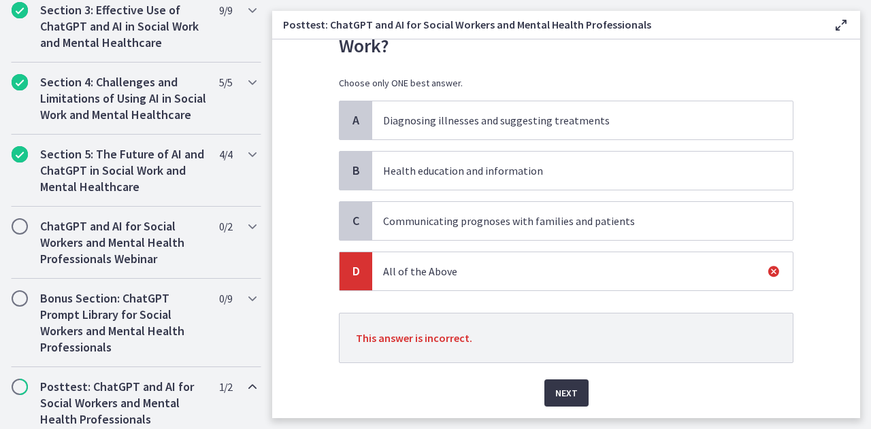
scroll to position [114, 0]
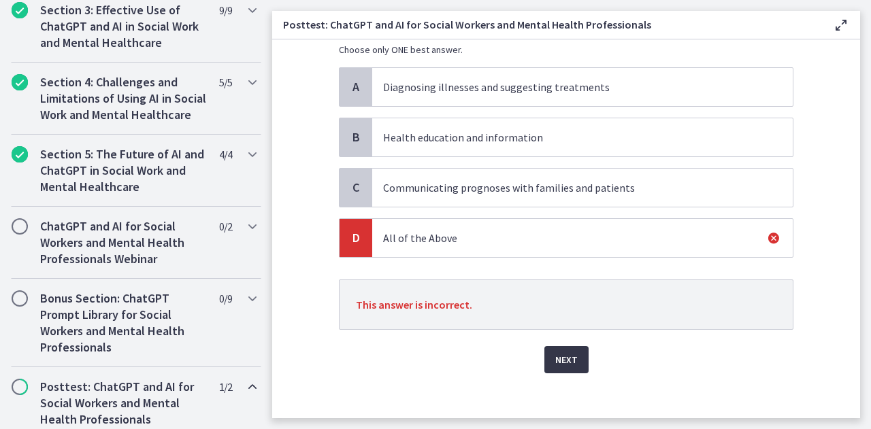
click at [564, 358] on span "Next" at bounding box center [566, 360] width 22 height 16
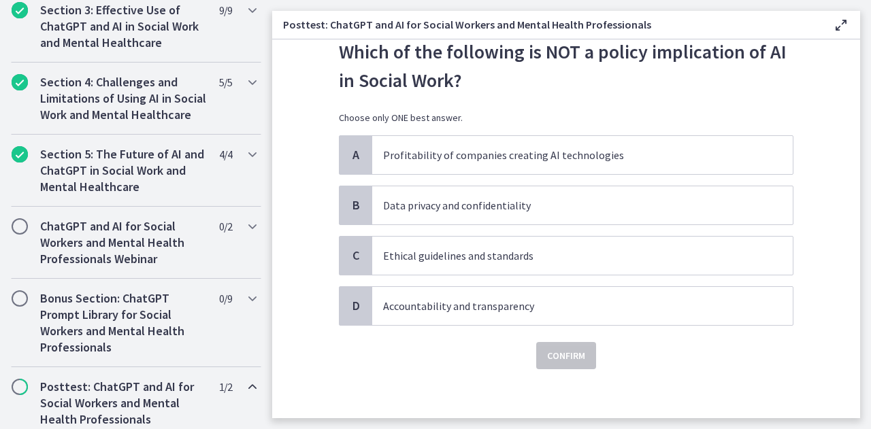
scroll to position [49, 0]
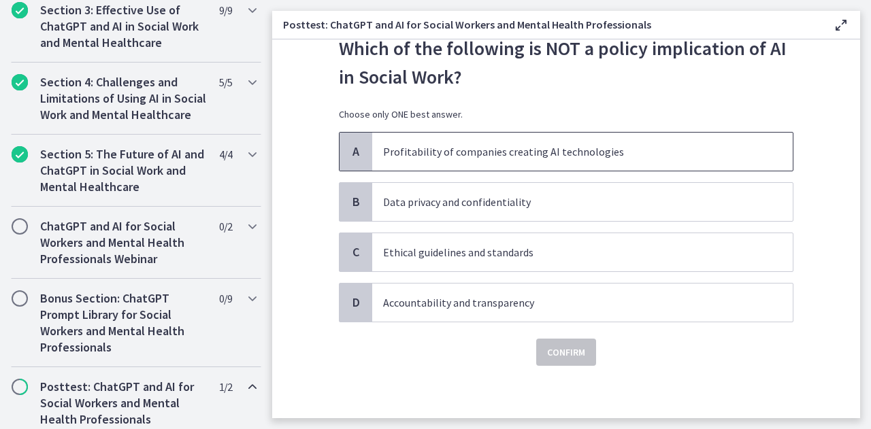
click at [447, 160] on span "Profitability of companies creating AI technologies" at bounding box center [582, 152] width 420 height 38
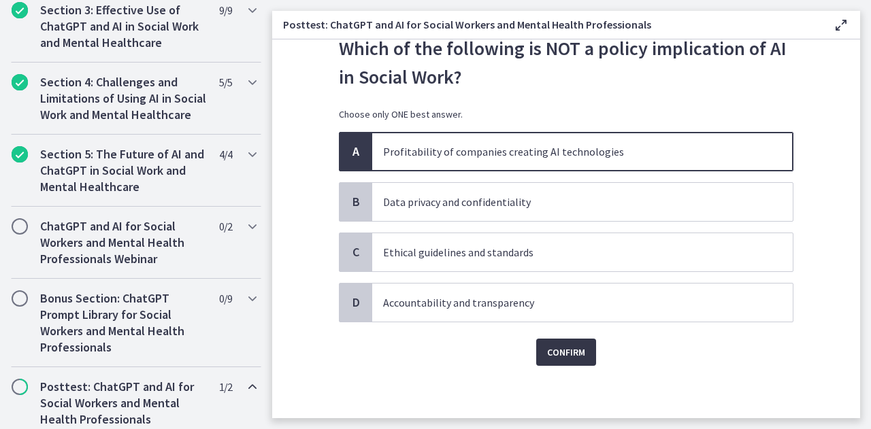
click at [552, 352] on span "Confirm" at bounding box center [566, 352] width 38 height 16
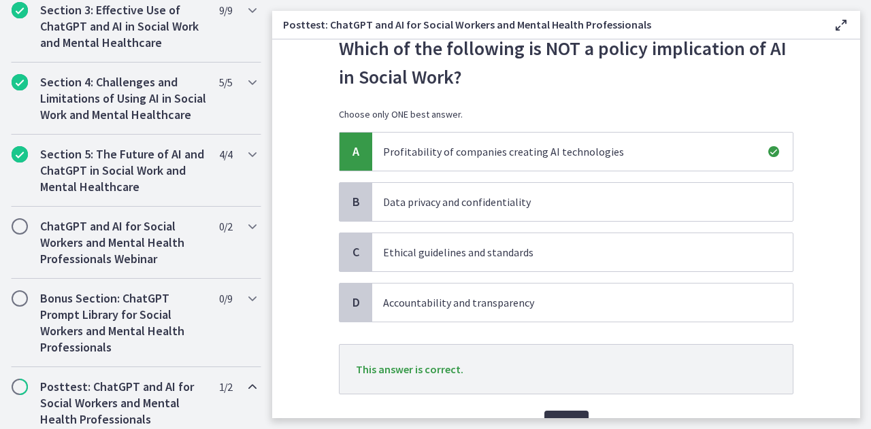
scroll to position [120, 0]
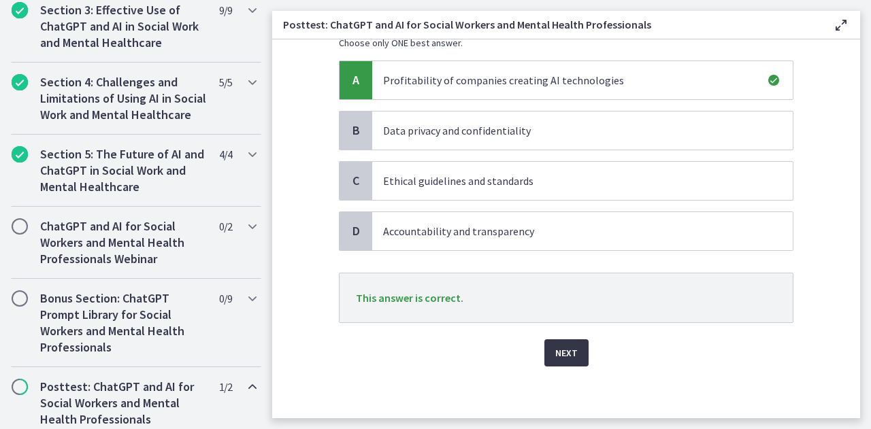
click at [555, 352] on span "Next" at bounding box center [566, 353] width 22 height 16
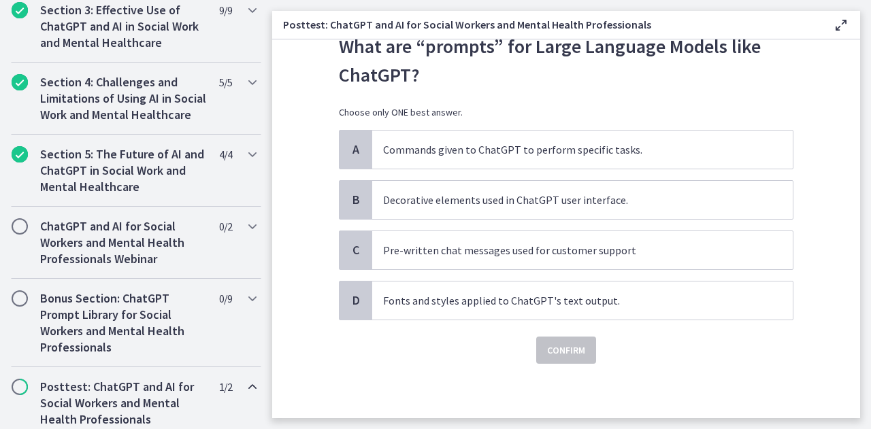
scroll to position [0, 0]
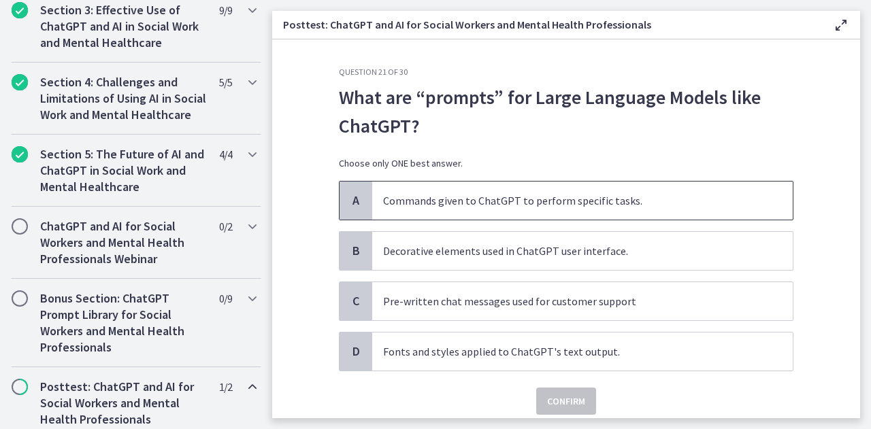
click at [533, 195] on p "Commands given to ChatGPT to perform specific tasks." at bounding box center [568, 200] width 371 height 16
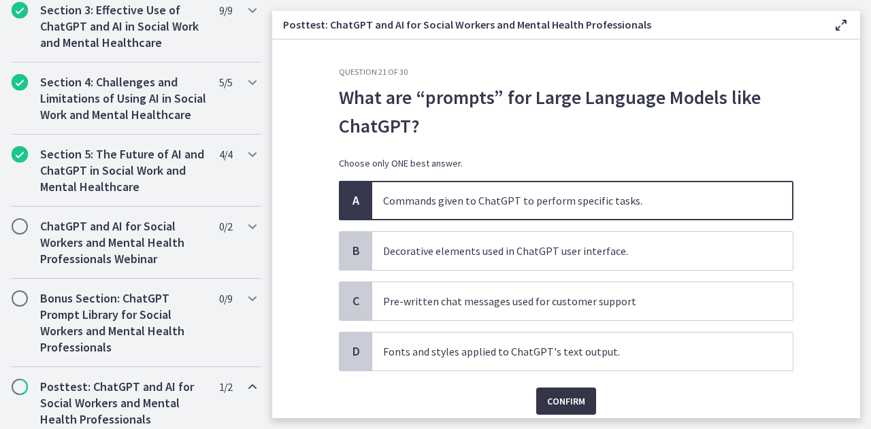
click at [563, 393] on span "Confirm" at bounding box center [566, 401] width 38 height 16
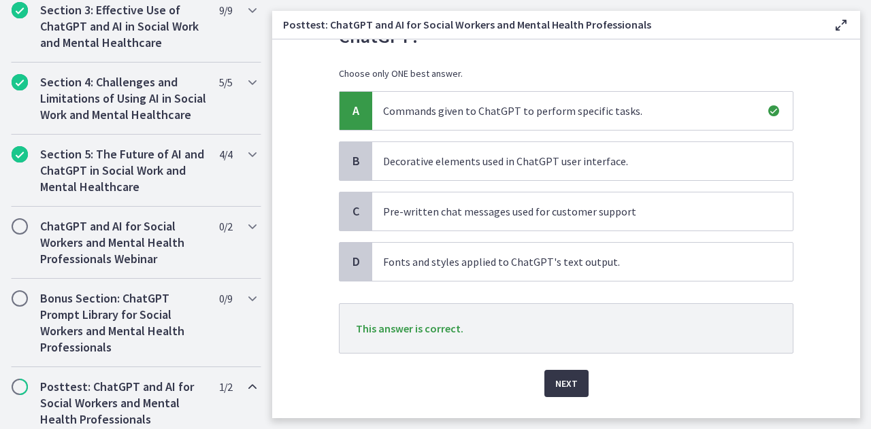
scroll to position [90, 0]
click at [558, 378] on span "Next" at bounding box center [566, 383] width 22 height 16
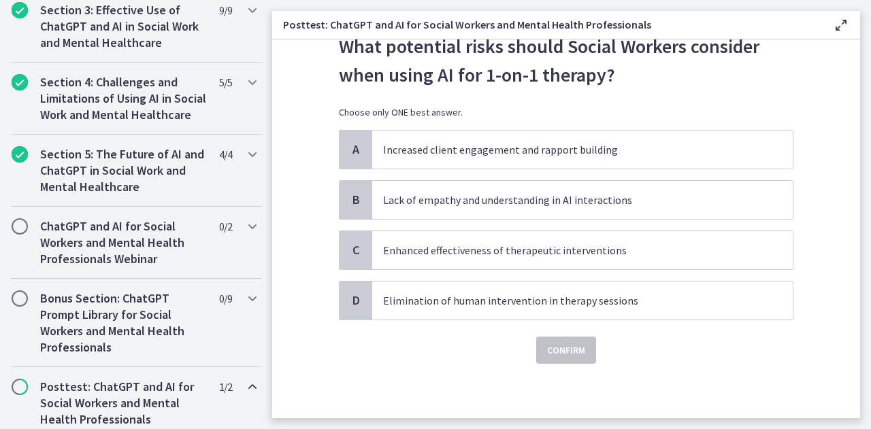
scroll to position [0, 0]
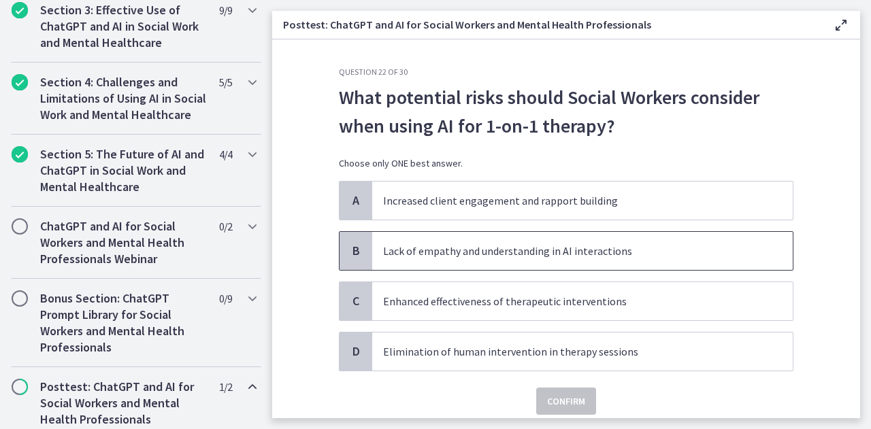
click at [469, 239] on span "Lack of empathy and understanding in AI interactions" at bounding box center [582, 251] width 420 height 38
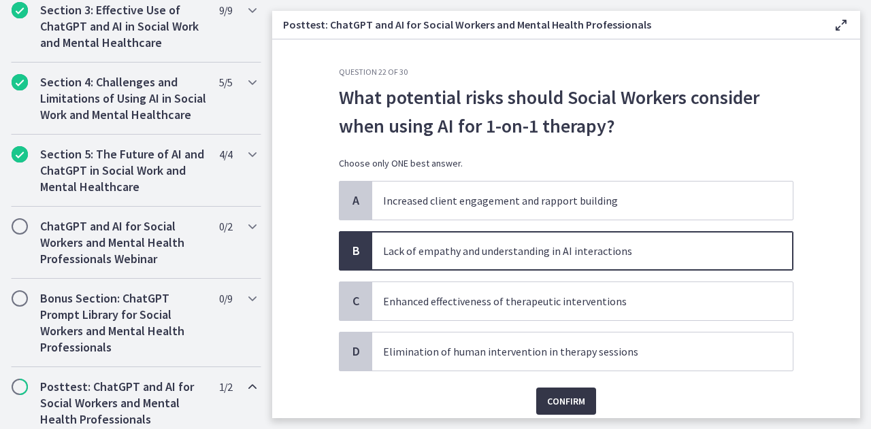
click at [559, 403] on span "Confirm" at bounding box center [566, 401] width 38 height 16
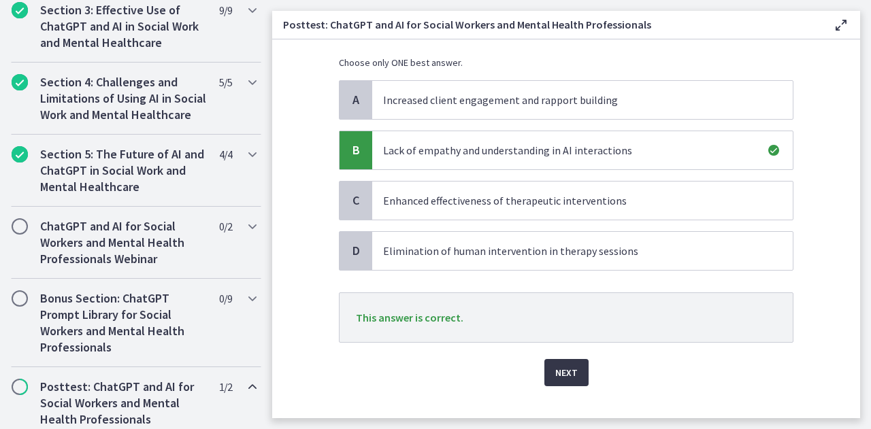
scroll to position [116, 0]
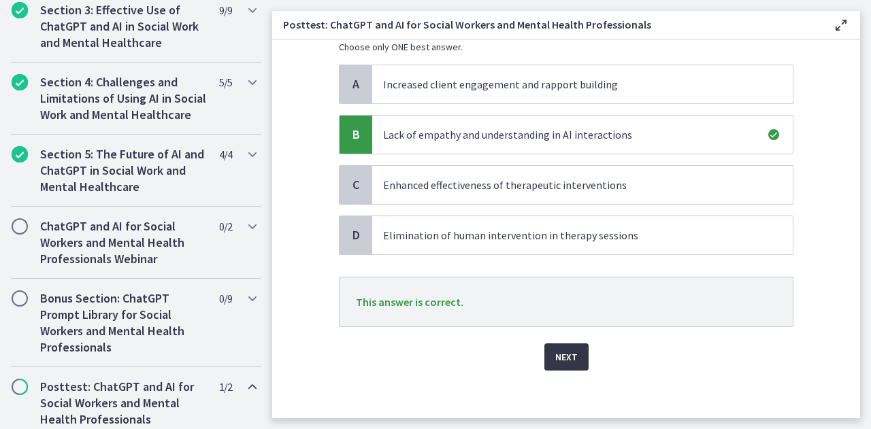
click at [556, 350] on span "Next" at bounding box center [566, 357] width 22 height 16
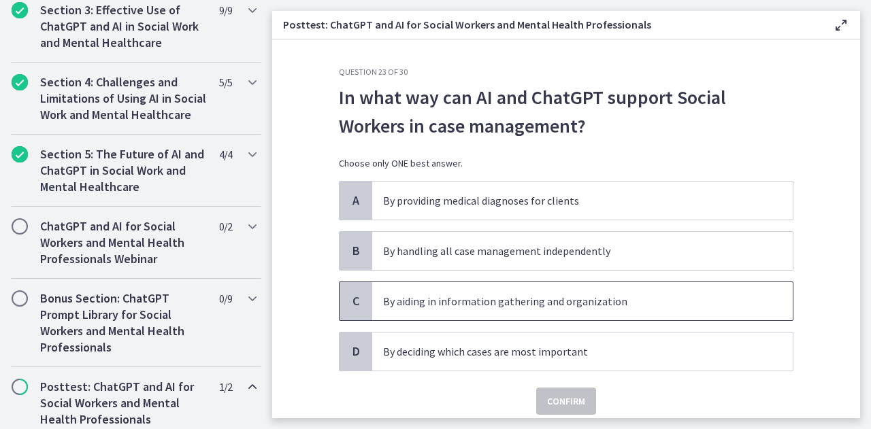
click at [550, 301] on p "By aiding in information gathering and organization" at bounding box center [568, 301] width 371 height 16
click at [558, 406] on span "Confirm" at bounding box center [566, 401] width 38 height 16
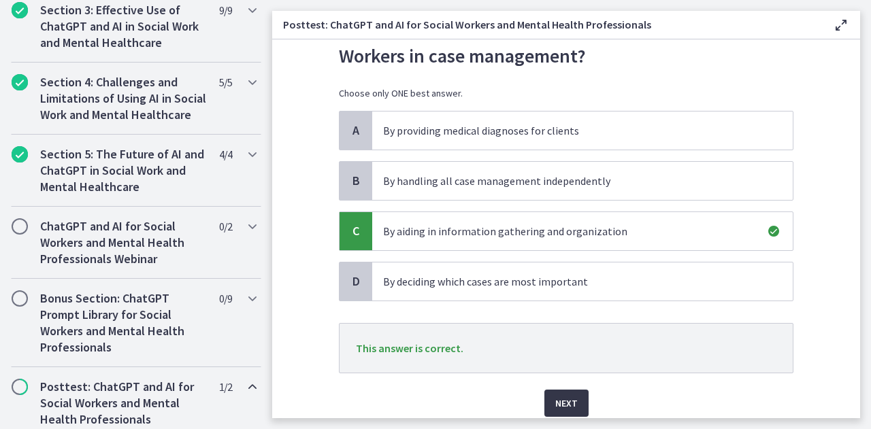
scroll to position [71, 0]
click at [558, 406] on span "Next" at bounding box center [566, 402] width 22 height 16
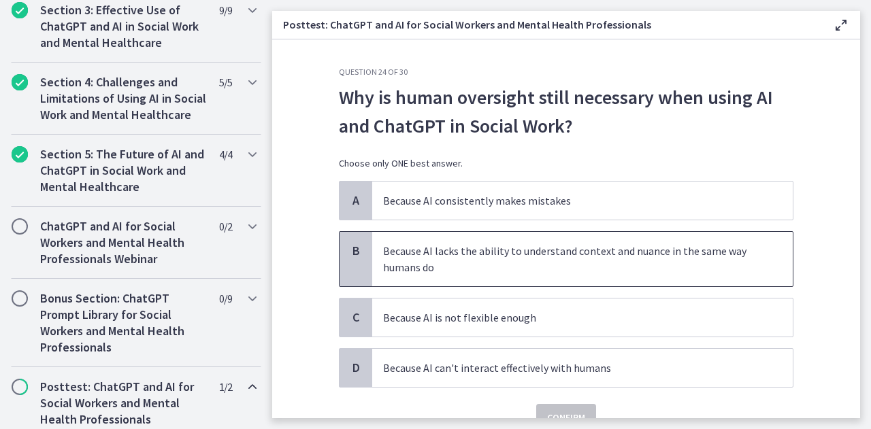
click at [592, 254] on p "Because AI lacks the ability to understand context and nuance in the same way h…" at bounding box center [568, 259] width 371 height 33
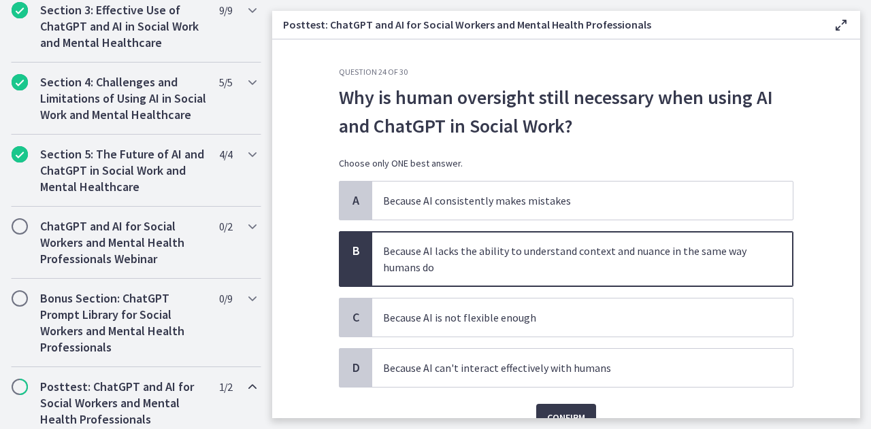
scroll to position [65, 0]
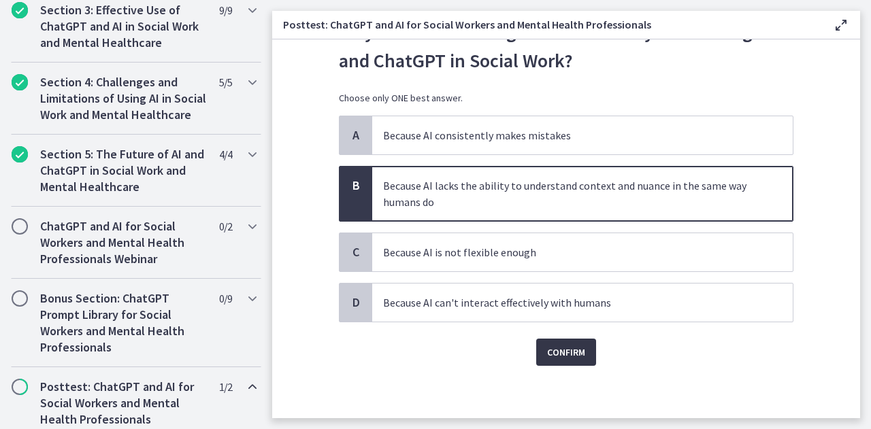
click at [560, 351] on span "Confirm" at bounding box center [566, 352] width 38 height 16
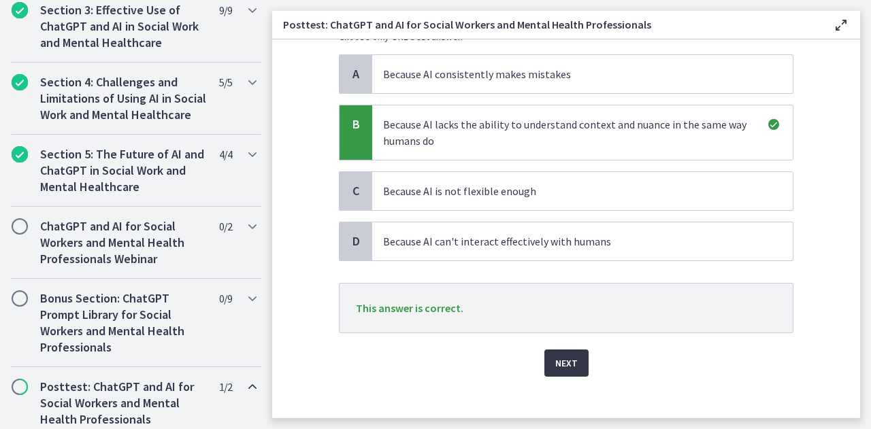
scroll to position [127, 0]
click at [560, 351] on button "Next" at bounding box center [566, 362] width 44 height 27
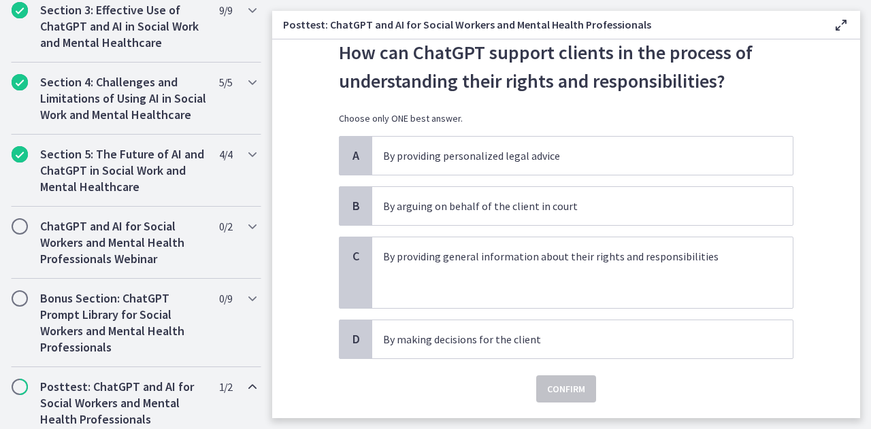
scroll to position [44, 0]
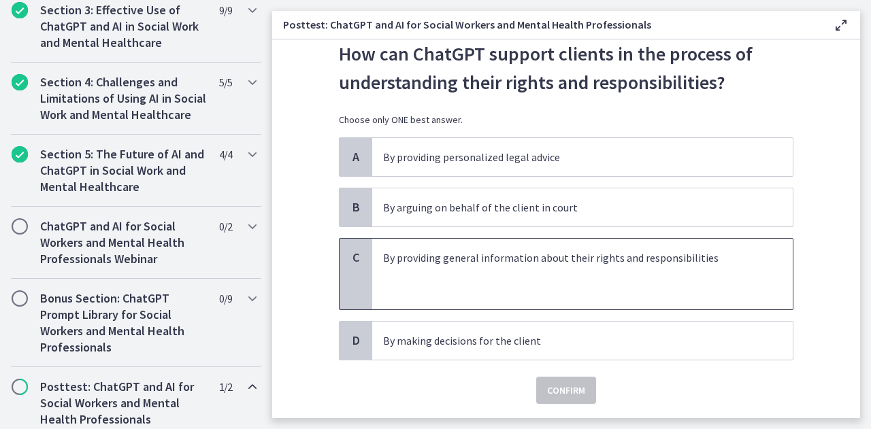
click at [521, 263] on p "By providing general information about their rights and responsibilities" at bounding box center [568, 258] width 371 height 16
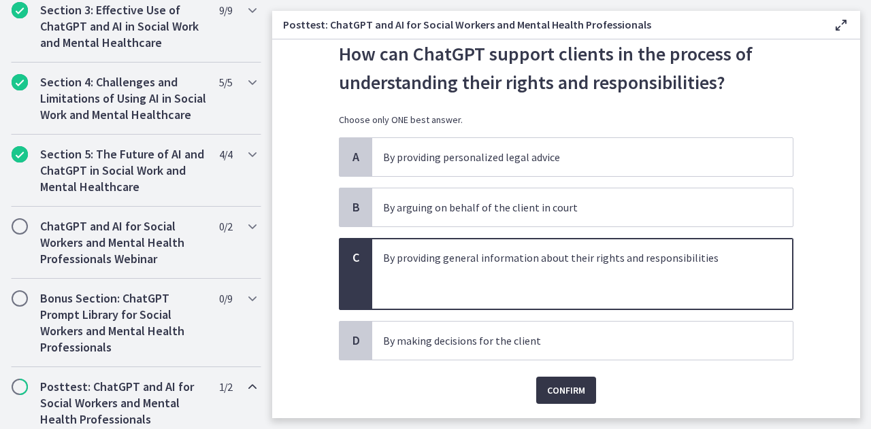
click at [575, 390] on span "Confirm" at bounding box center [566, 390] width 38 height 16
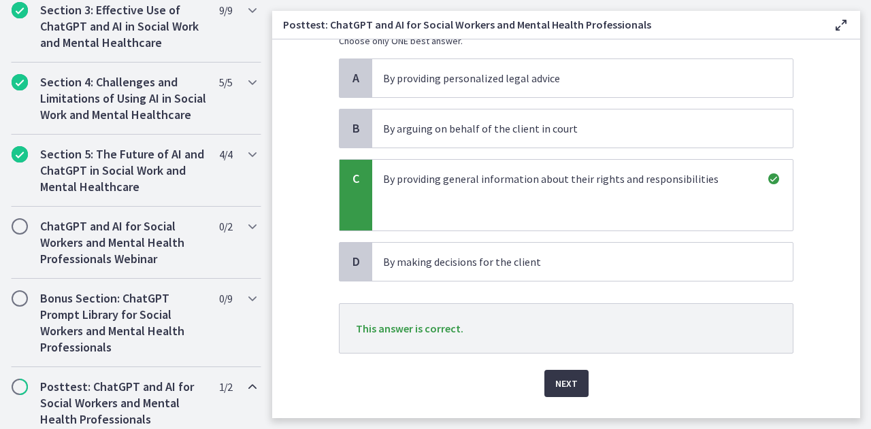
scroll to position [124, 0]
click at [575, 390] on button "Next" at bounding box center [566, 382] width 44 height 27
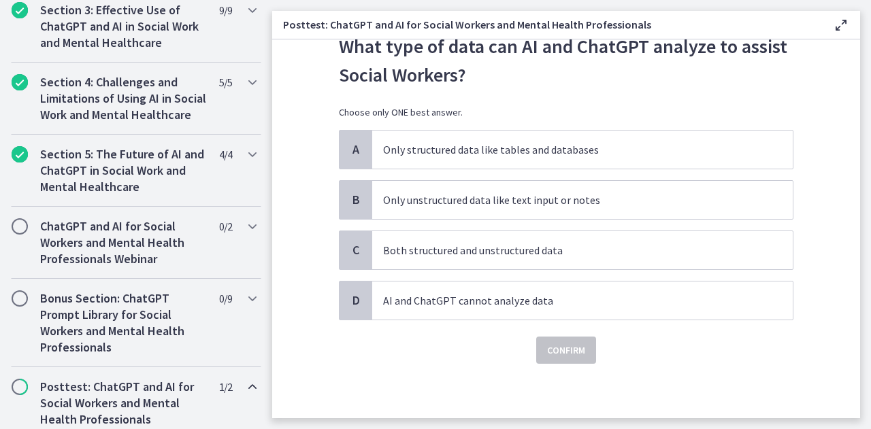
scroll to position [0, 0]
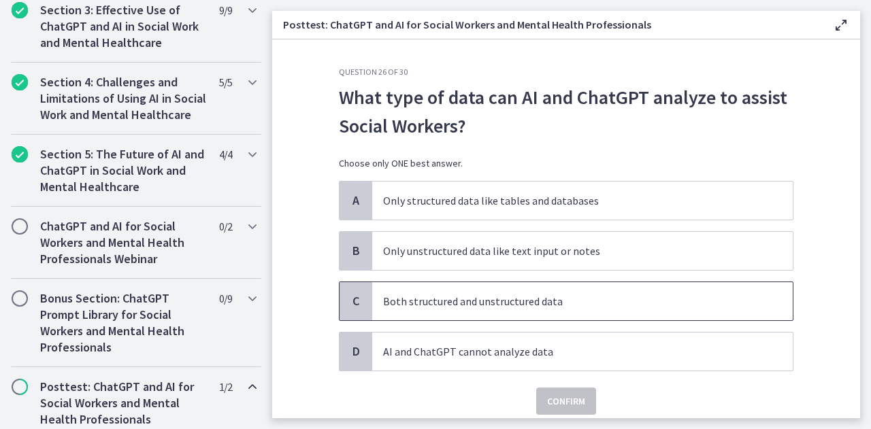
click at [545, 303] on p "Both structured and unstructured data" at bounding box center [568, 301] width 371 height 16
click at [565, 401] on span "Confirm" at bounding box center [566, 401] width 38 height 16
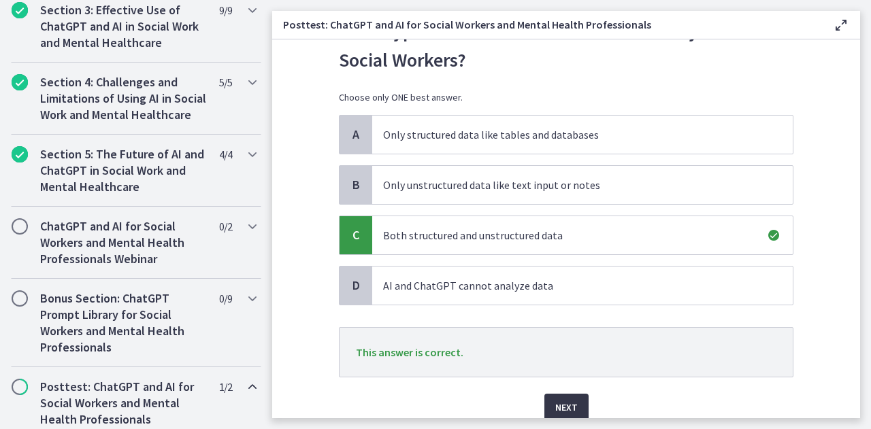
scroll to position [65, 0]
click at [565, 401] on span "Next" at bounding box center [566, 408] width 22 height 16
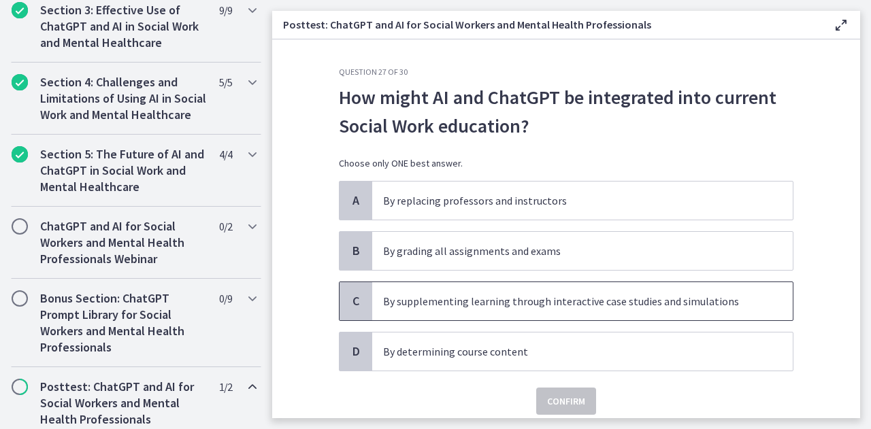
click at [574, 307] on p "By supplementing learning through interactive case studies and simulations" at bounding box center [568, 301] width 371 height 16
click at [566, 402] on span "Confirm" at bounding box center [566, 401] width 38 height 16
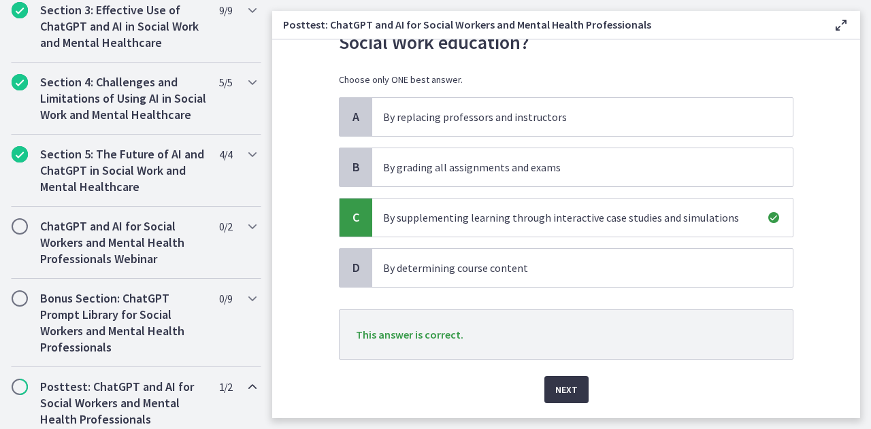
scroll to position [87, 0]
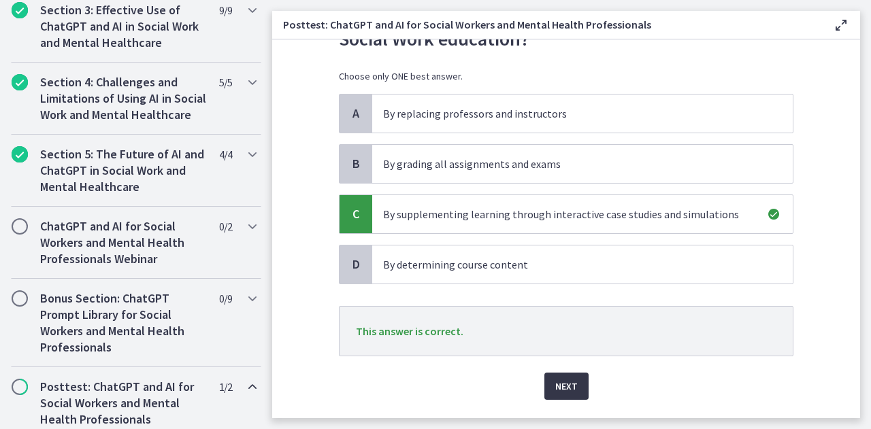
click at [562, 379] on span "Next" at bounding box center [566, 386] width 22 height 16
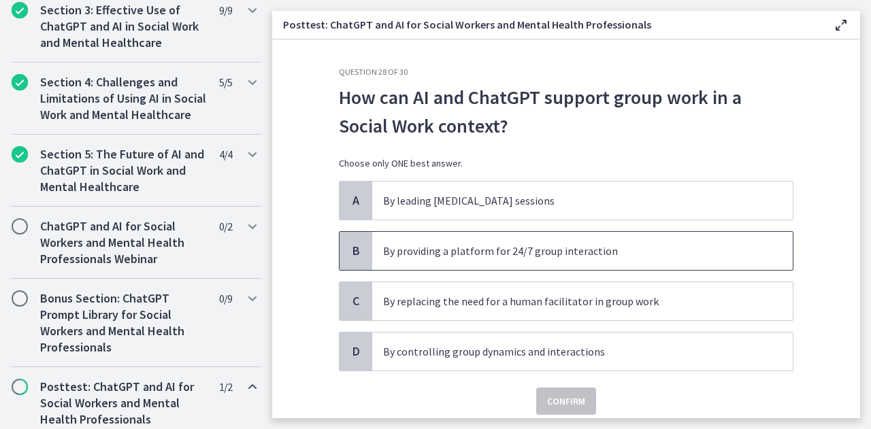
click at [449, 262] on span "By providing a platform for 24/7 group interaction" at bounding box center [582, 251] width 420 height 38
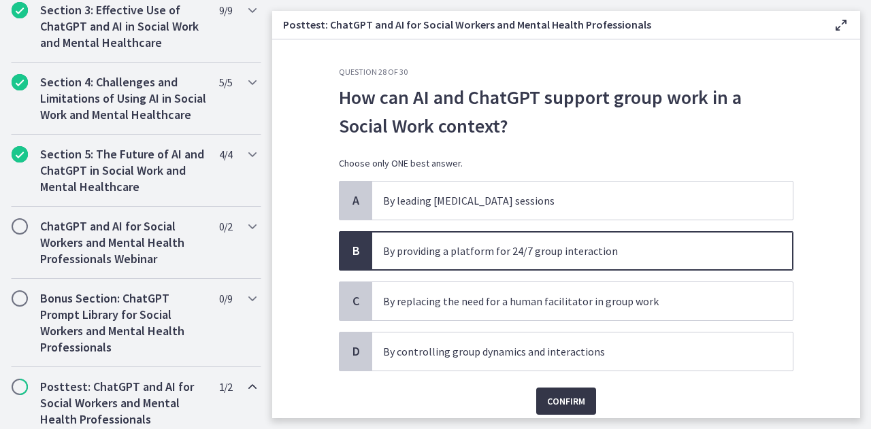
click at [550, 394] on span "Confirm" at bounding box center [566, 401] width 38 height 16
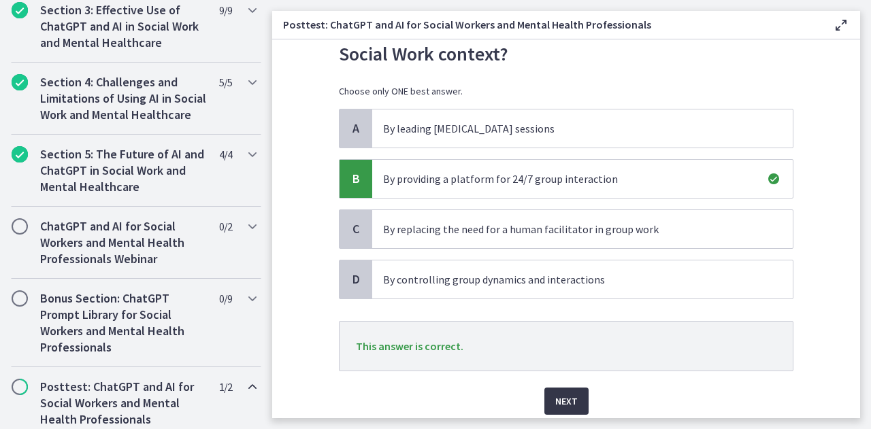
scroll to position [71, 0]
click at [555, 394] on span "Next" at bounding box center [566, 402] width 22 height 16
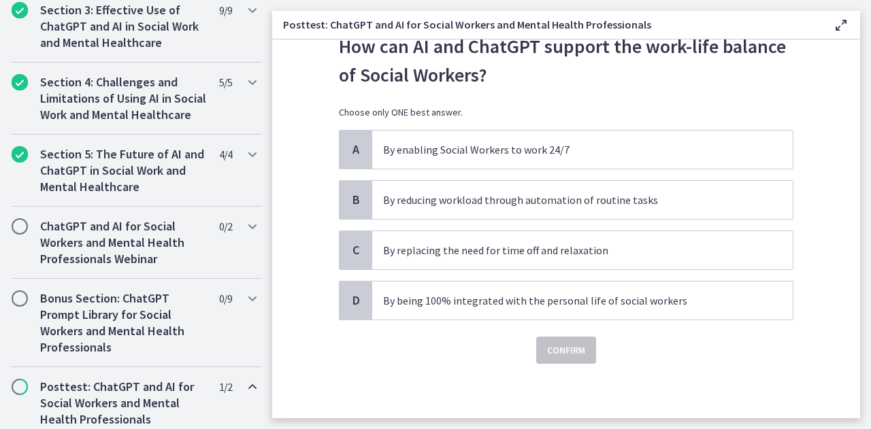
scroll to position [0, 0]
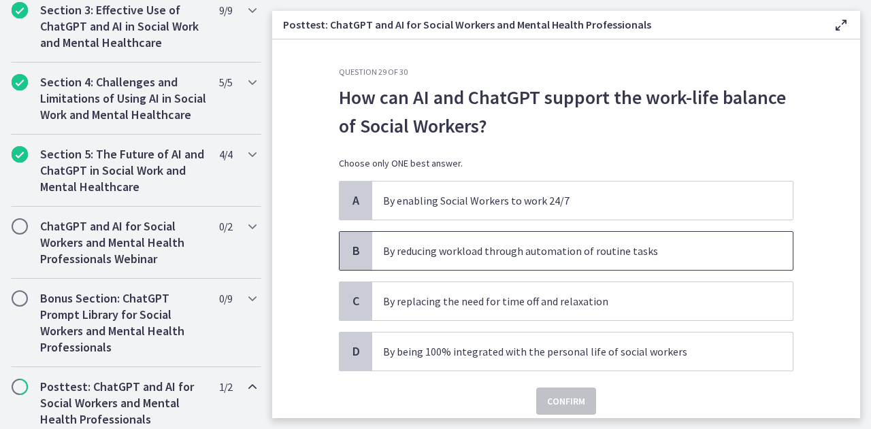
click at [590, 243] on p "By reducing workload through automation of routine tasks" at bounding box center [568, 251] width 371 height 16
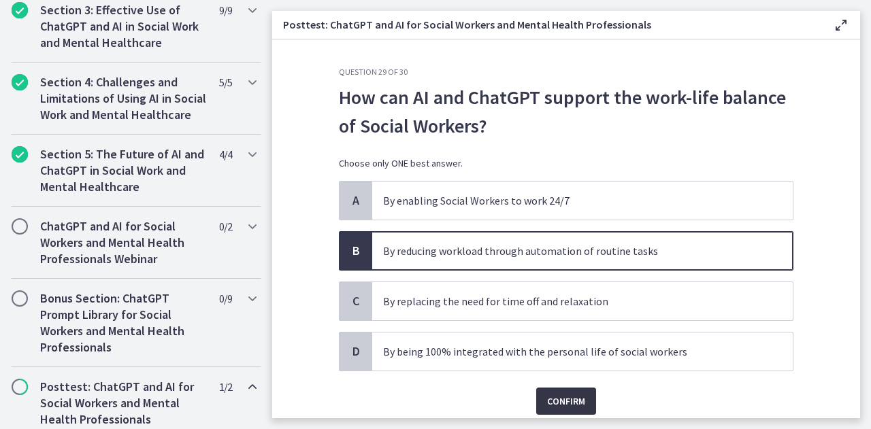
click at [565, 399] on span "Confirm" at bounding box center [566, 401] width 38 height 16
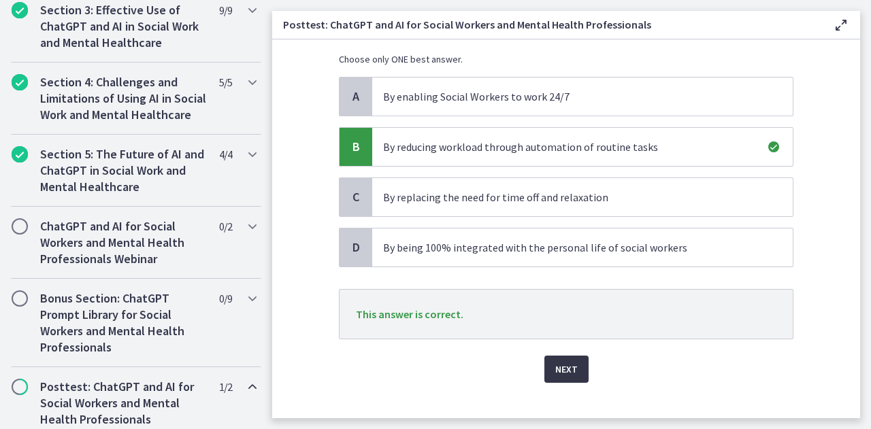
scroll to position [114, 0]
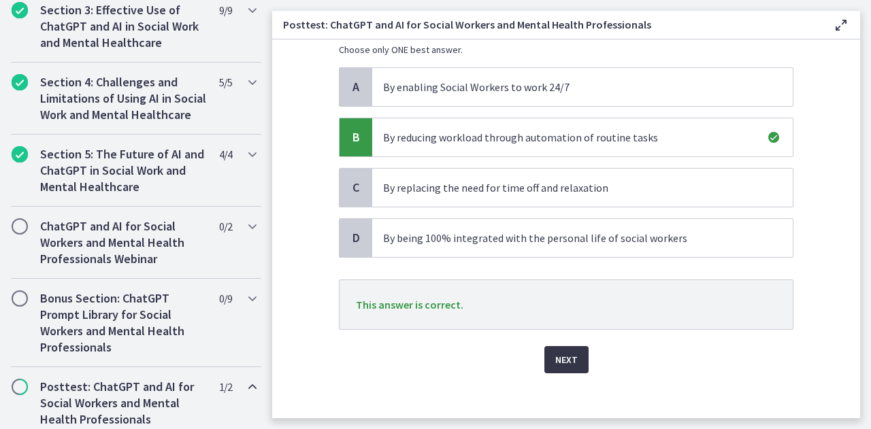
click at [555, 362] on span "Next" at bounding box center [566, 360] width 22 height 16
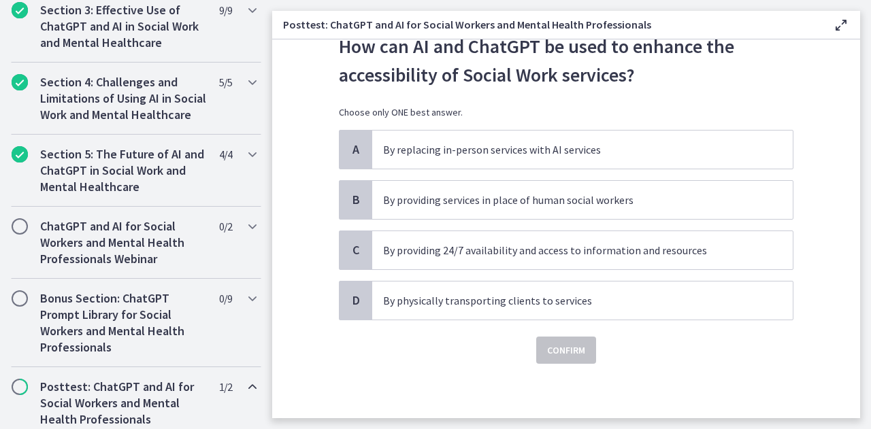
scroll to position [0, 0]
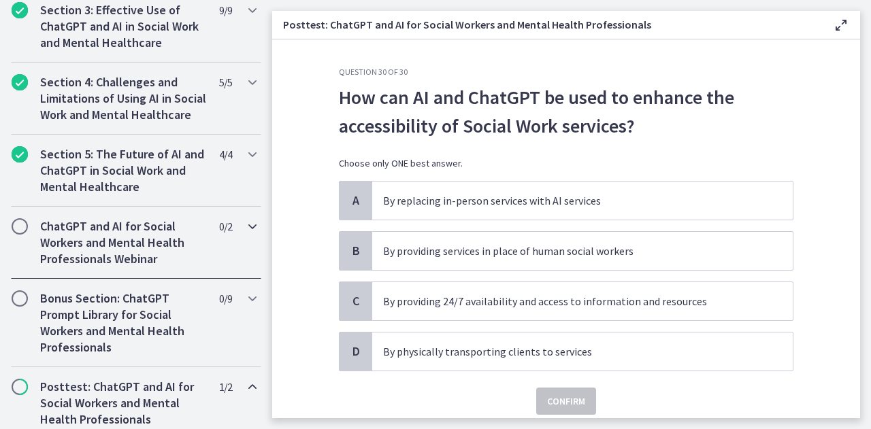
click at [163, 245] on h2 "ChatGPT and AI for Social Workers and Mental Health Professionals Webinar" at bounding box center [123, 242] width 166 height 49
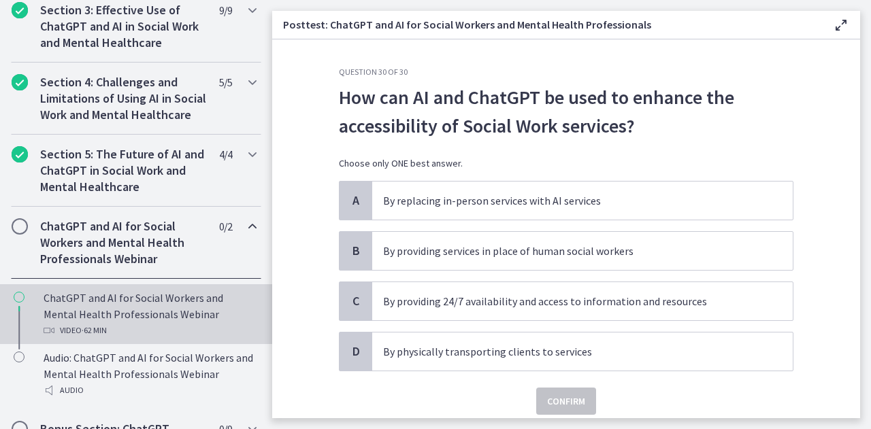
click at [136, 322] on div "ChatGPT and AI for Social Workers and Mental Health Professionals Webinar Video…" at bounding box center [150, 314] width 212 height 49
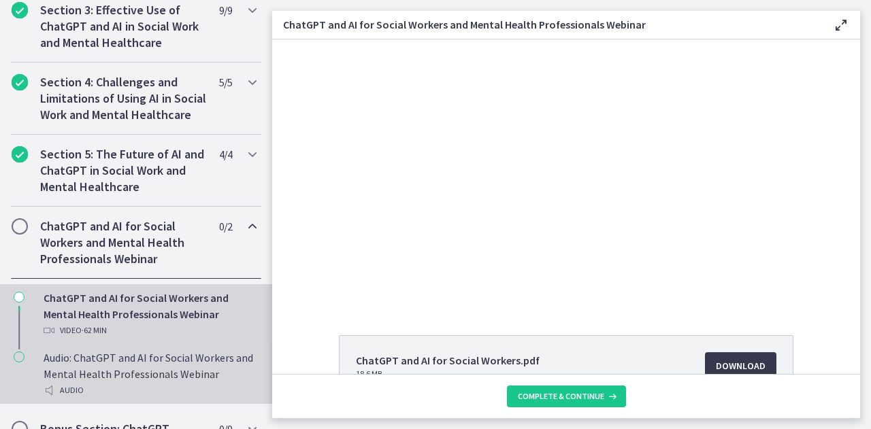
click at [143, 377] on div "Audio: ChatGPT and AI for Social Workers and Mental Health Professionals Webina…" at bounding box center [150, 374] width 212 height 49
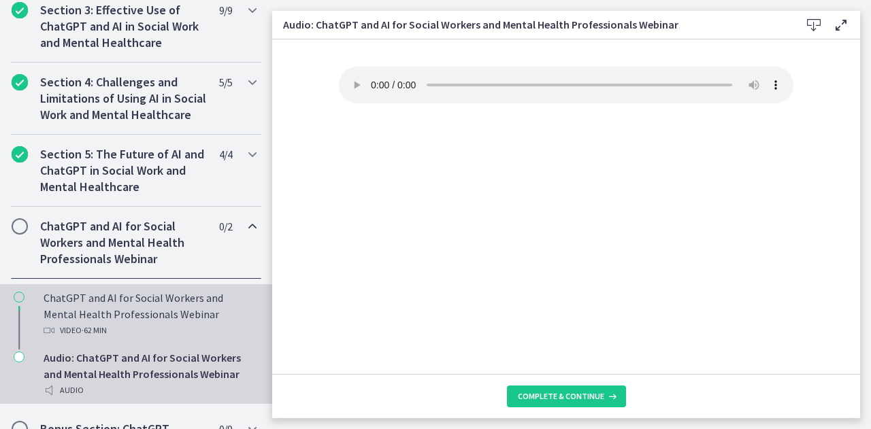
click at [137, 323] on div "ChatGPT and AI for Social Workers and Mental Health Professionals Webinar Video…" at bounding box center [150, 314] width 212 height 49
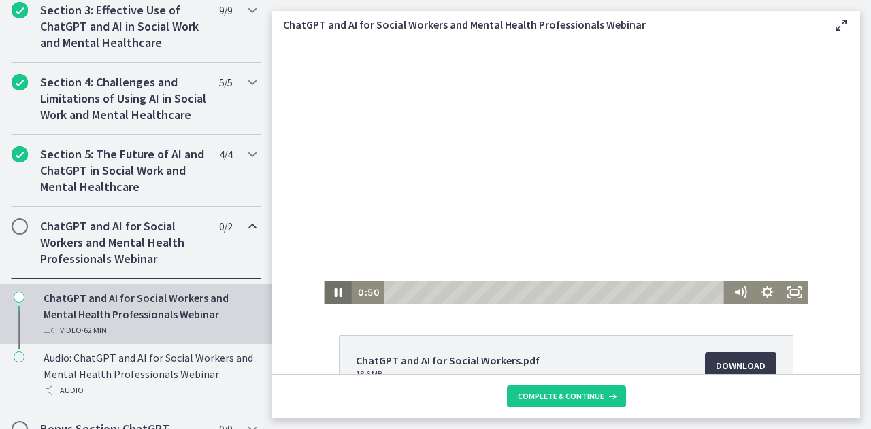
click at [336, 296] on icon "Pause" at bounding box center [337, 292] width 7 height 9
click at [106, 254] on h2 "ChatGPT and AI for Social Workers and Mental Health Professionals Webinar" at bounding box center [123, 242] width 166 height 49
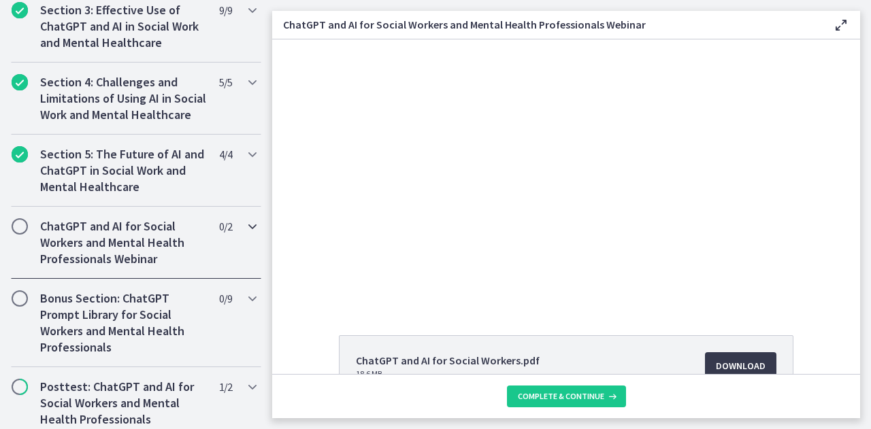
click at [106, 254] on h2 "ChatGPT and AI for Social Workers and Mental Health Professionals Webinar" at bounding box center [123, 242] width 166 height 49
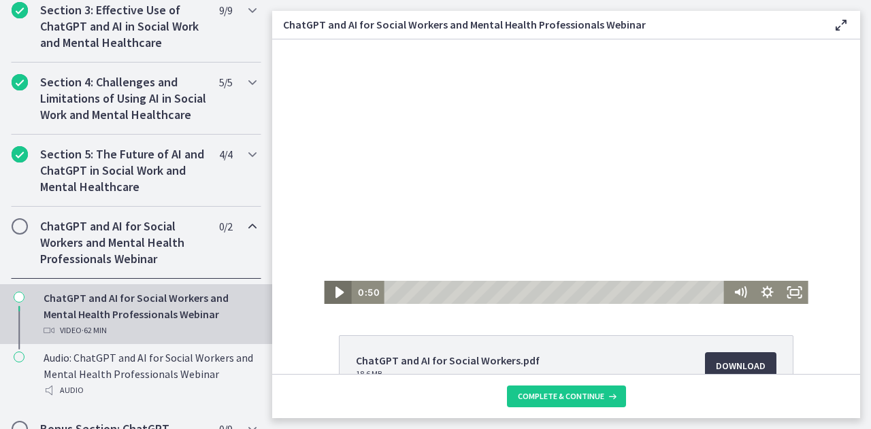
click at [336, 290] on icon "Play Video" at bounding box center [338, 293] width 33 height 28
click at [733, 293] on icon "Mute" at bounding box center [736, 292] width 7 height 8
click at [735, 293] on icon "Unmute" at bounding box center [738, 292] width 7 height 8
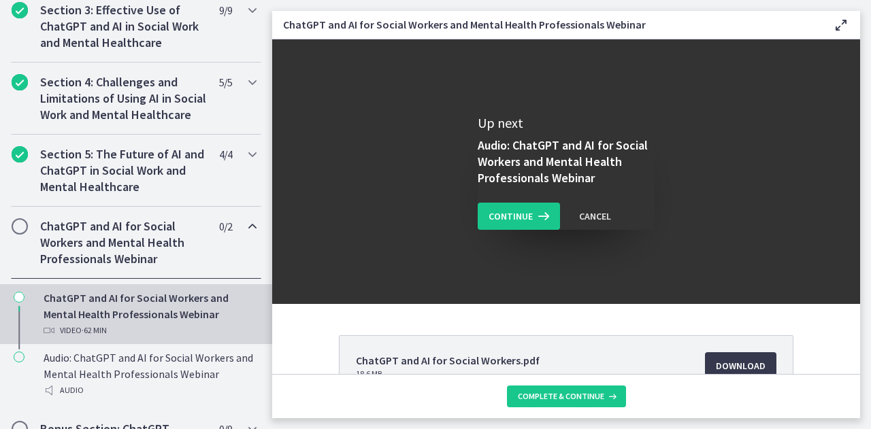
click at [526, 322] on div "ChatGPT and AI for Social Workers.pdf 18.6 MB Download Opens in a new window Bi…" at bounding box center [566, 206] width 588 height 335
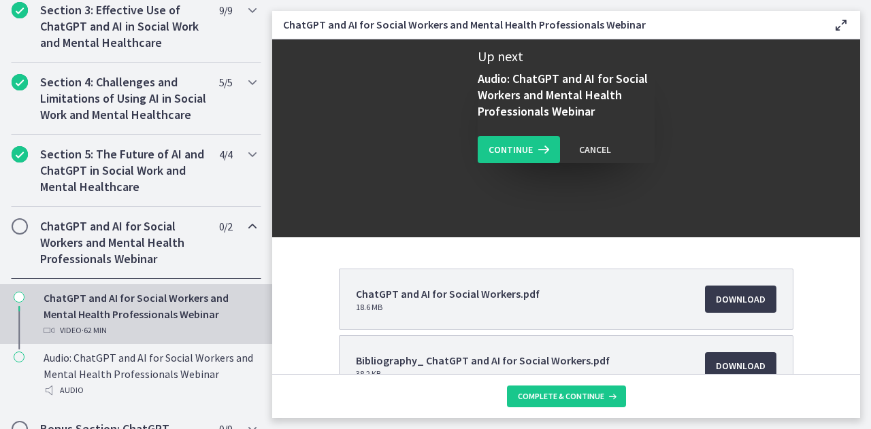
scroll to position [63, 0]
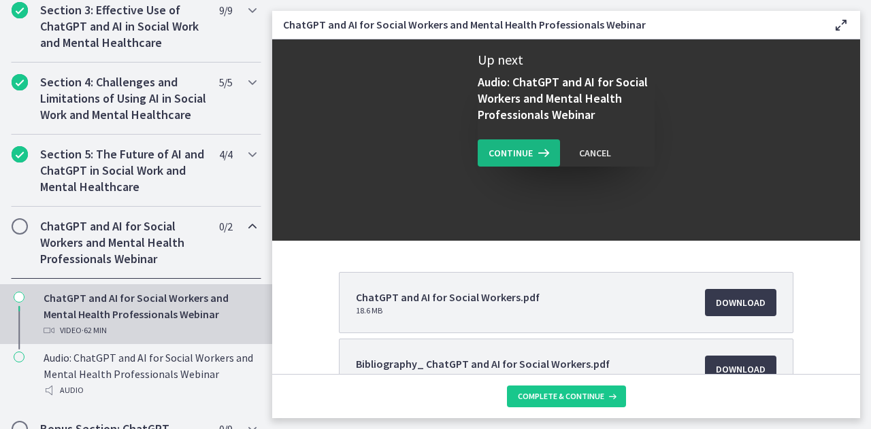
click at [520, 156] on span "Continue" at bounding box center [510, 153] width 44 height 16
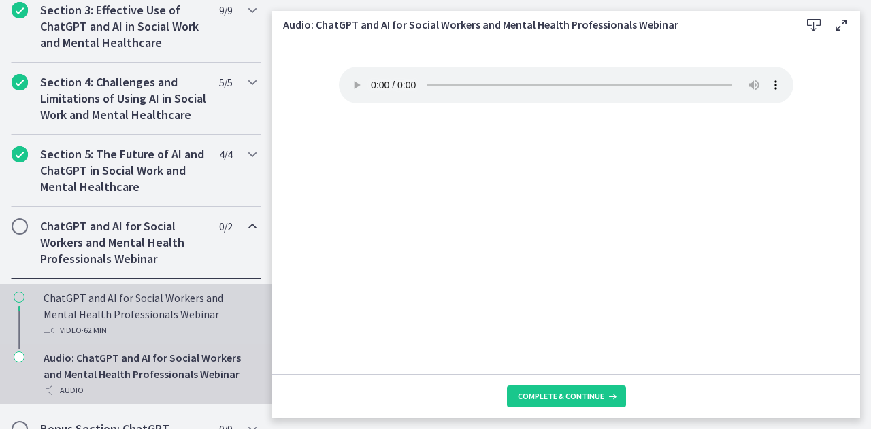
click at [98, 315] on div "ChatGPT and AI for Social Workers and Mental Health Professionals Webinar Video…" at bounding box center [150, 314] width 212 height 49
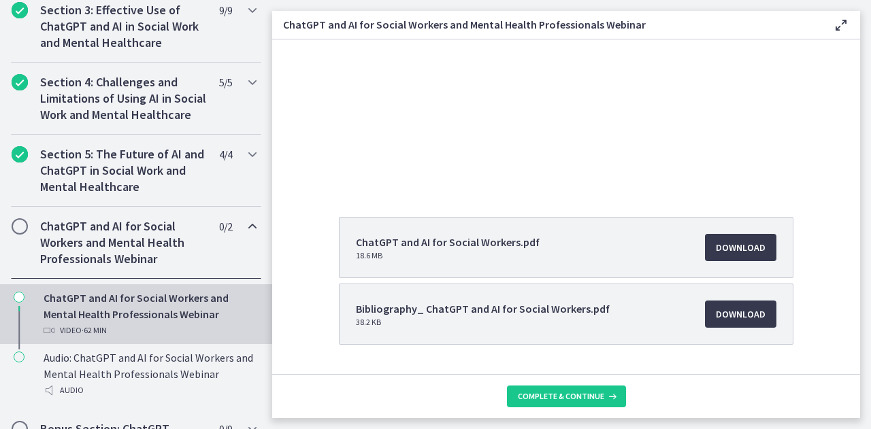
scroll to position [118, 0]
click at [112, 314] on div "ChatGPT and AI for Social Workers and Mental Health Professionals Webinar Video…" at bounding box center [150, 314] width 212 height 49
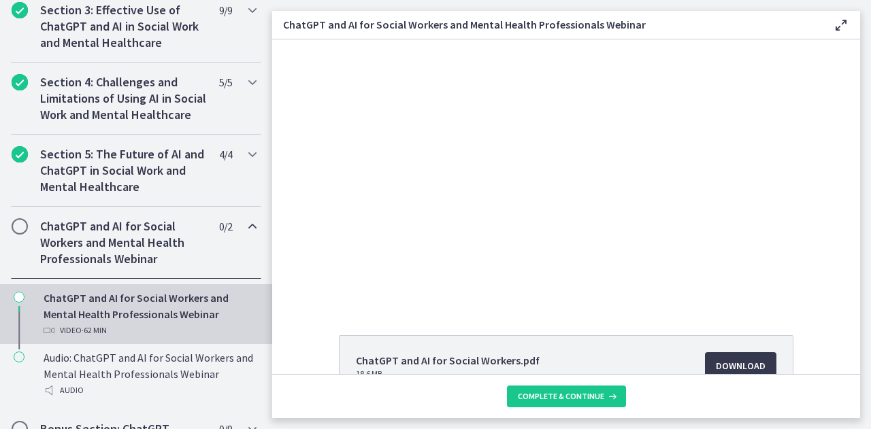
scroll to position [1, 0]
click at [127, 244] on h2 "ChatGPT and AI for Social Workers and Mental Health Professionals Webinar" at bounding box center [123, 242] width 166 height 49
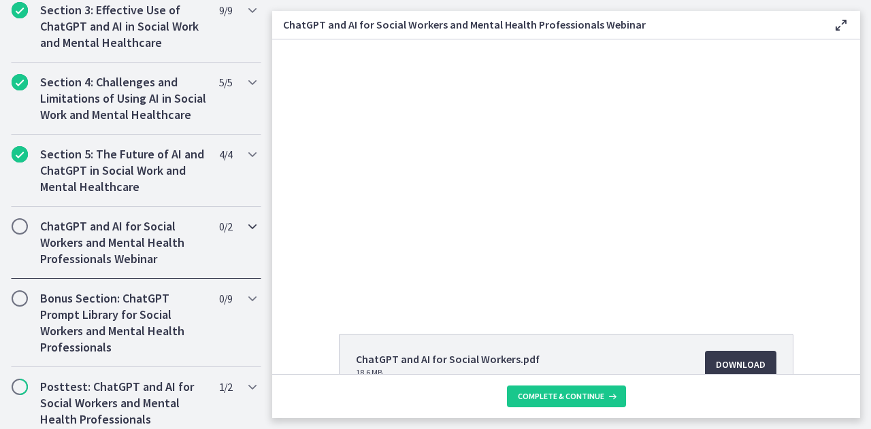
click at [127, 244] on h2 "ChatGPT and AI for Social Workers and Mental Health Professionals Webinar" at bounding box center [123, 242] width 166 height 49
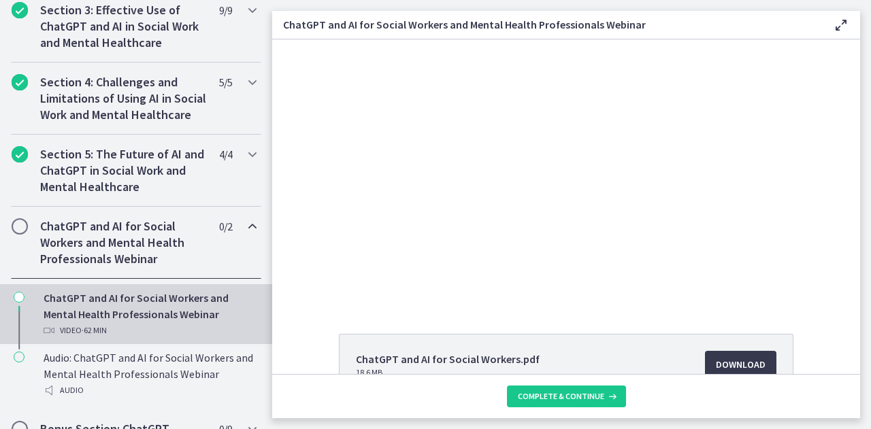
click at [122, 321] on div "ChatGPT and AI for Social Workers and Mental Health Professionals Webinar Video…" at bounding box center [150, 314] width 212 height 49
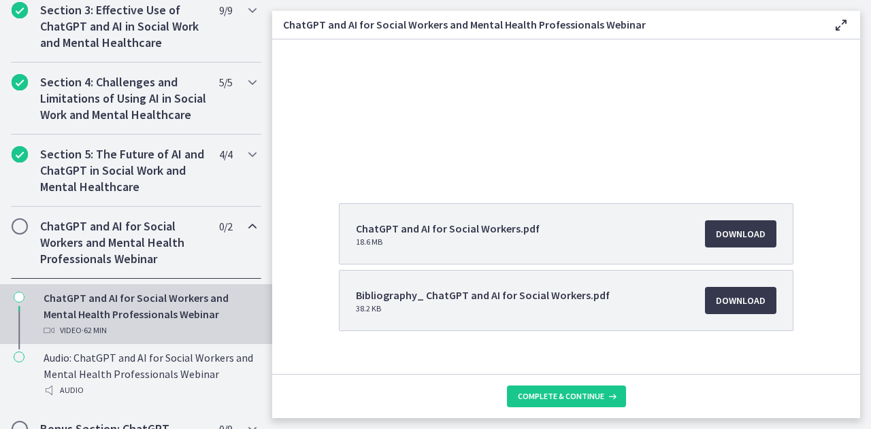
scroll to position [154, 0]
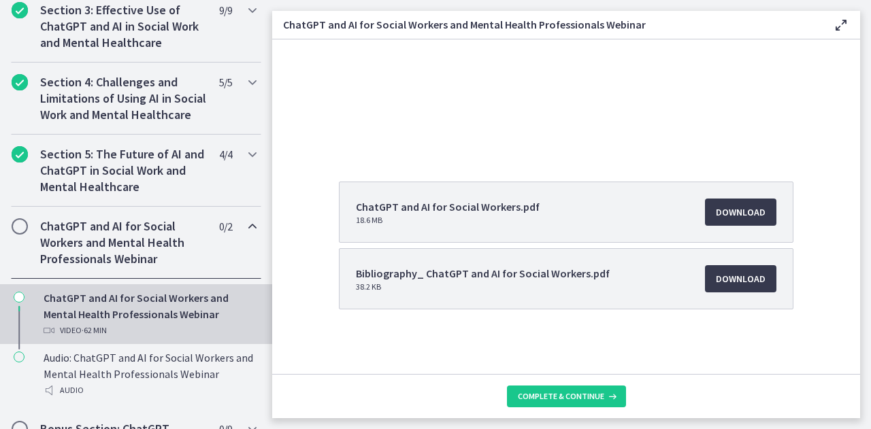
click at [468, 337] on div "ChatGPT and AI for Social Workers.pdf 18.6 MB Download Opens in a new window Bi…" at bounding box center [566, 278] width 476 height 193
click at [385, 209] on span "ChatGPT and AI for Social Workers.pdf" at bounding box center [448, 207] width 184 height 16
click at [105, 248] on h2 "ChatGPT and AI for Social Workers and Mental Health Professionals Webinar" at bounding box center [123, 242] width 166 height 49
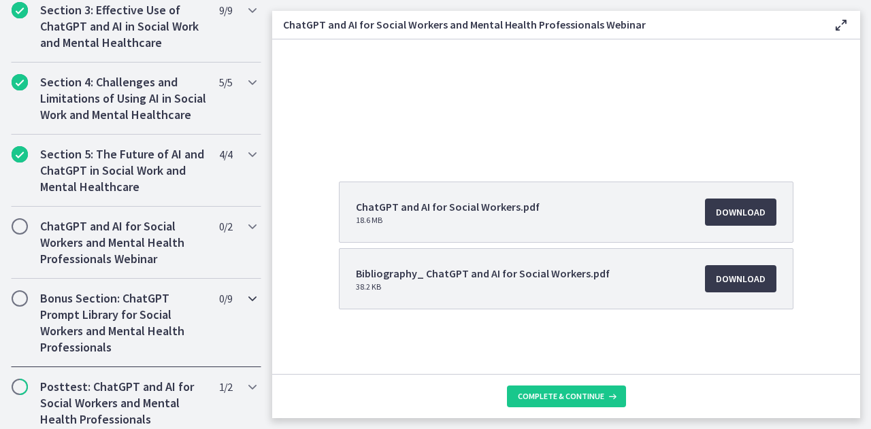
click at [99, 319] on h2 "Bonus Section: ChatGPT Prompt Library for Social Workers and Mental Health Prof…" at bounding box center [123, 322] width 166 height 65
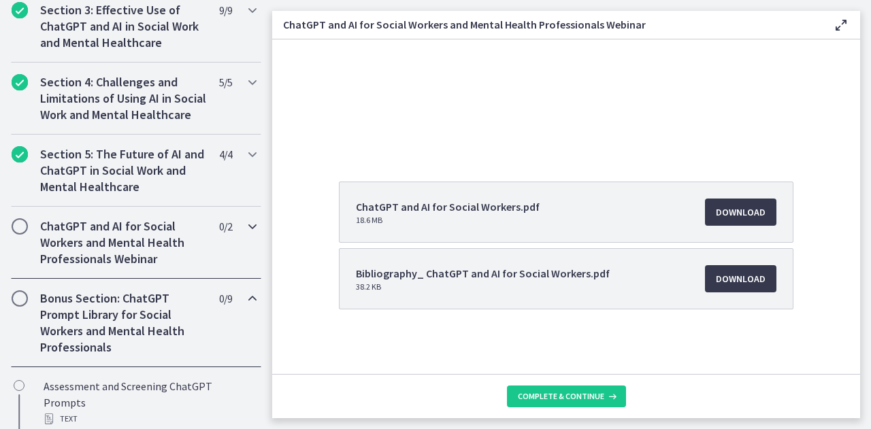
click at [120, 246] on h2 "ChatGPT and AI for Social Workers and Mental Health Professionals Webinar" at bounding box center [123, 242] width 166 height 49
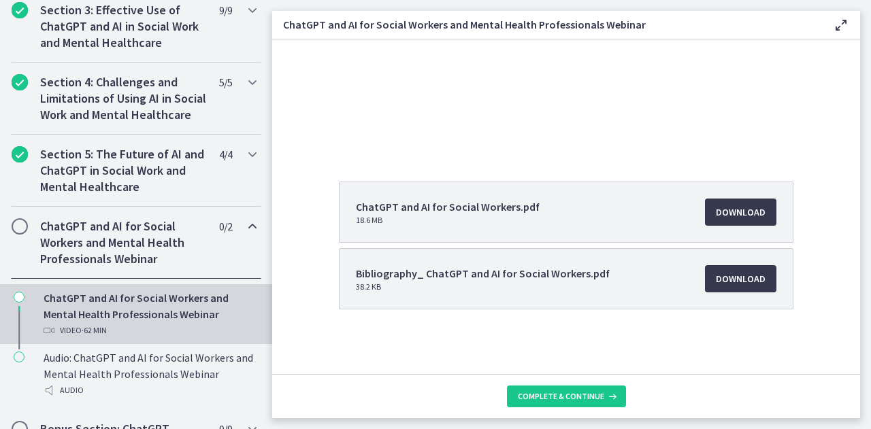
click at [88, 320] on div "ChatGPT and AI for Social Workers and Mental Health Professionals Webinar Video…" at bounding box center [150, 314] width 212 height 49
click at [457, 205] on span "ChatGPT and AI for Social Workers.pdf" at bounding box center [448, 207] width 184 height 16
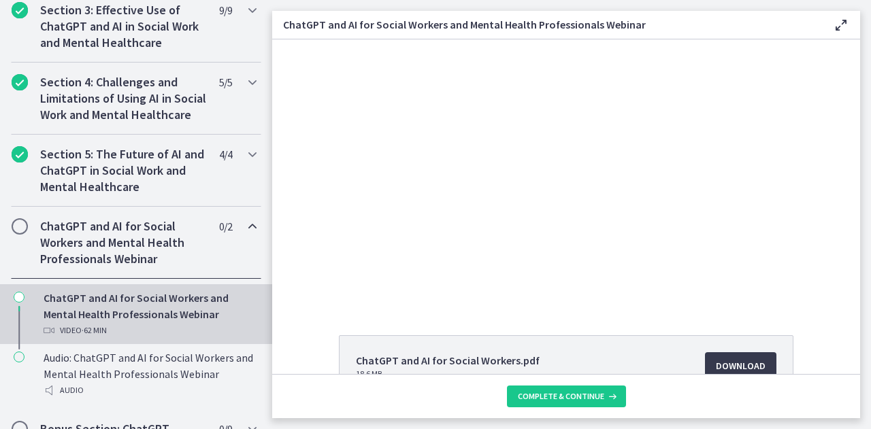
click at [84, 318] on div "ChatGPT and AI for Social Workers and Mental Health Professionals Webinar Video…" at bounding box center [150, 314] width 212 height 49
click at [716, 360] on span "Download Opens in a new window" at bounding box center [741, 366] width 50 height 16
click at [114, 242] on h2 "ChatGPT and AI for Social Workers and Mental Health Professionals Webinar" at bounding box center [123, 242] width 166 height 49
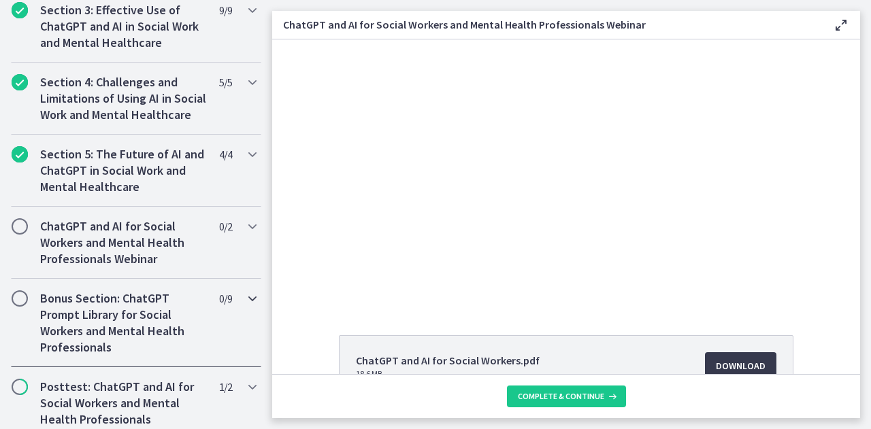
click at [116, 343] on h2 "Bonus Section: ChatGPT Prompt Library for Social Workers and Mental Health Prof…" at bounding box center [123, 322] width 166 height 65
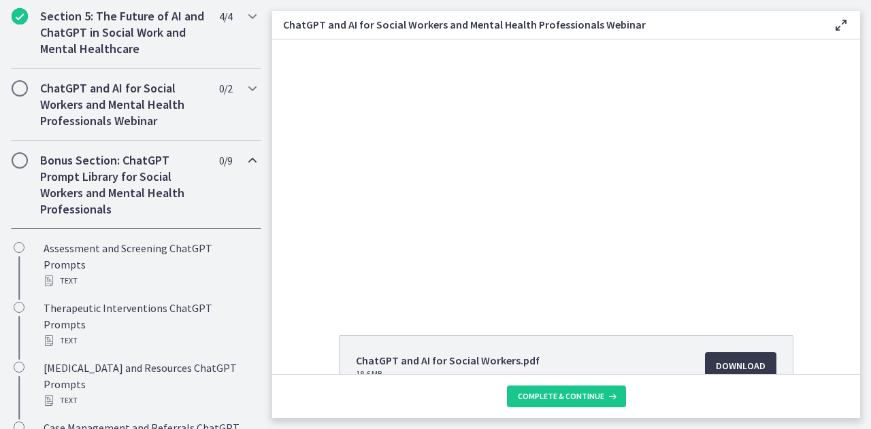
scroll to position [618, 0]
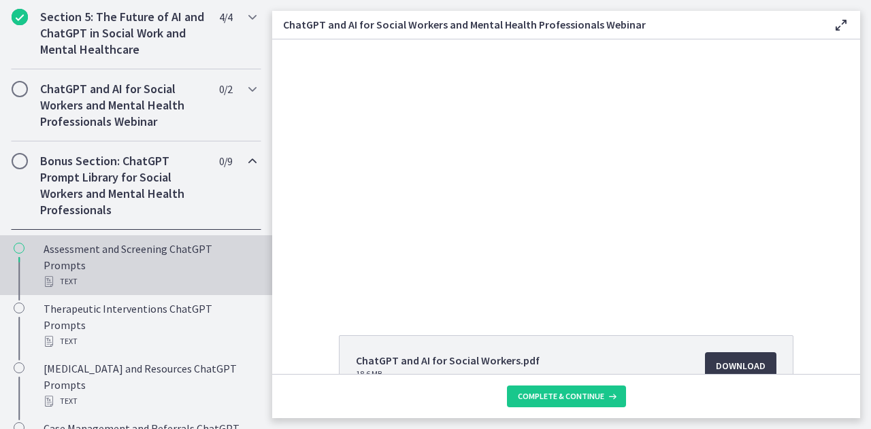
click at [135, 268] on div "Assessment and Screening ChatGPT Prompts Text" at bounding box center [150, 265] width 212 height 49
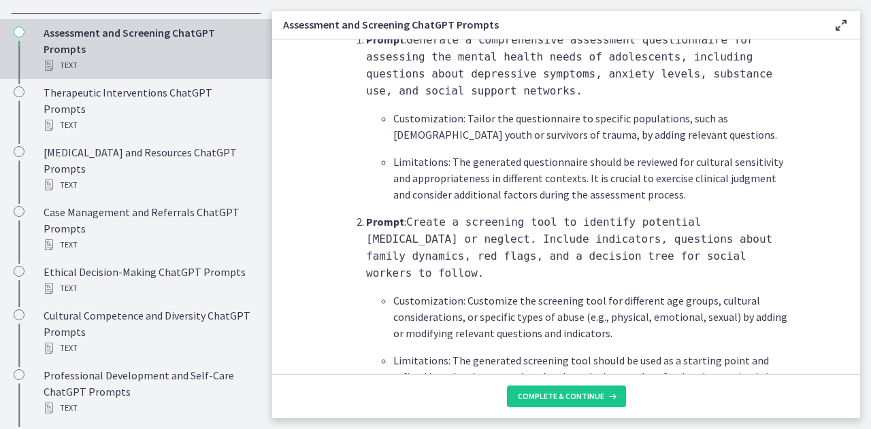
scroll to position [1114, 0]
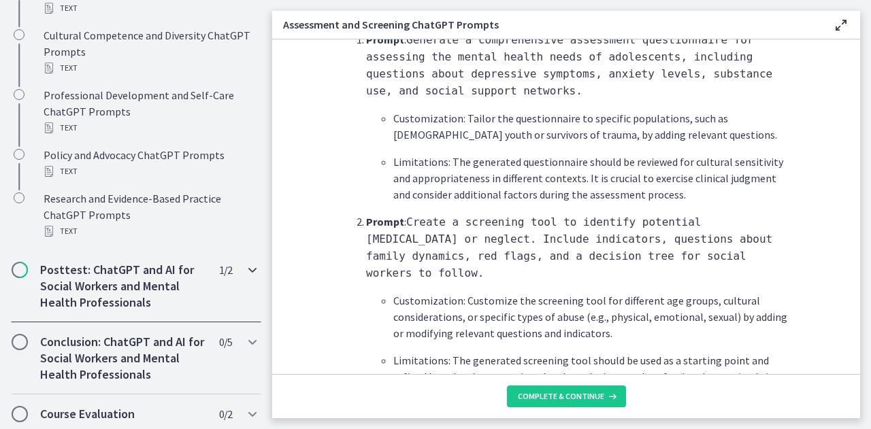
click at [113, 282] on h2 "Posttest: ChatGPT and AI for Social Workers and Mental Health Professionals" at bounding box center [123, 286] width 166 height 49
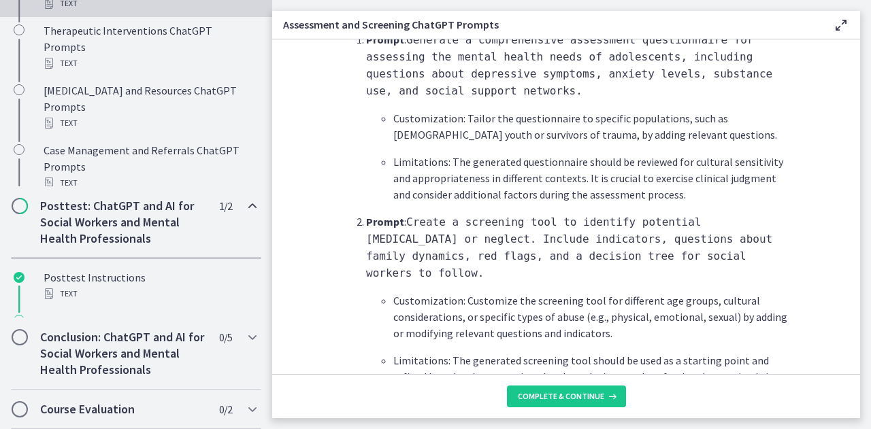
scroll to position [728, 0]
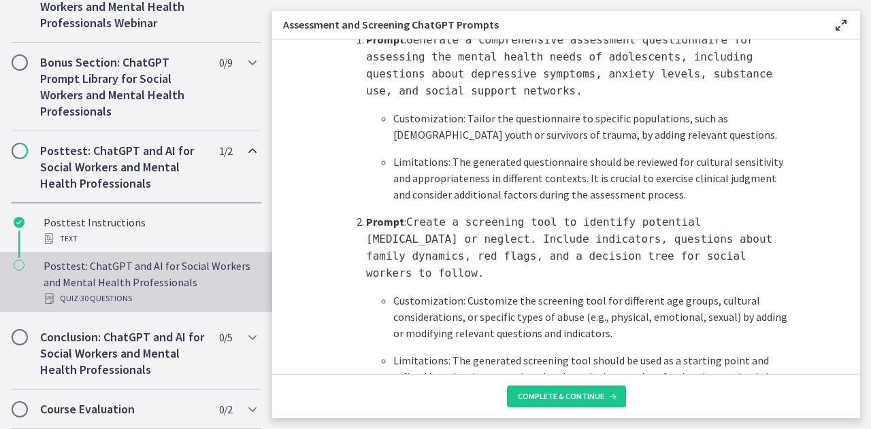
click at [112, 280] on div "Posttest: ChatGPT and AI for Social Workers and Mental Health Professionals Qui…" at bounding box center [150, 282] width 212 height 49
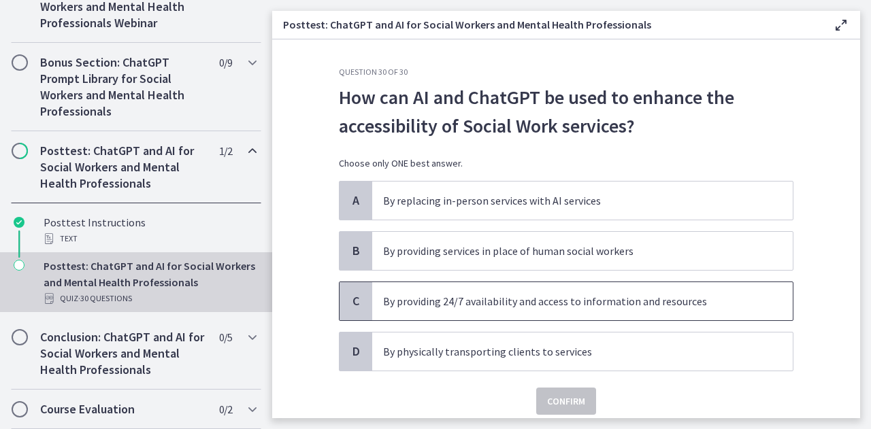
click at [677, 304] on p "By providing 24/7 availability and access to information and resources" at bounding box center [568, 301] width 371 height 16
click at [569, 404] on span "Confirm" at bounding box center [566, 401] width 38 height 16
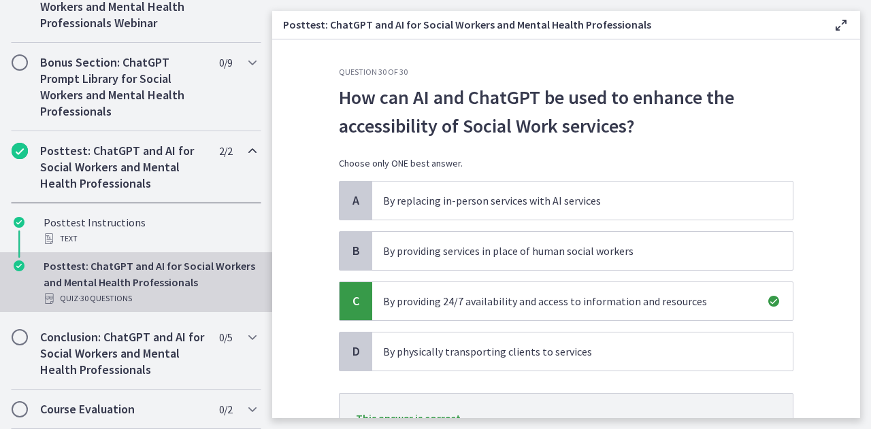
scroll to position [120, 0]
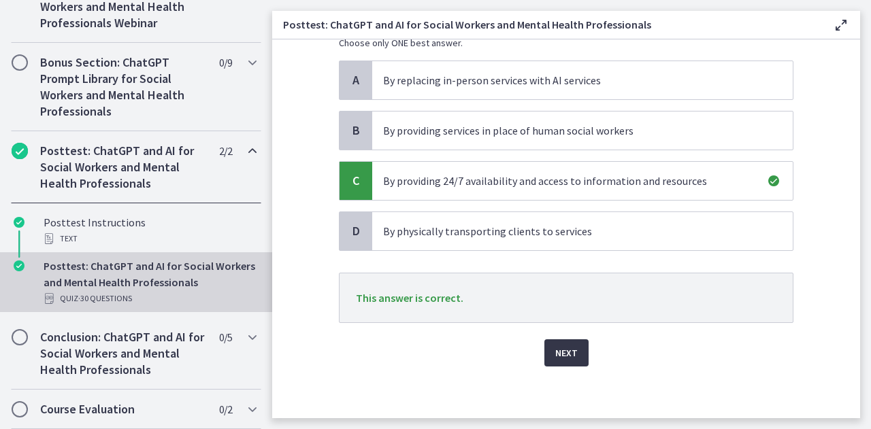
click at [555, 348] on span "Next" at bounding box center [566, 353] width 22 height 16
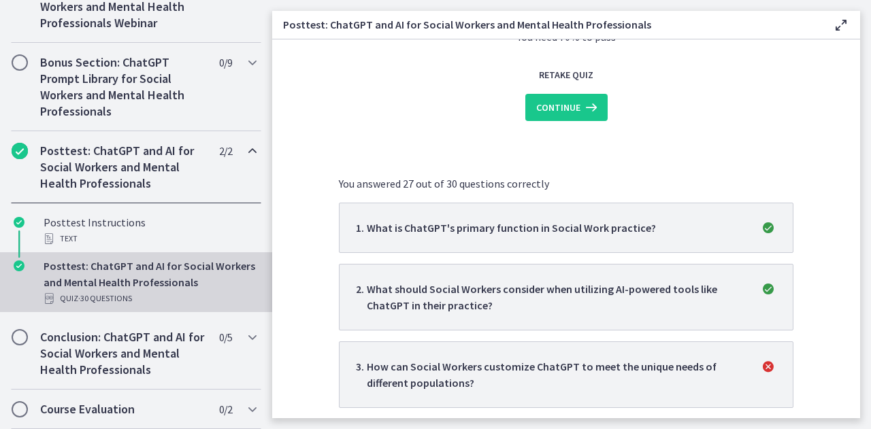
scroll to position [0, 0]
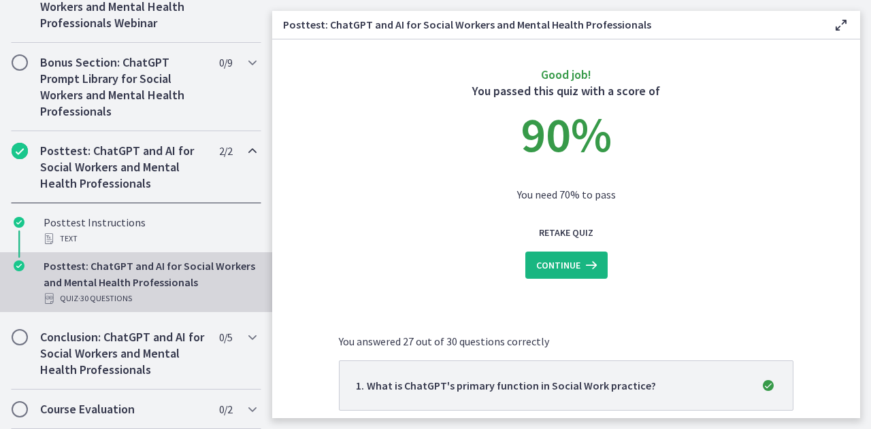
click at [563, 271] on span "Continue" at bounding box center [558, 265] width 44 height 16
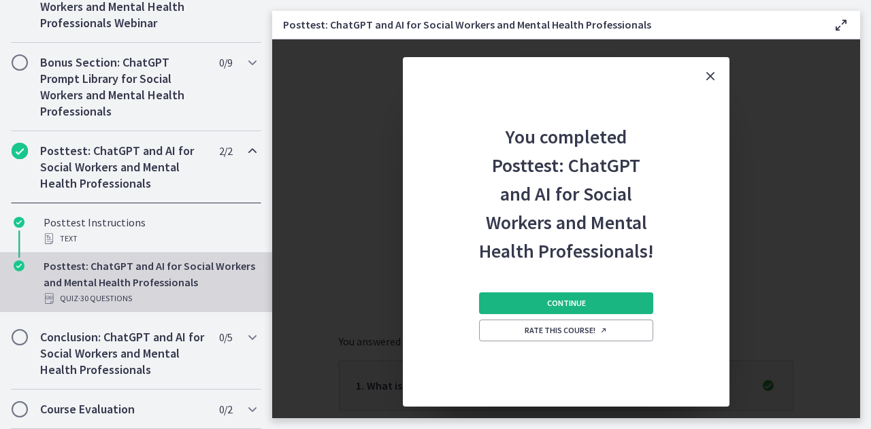
click at [565, 303] on span "Continue" at bounding box center [566, 303] width 39 height 11
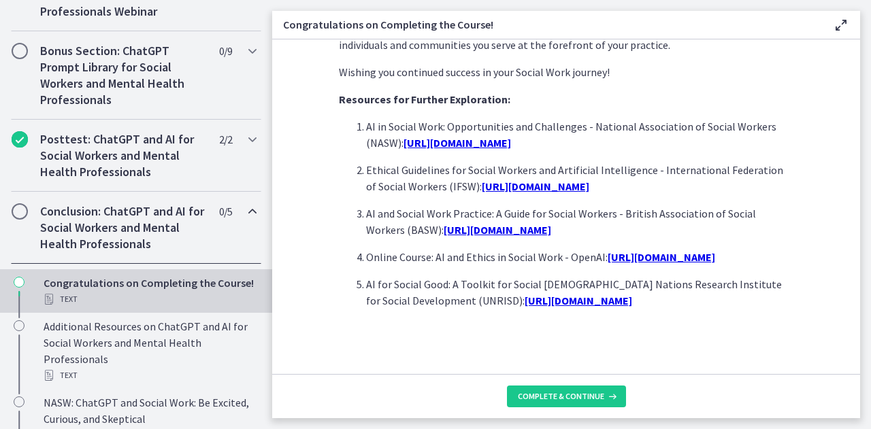
scroll to position [1252, 0]
click at [559, 397] on span "Complete & continue" at bounding box center [561, 396] width 86 height 11
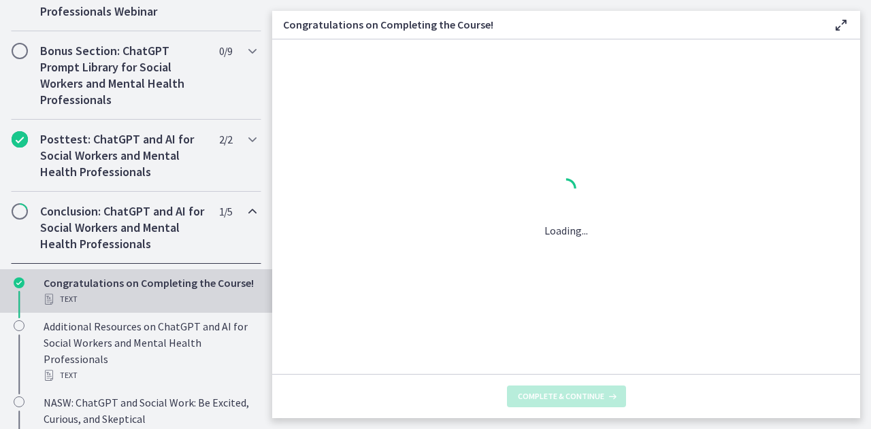
scroll to position [0, 0]
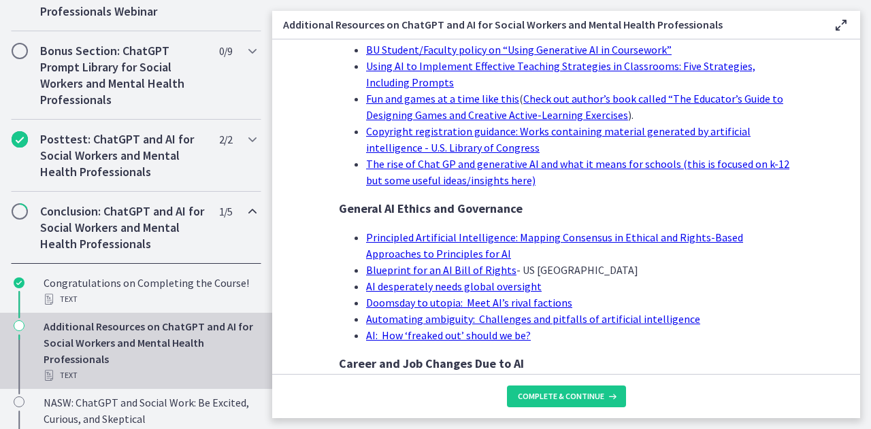
scroll to position [1403, 0]
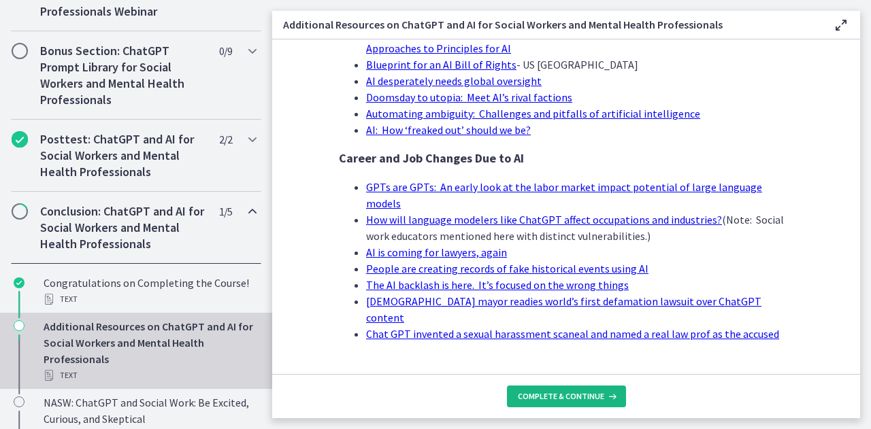
click at [533, 401] on span "Complete & continue" at bounding box center [561, 396] width 86 height 11
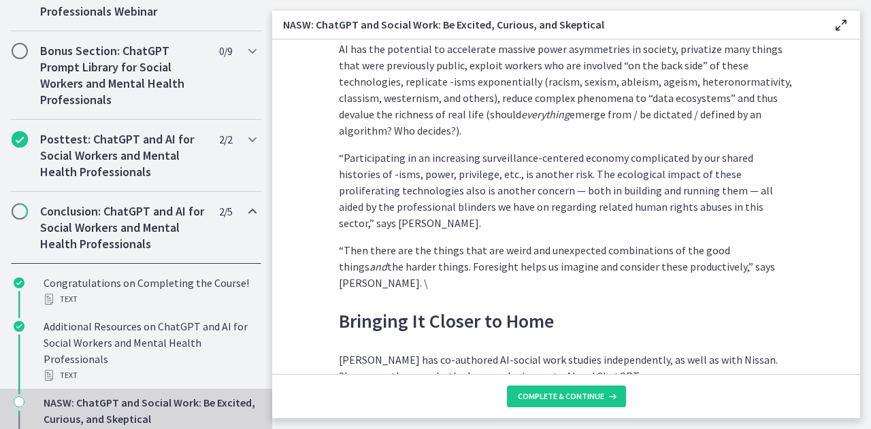
scroll to position [3913, 0]
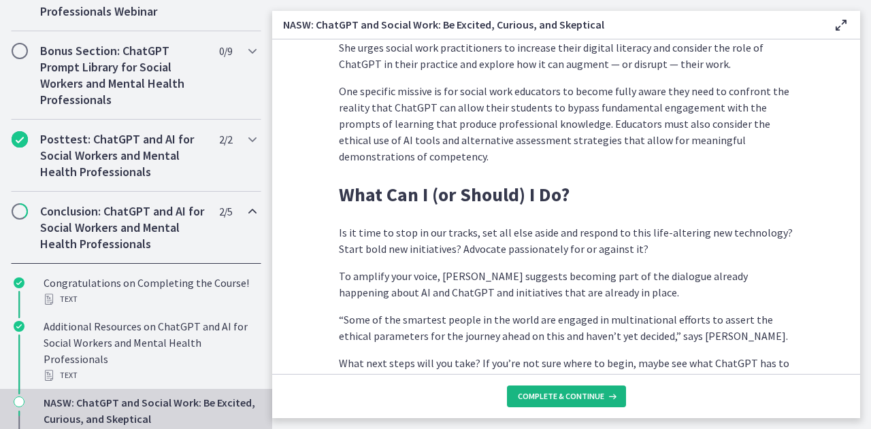
click at [538, 392] on span "Complete & continue" at bounding box center [561, 396] width 86 height 11
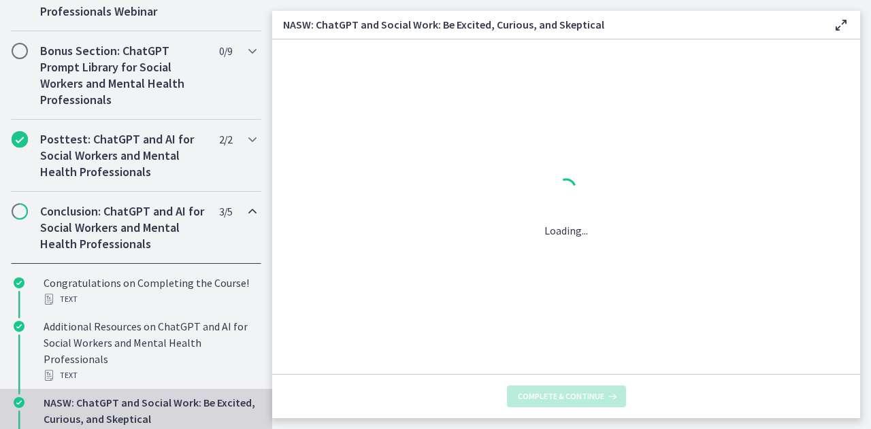
scroll to position [0, 0]
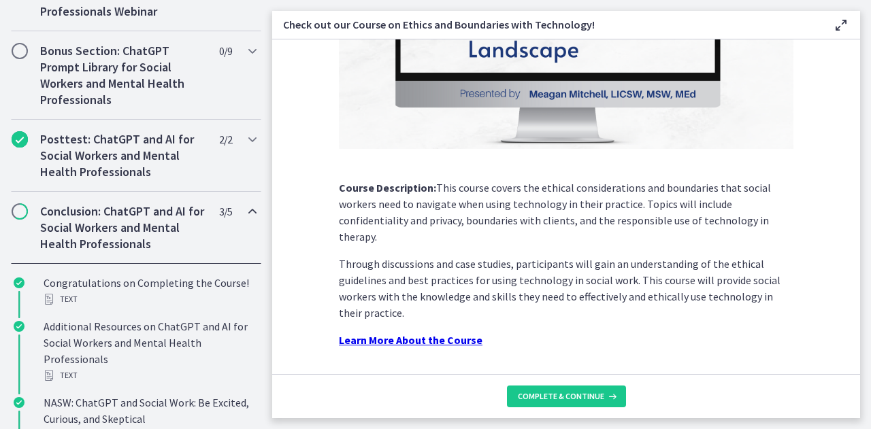
scroll to position [250, 0]
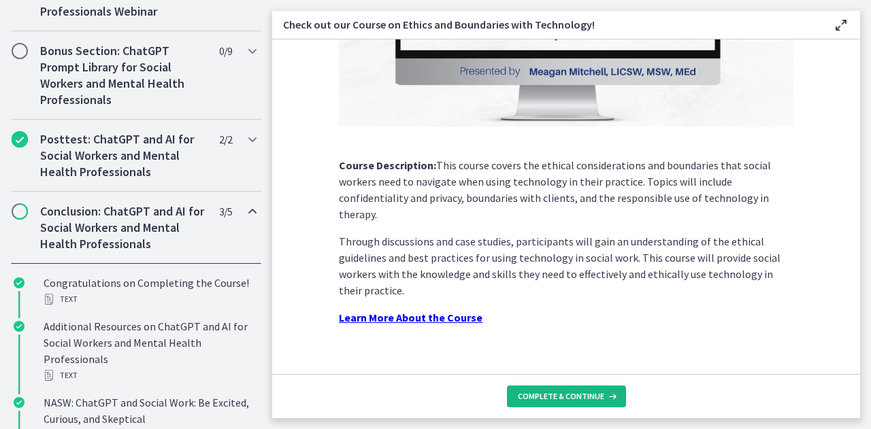
click at [562, 393] on span "Complete & continue" at bounding box center [561, 396] width 86 height 11
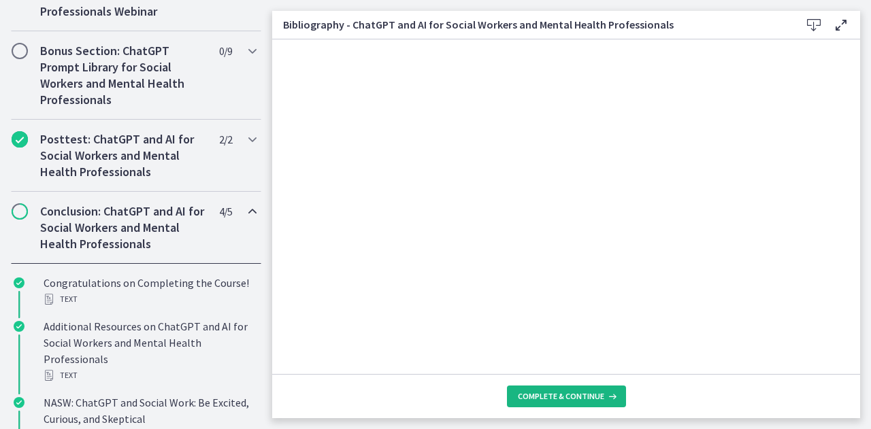
click at [557, 392] on span "Complete & continue" at bounding box center [561, 396] width 86 height 11
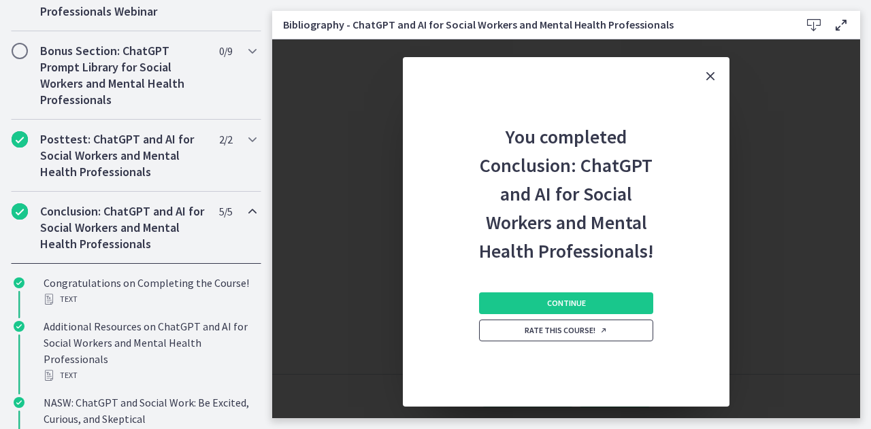
click at [570, 338] on link "Rate this course!" at bounding box center [566, 331] width 174 height 22
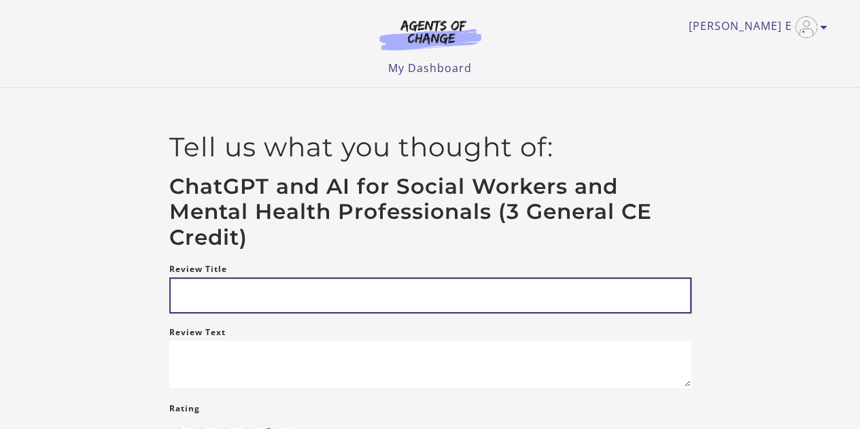
click at [234, 296] on input "Review Title" at bounding box center [430, 296] width 522 height 36
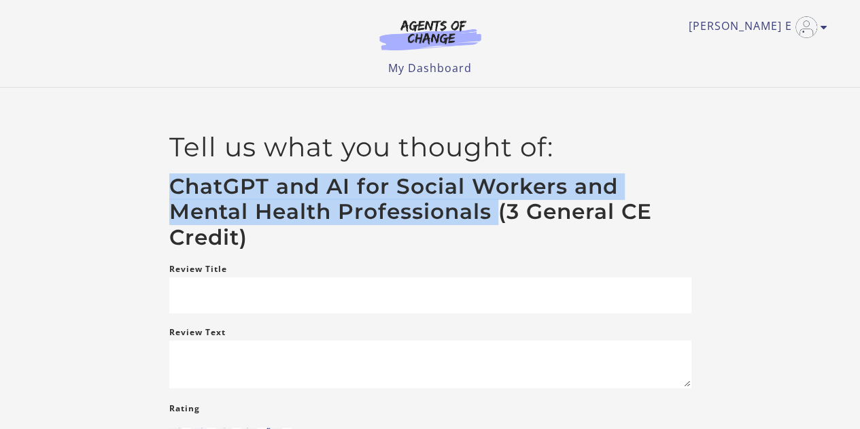
drag, startPoint x: 170, startPoint y: 176, endPoint x: 497, endPoint y: 212, distance: 328.4
click at [497, 212] on h3 "ChatGPT and AI for Social Workers and Mental Health Professionals (3 General CE…" at bounding box center [430, 212] width 522 height 77
copy h3 "ChatGPT and AI for Social Workers and Mental Health Professionals"
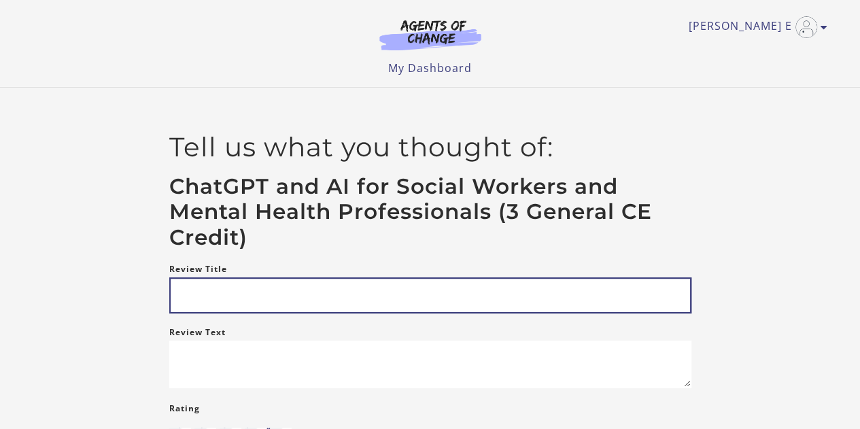
click at [394, 285] on input "Review Title" at bounding box center [430, 296] width 522 height 36
paste input "**********"
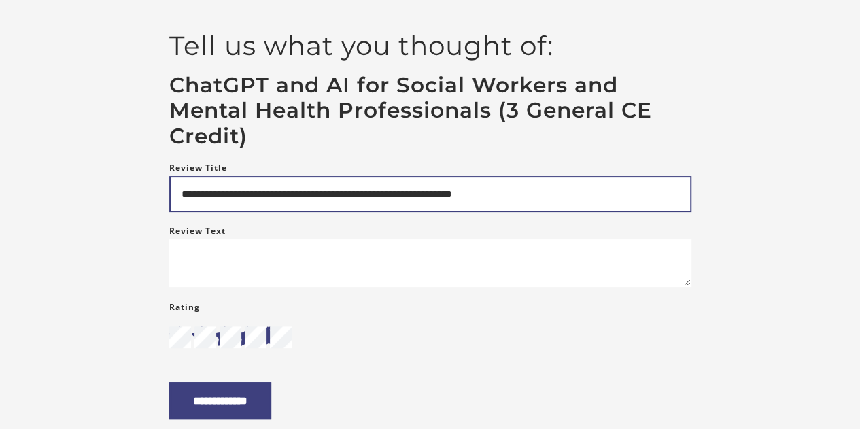
scroll to position [106, 0]
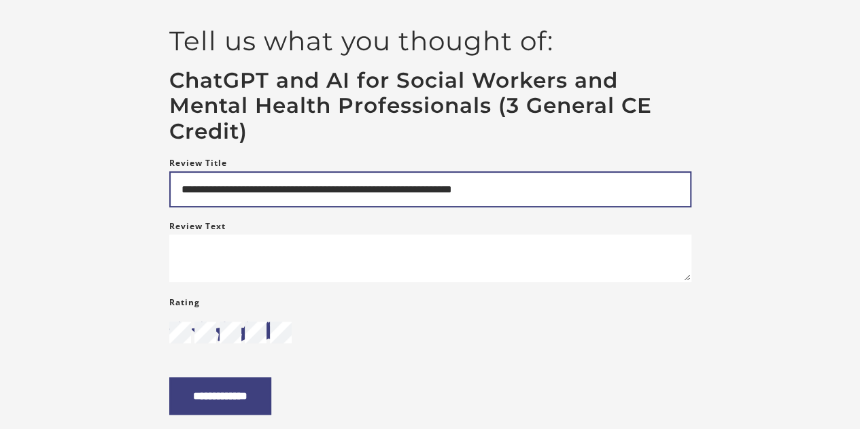
type input "**********"
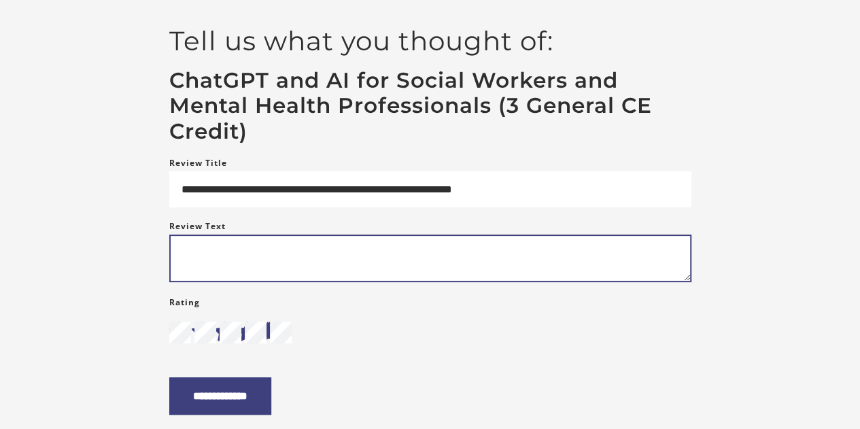
click at [316, 271] on textarea "Review Text" at bounding box center [430, 259] width 522 height 48
type textarea "*"
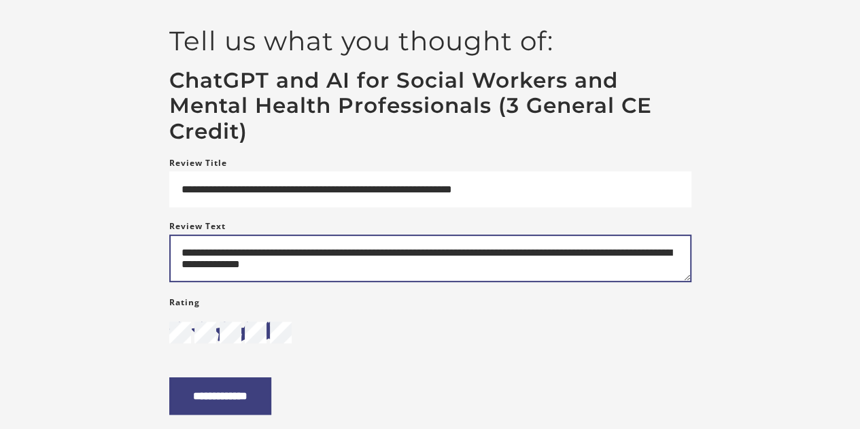
scroll to position [186, 0]
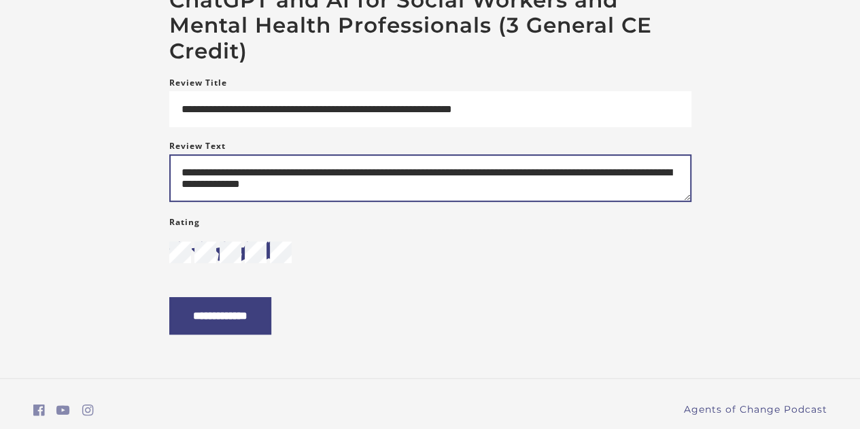
type textarea "**********"
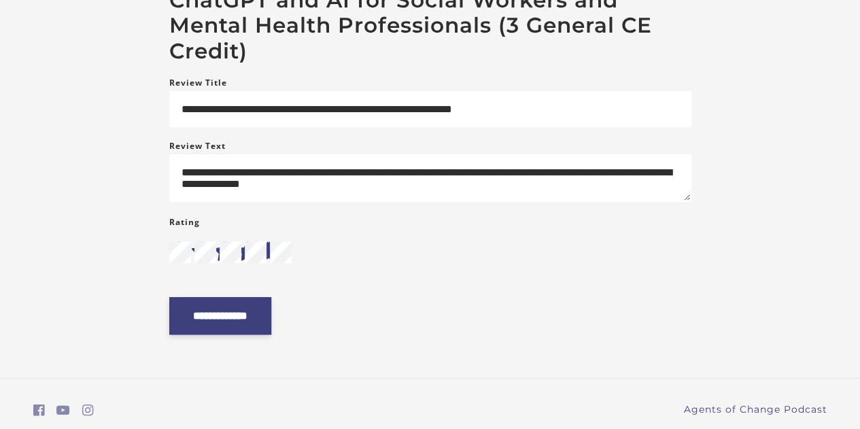
click at [235, 330] on input "**********" at bounding box center [220, 315] width 102 height 37
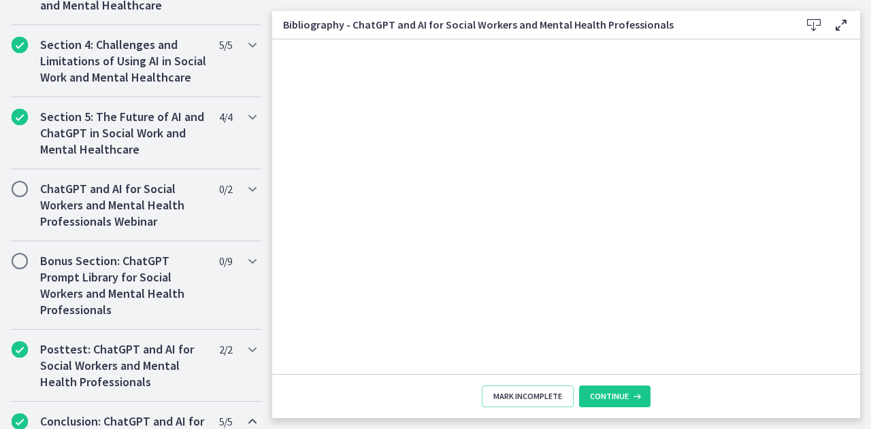
scroll to position [544, 0]
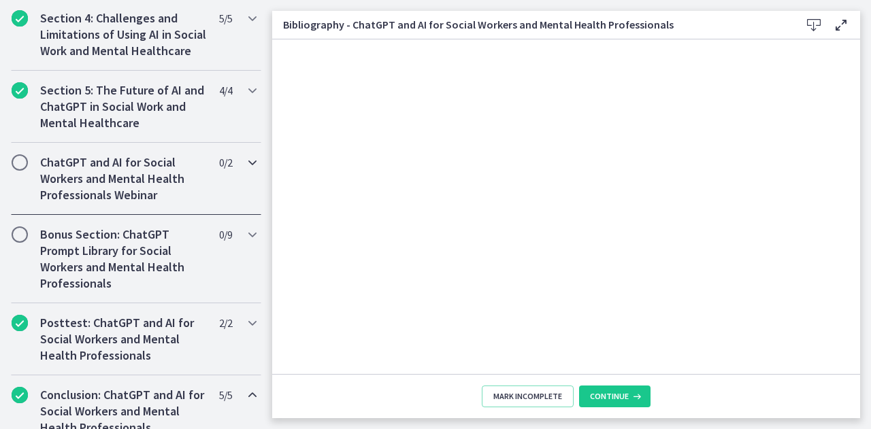
click at [244, 171] on icon "Chapters" at bounding box center [252, 162] width 16 height 16
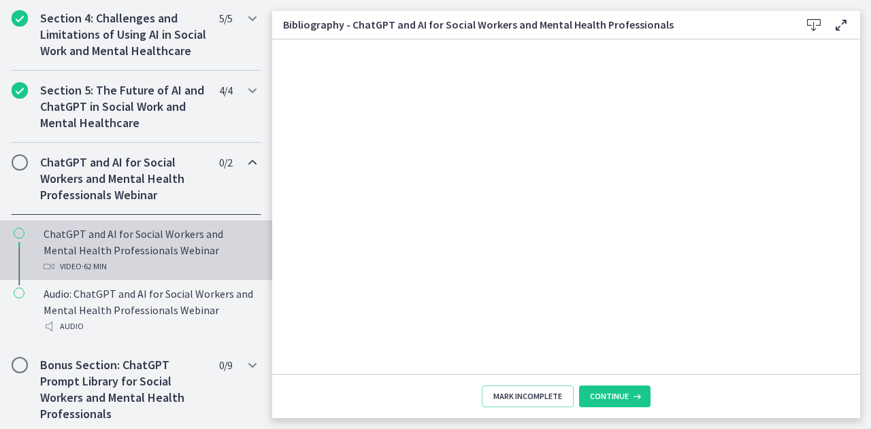
click at [114, 258] on div "ChatGPT and AI for Social Workers and Mental Health Professionals Webinar Video…" at bounding box center [150, 250] width 212 height 49
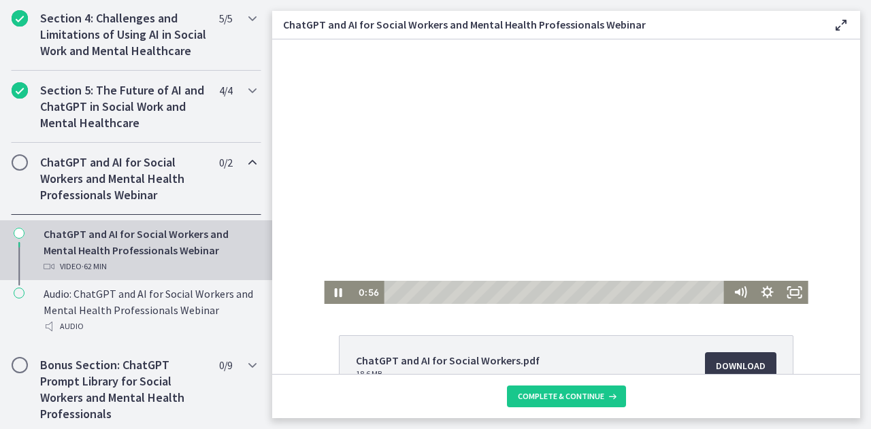
click at [544, 115] on div at bounding box center [566, 171] width 484 height 265
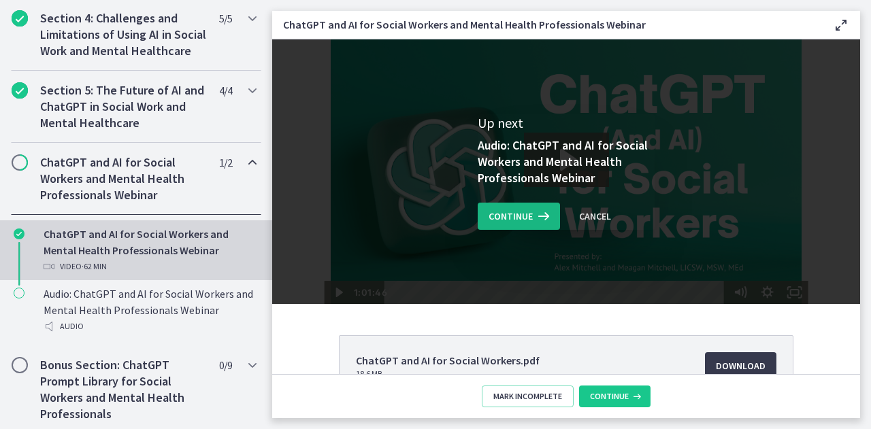
click at [525, 211] on span "Continue" at bounding box center [510, 216] width 44 height 16
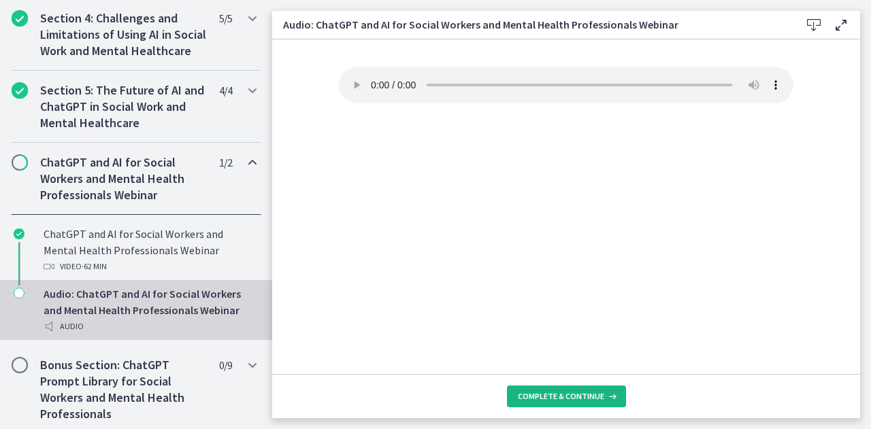
click at [551, 398] on span "Complete & continue" at bounding box center [561, 396] width 86 height 11
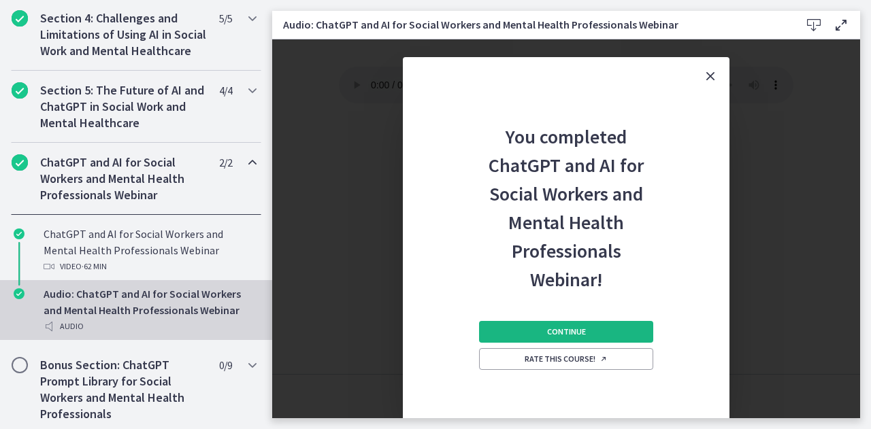
click at [552, 324] on button "Continue" at bounding box center [566, 332] width 174 height 22
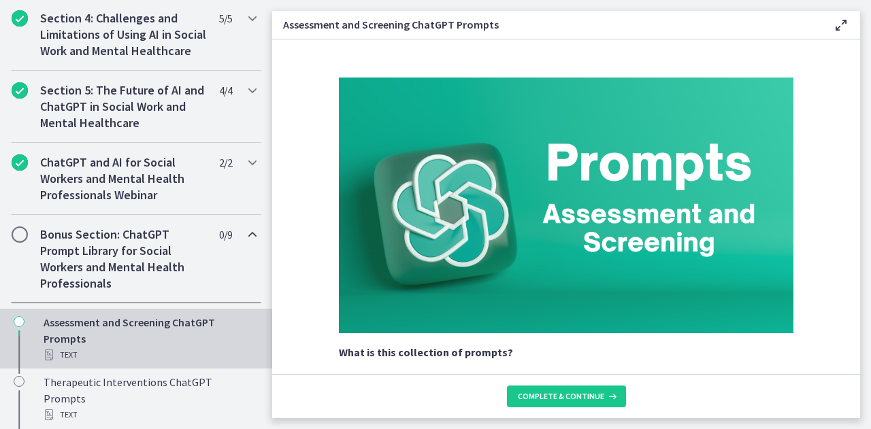
click at [110, 251] on h2 "Bonus Section: ChatGPT Prompt Library for Social Workers and Mental Health Prof…" at bounding box center [123, 258] width 166 height 65
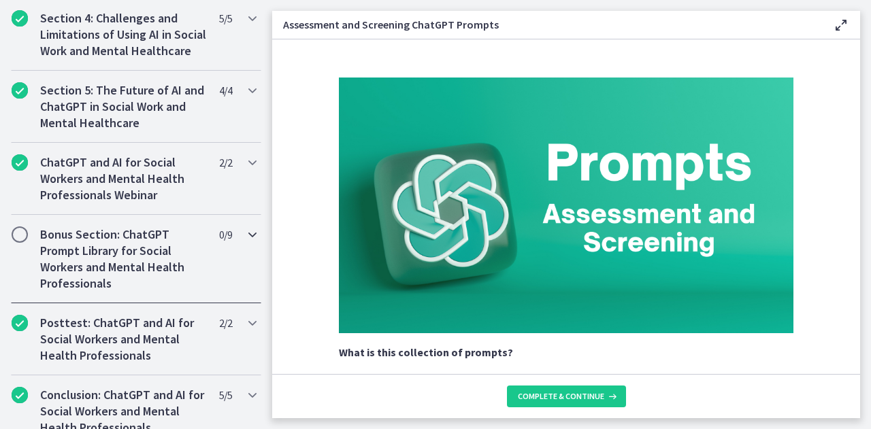
click at [110, 251] on h2 "Bonus Section: ChatGPT Prompt Library for Social Workers and Mental Health Prof…" at bounding box center [123, 258] width 166 height 65
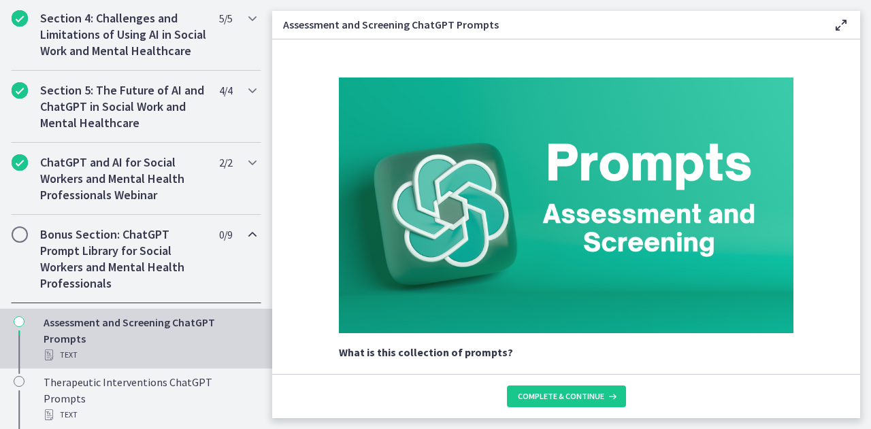
scroll to position [669, 0]
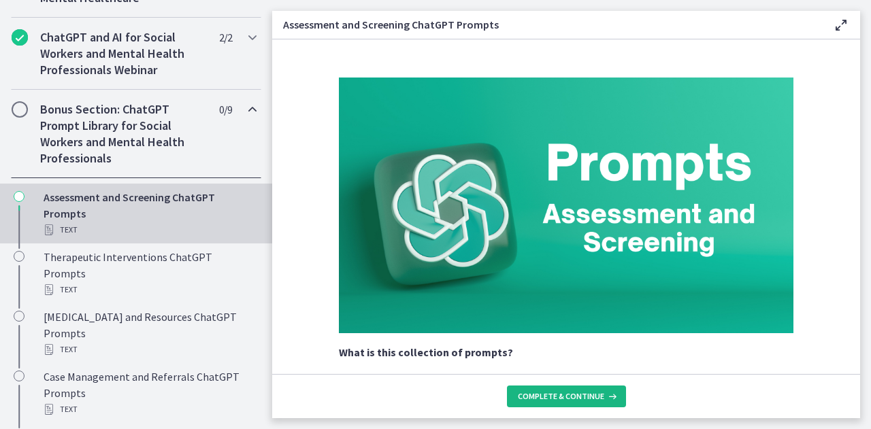
click at [560, 399] on span "Complete & continue" at bounding box center [561, 396] width 86 height 11
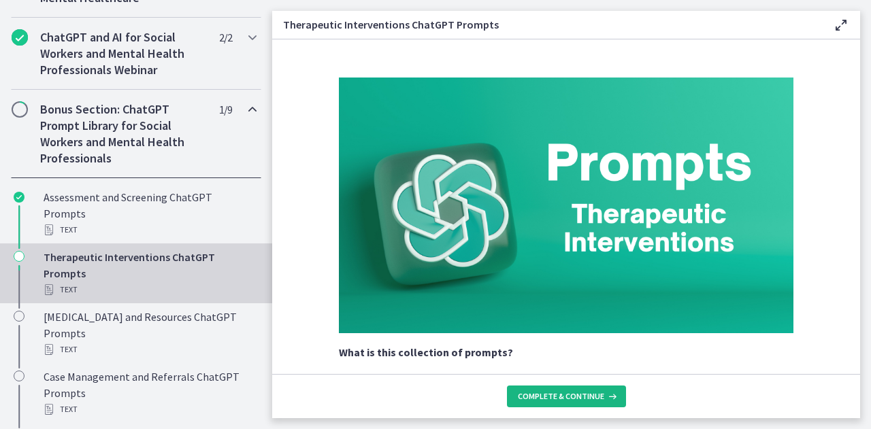
click at [553, 394] on span "Complete & continue" at bounding box center [561, 396] width 86 height 11
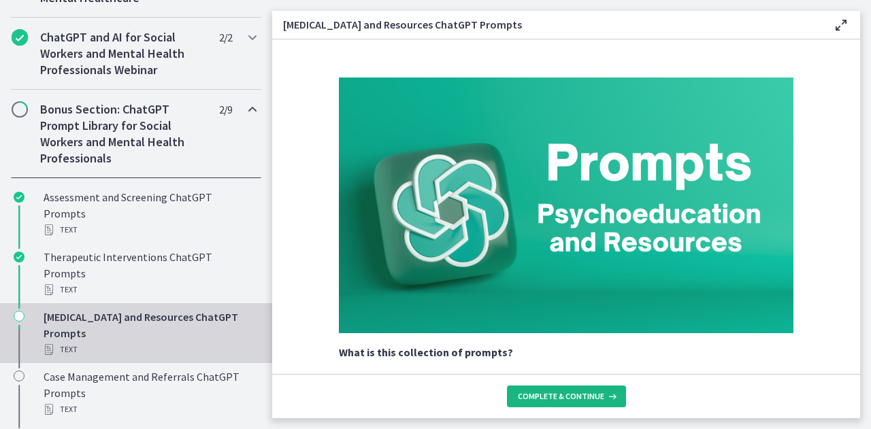
click at [553, 394] on span "Complete & continue" at bounding box center [561, 396] width 86 height 11
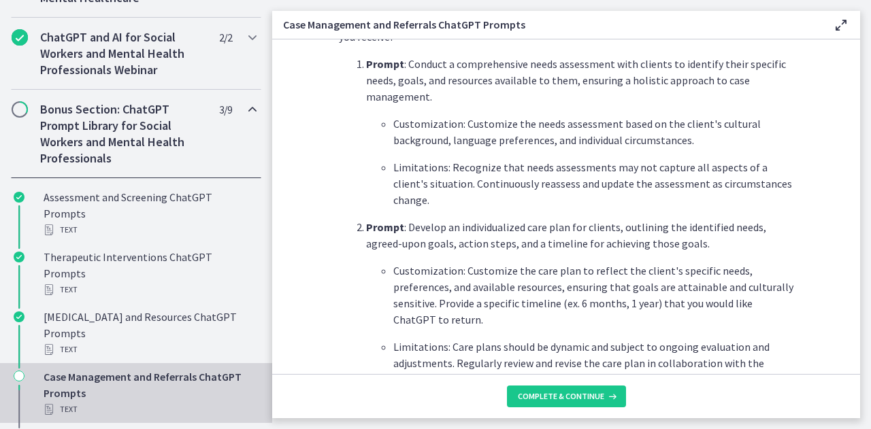
scroll to position [436, 0]
click at [559, 397] on span "Complete & continue" at bounding box center [561, 396] width 86 height 11
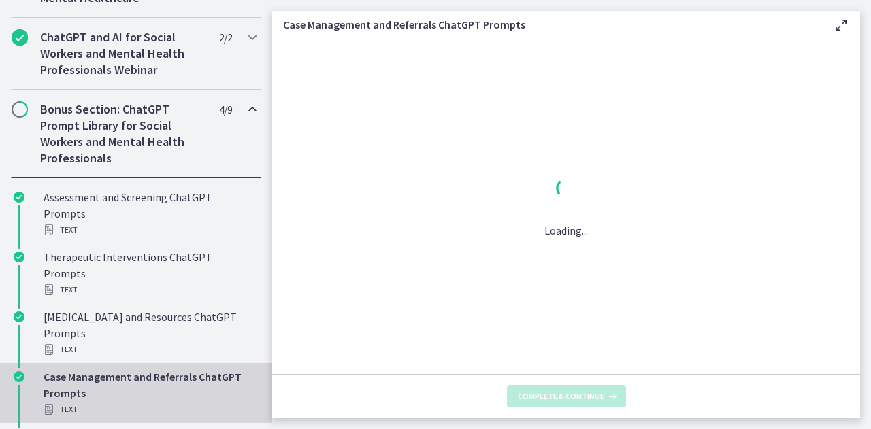
scroll to position [0, 0]
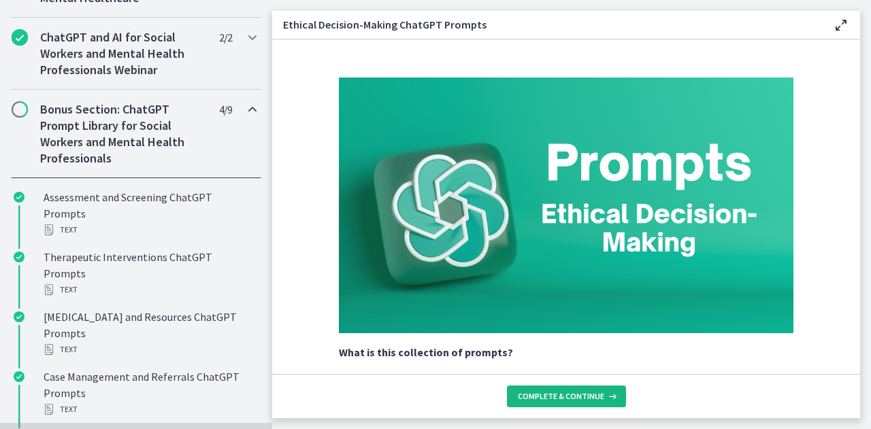
click at [559, 397] on span "Complete & continue" at bounding box center [561, 396] width 86 height 11
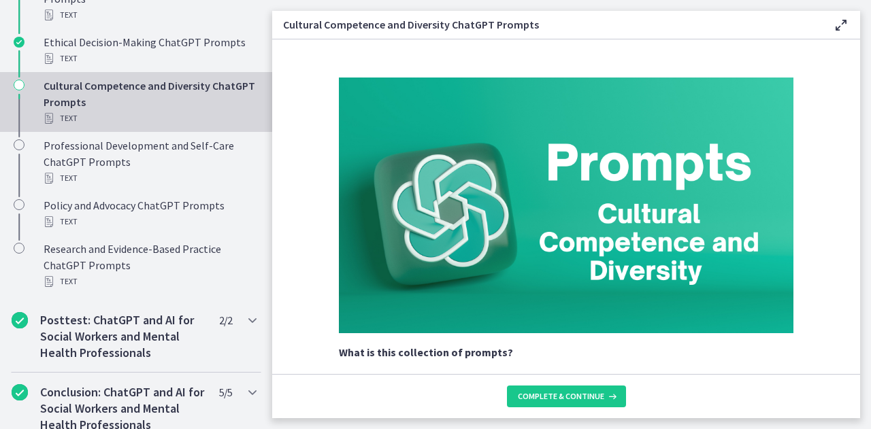
scroll to position [1064, 0]
click at [546, 391] on span "Complete & continue" at bounding box center [561, 396] width 86 height 11
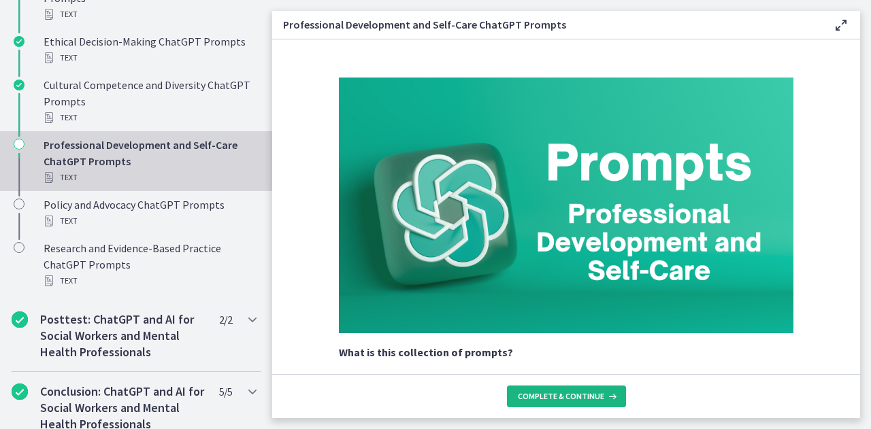
click at [541, 397] on span "Complete & continue" at bounding box center [561, 396] width 86 height 11
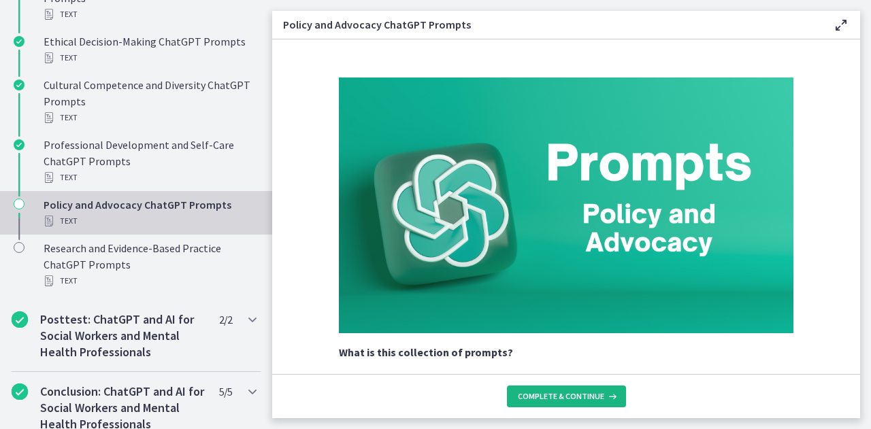
click at [541, 397] on span "Complete & continue" at bounding box center [561, 396] width 86 height 11
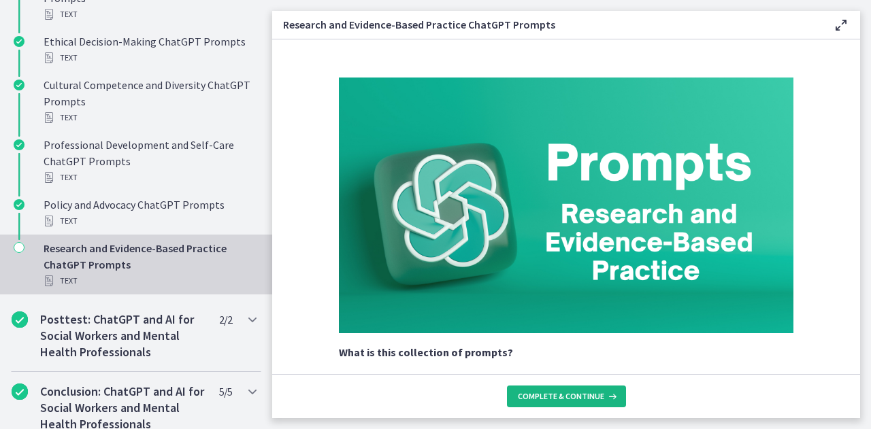
click at [541, 397] on span "Complete & continue" at bounding box center [561, 396] width 86 height 11
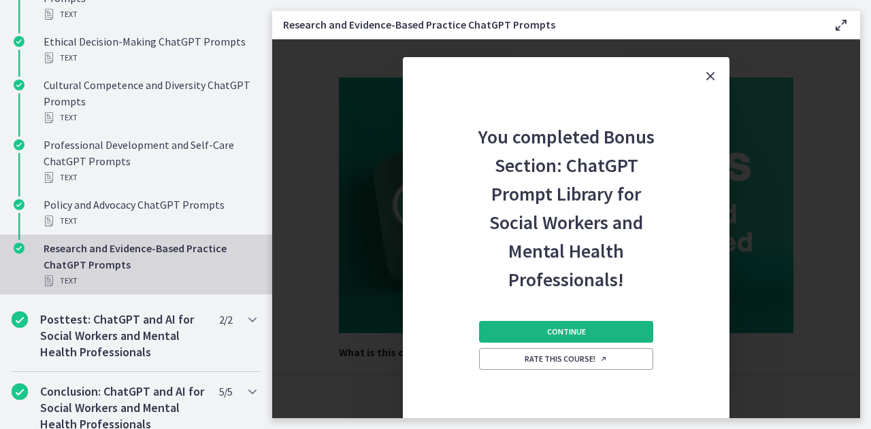
click at [569, 331] on span "Continue" at bounding box center [566, 331] width 39 height 11
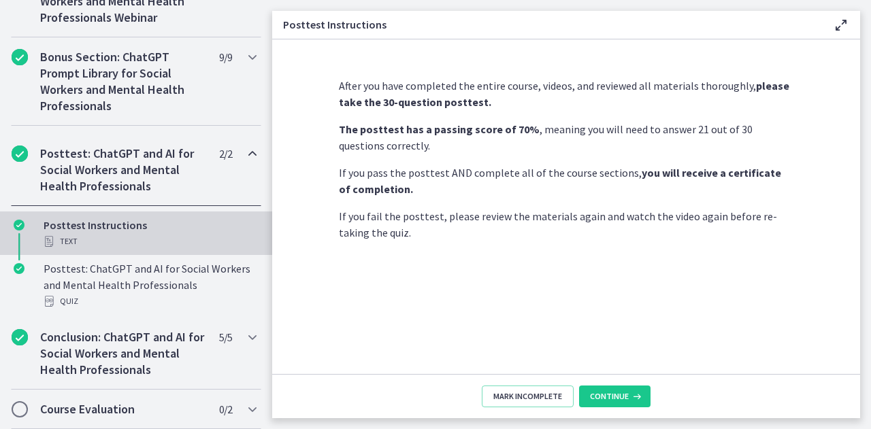
scroll to position [728, 0]
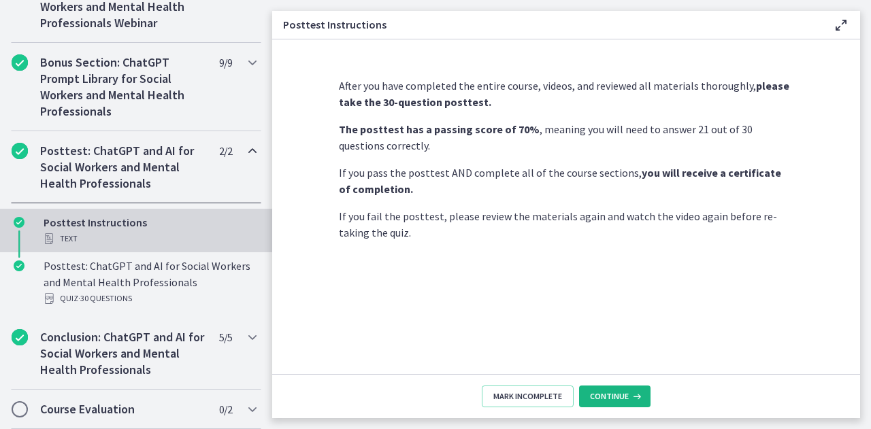
click at [604, 394] on span "Continue" at bounding box center [609, 396] width 39 height 11
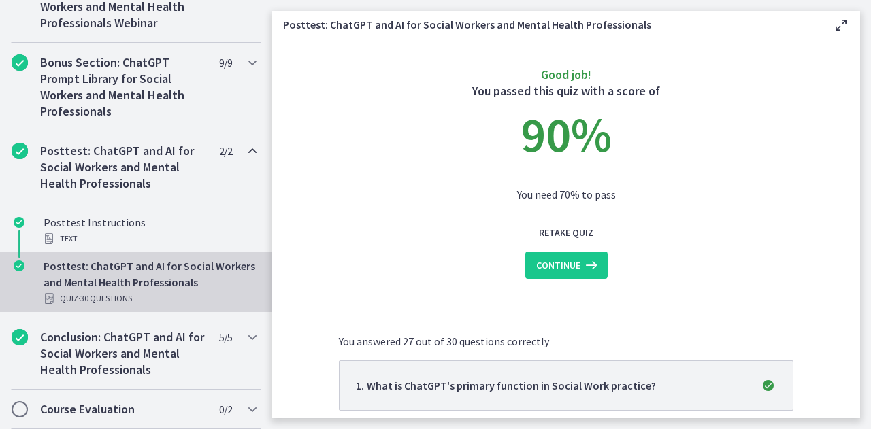
scroll to position [1, 0]
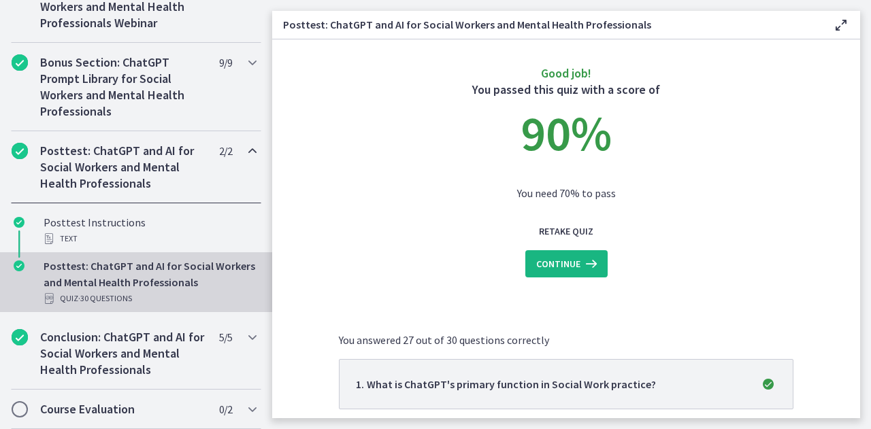
click at [568, 264] on span "Continue" at bounding box center [558, 264] width 44 height 16
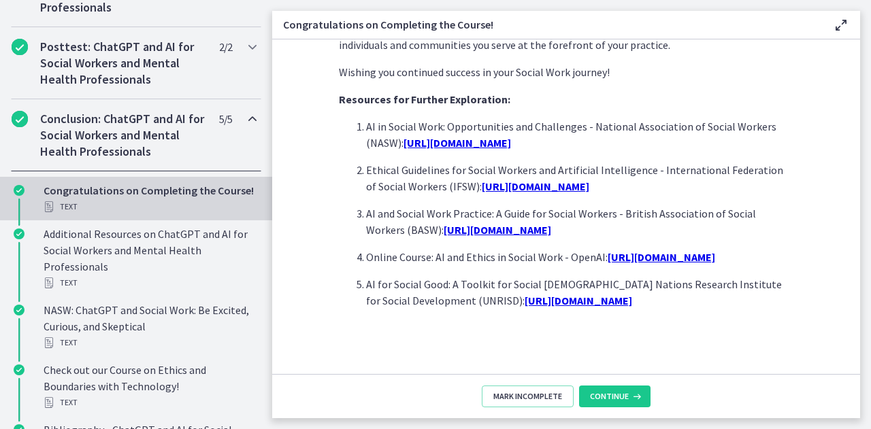
scroll to position [1252, 0]
click at [611, 402] on span "Continue" at bounding box center [609, 396] width 39 height 11
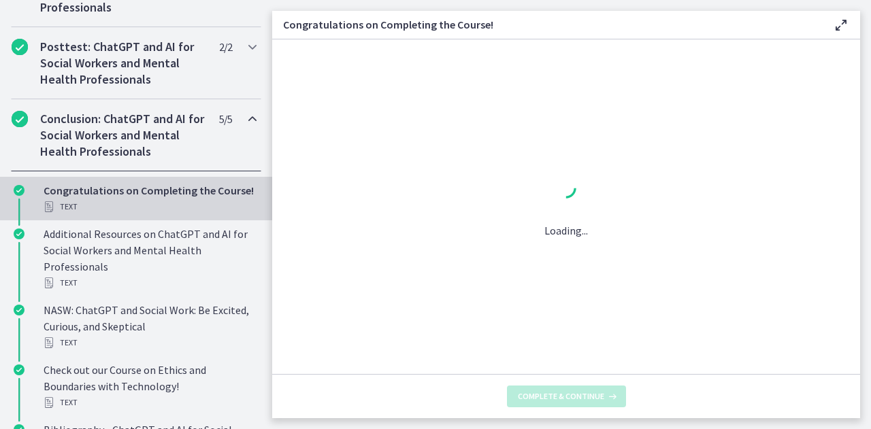
scroll to position [0, 0]
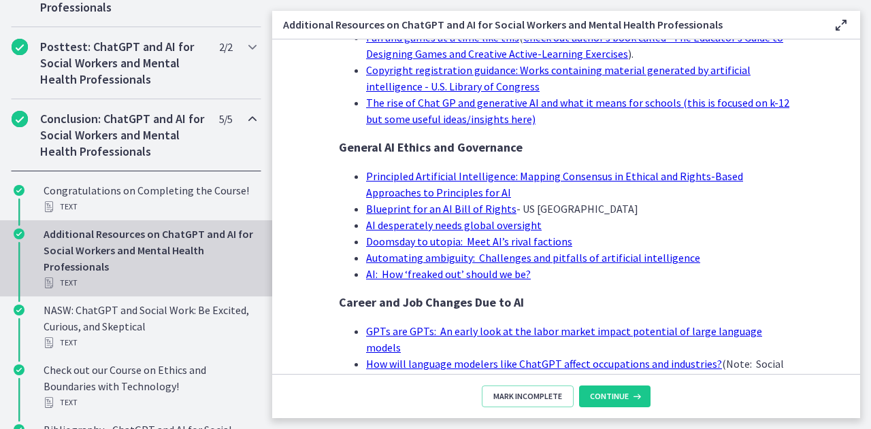
scroll to position [1403, 0]
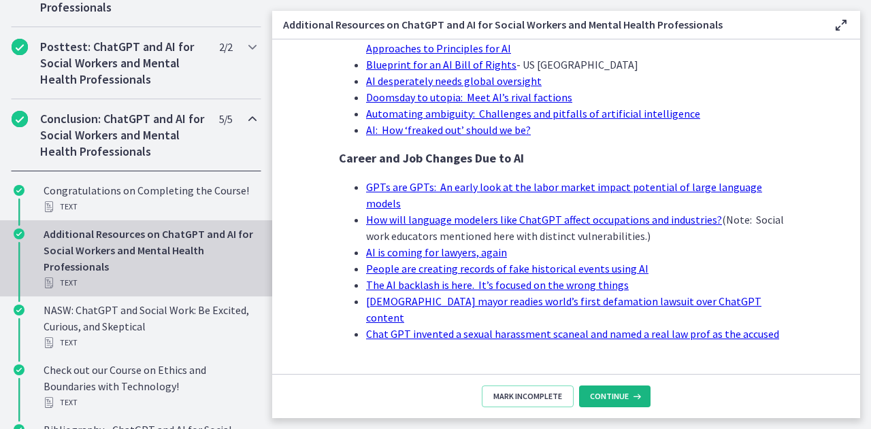
click at [610, 397] on span "Continue" at bounding box center [609, 396] width 39 height 11
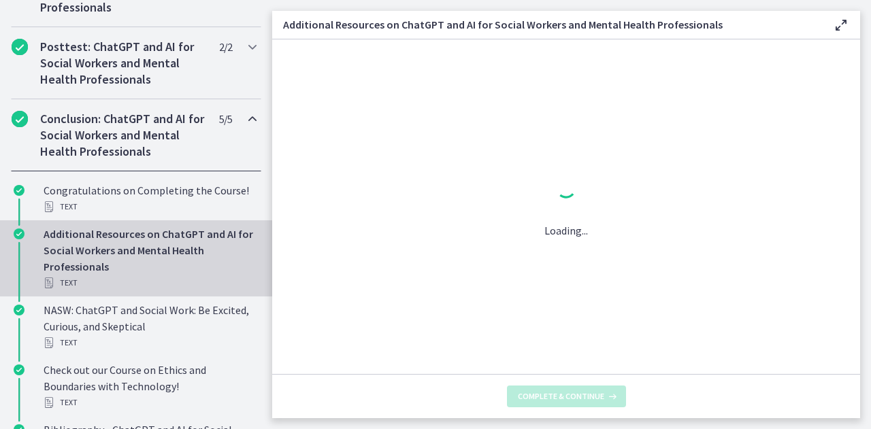
scroll to position [0, 0]
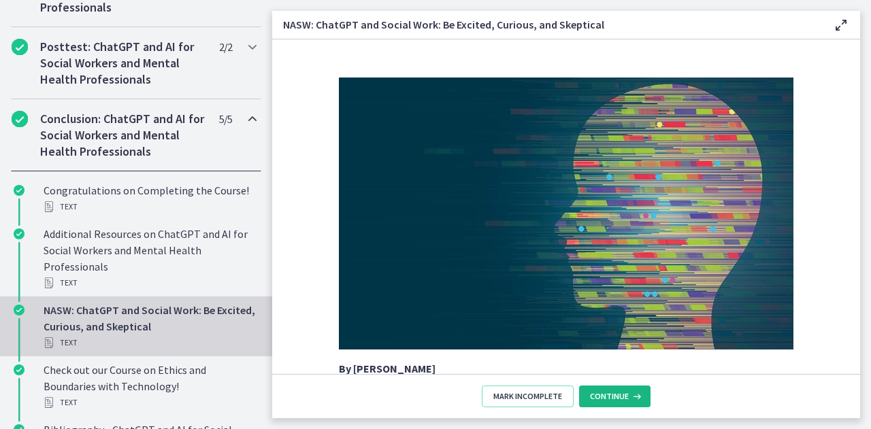
click at [628, 397] on icon at bounding box center [635, 396] width 14 height 11
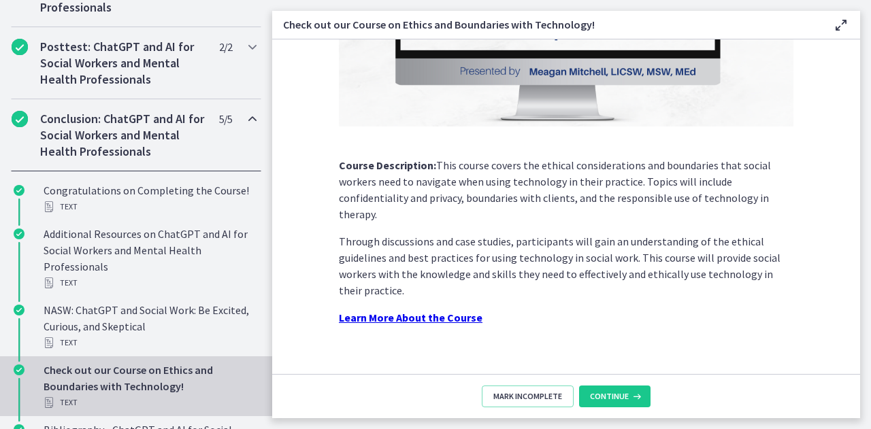
scroll to position [924, 0]
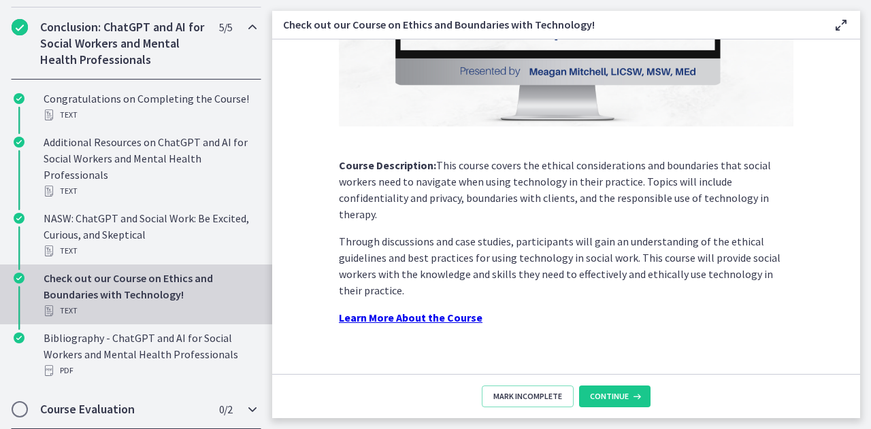
click at [244, 411] on icon "Chapters" at bounding box center [252, 409] width 16 height 16
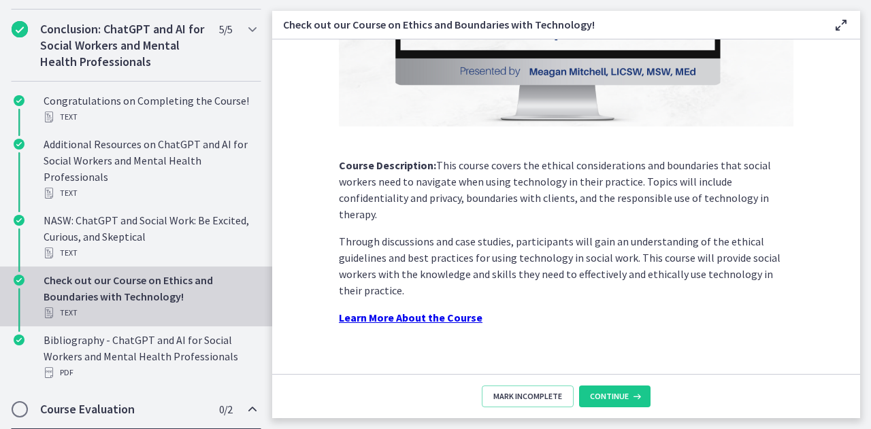
scroll to position [744, 0]
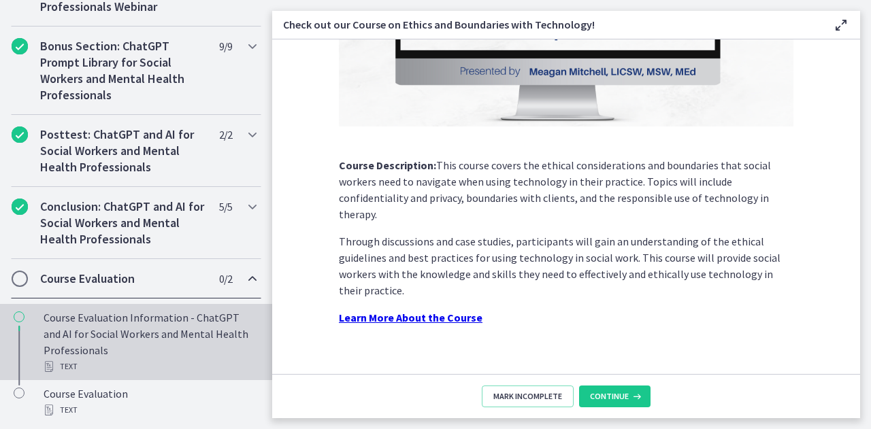
click at [125, 329] on div "Course Evaluation Information - ChatGPT and AI for Social Workers and Mental He…" at bounding box center [150, 341] width 212 height 65
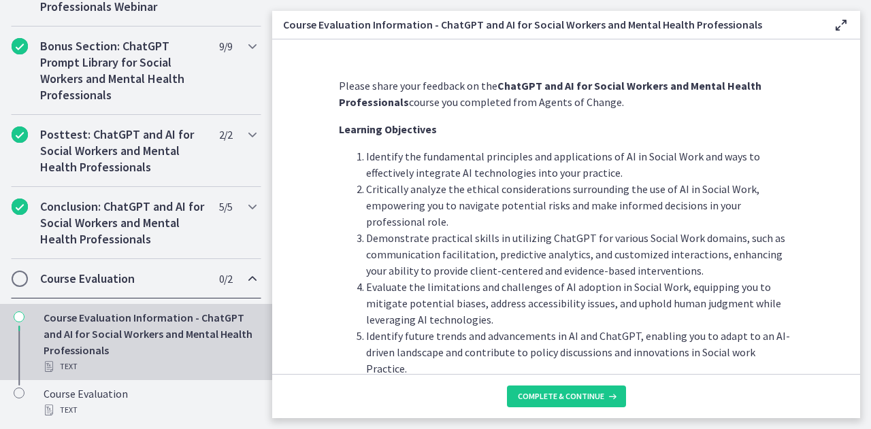
scroll to position [51, 0]
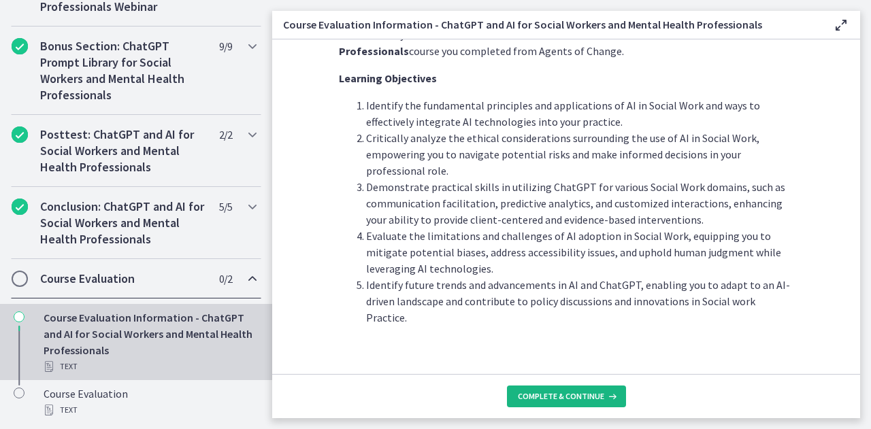
click at [569, 394] on span "Complete & continue" at bounding box center [561, 396] width 86 height 11
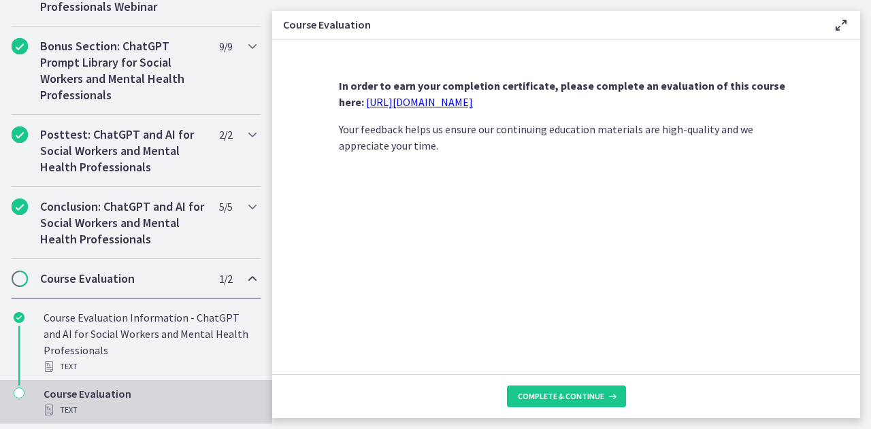
click at [439, 103] on link "[URL][DOMAIN_NAME]" at bounding box center [419, 102] width 107 height 14
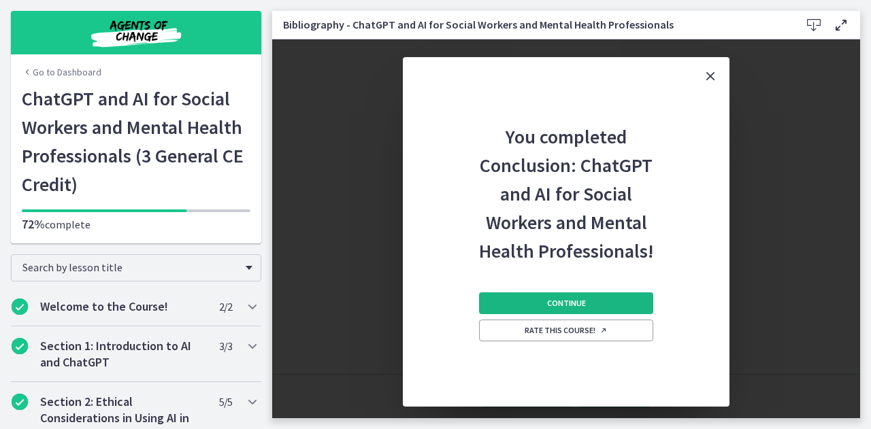
scroll to position [728, 0]
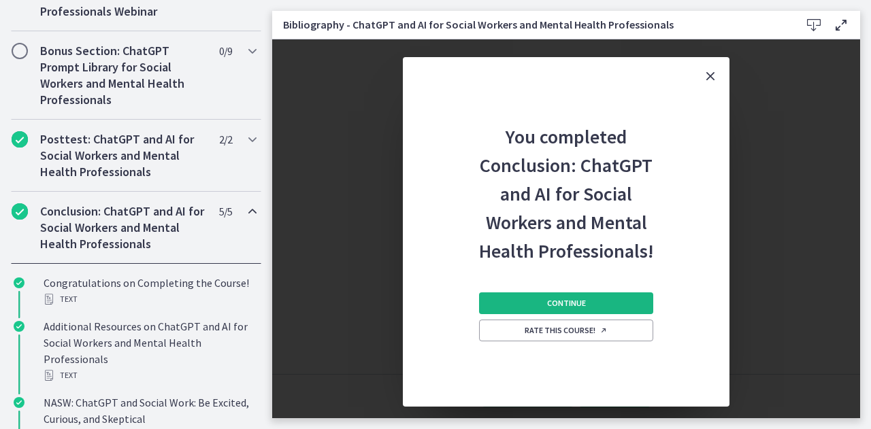
click at [573, 305] on span "Continue" at bounding box center [566, 303] width 39 height 11
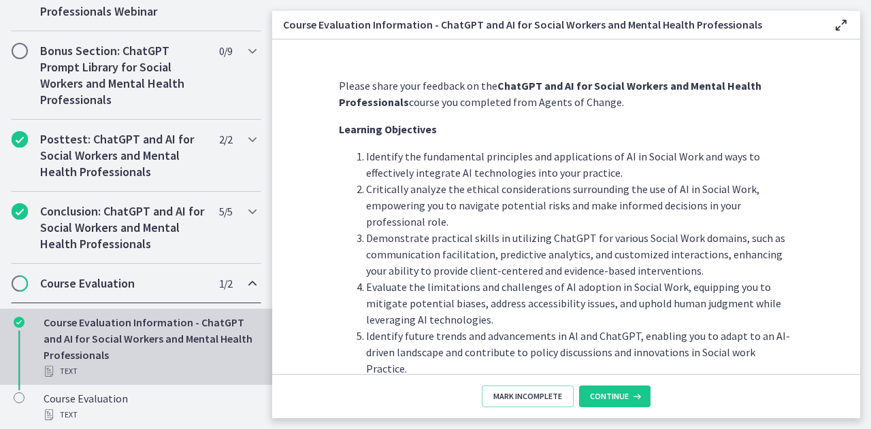
scroll to position [51, 0]
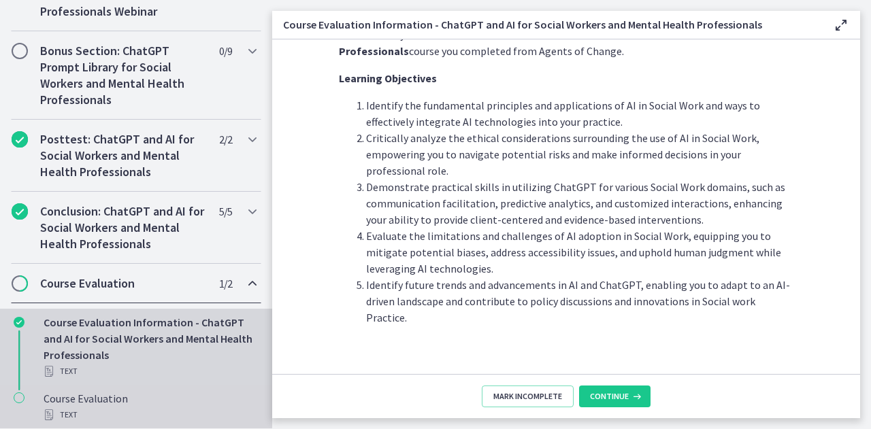
click at [107, 406] on div "Course Evaluation Text" at bounding box center [150, 406] width 212 height 33
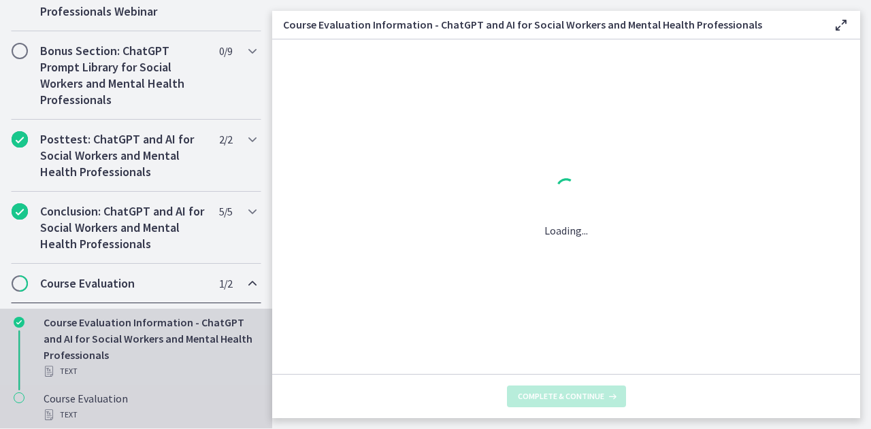
scroll to position [0, 0]
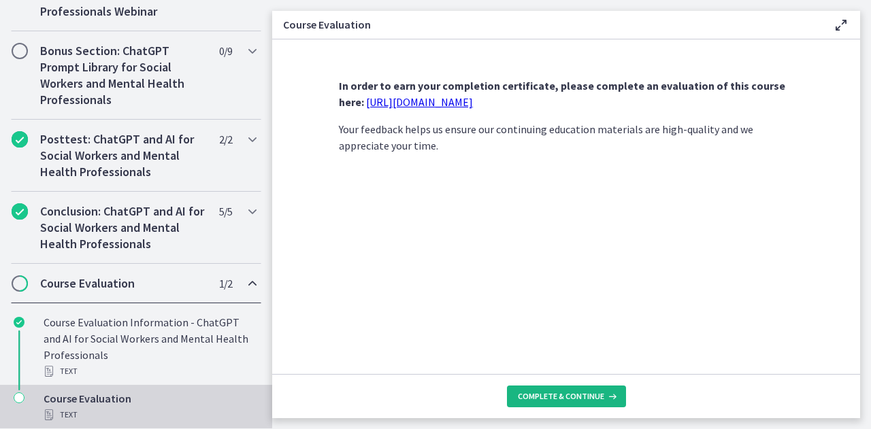
click at [567, 395] on span "Complete & continue" at bounding box center [561, 396] width 86 height 11
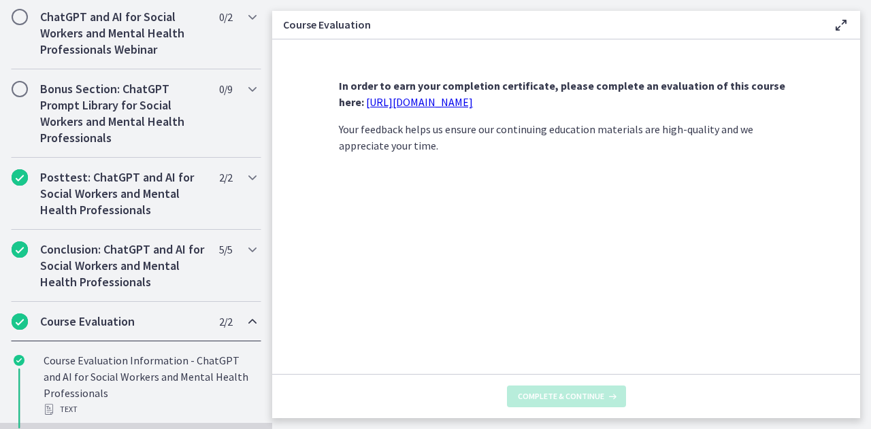
scroll to position [766, 0]
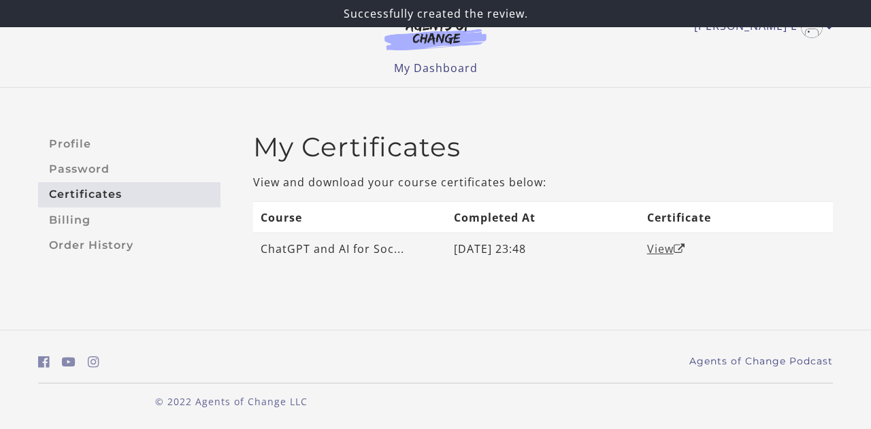
click at [668, 252] on link "View" at bounding box center [666, 248] width 38 height 15
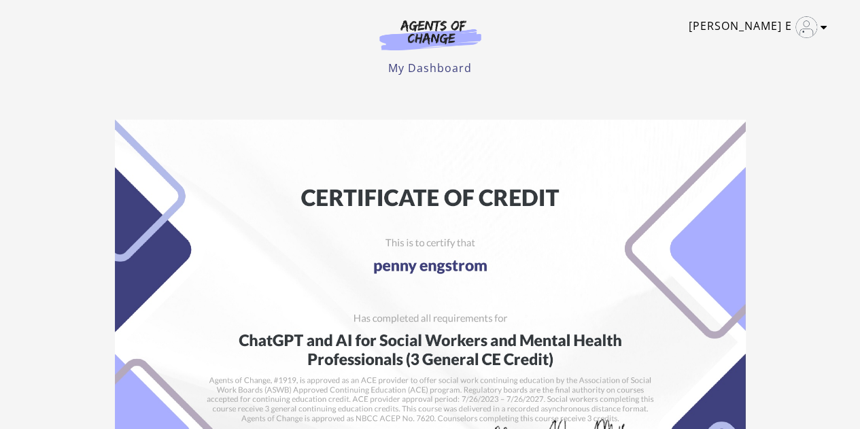
click at [824, 25] on icon "Toggle menu" at bounding box center [824, 27] width 7 height 11
click at [752, 31] on link "Penny E" at bounding box center [755, 27] width 132 height 22
click at [770, 28] on link "Penny E" at bounding box center [755, 27] width 132 height 22
click at [826, 22] on icon "Toggle menu" at bounding box center [824, 27] width 7 height 11
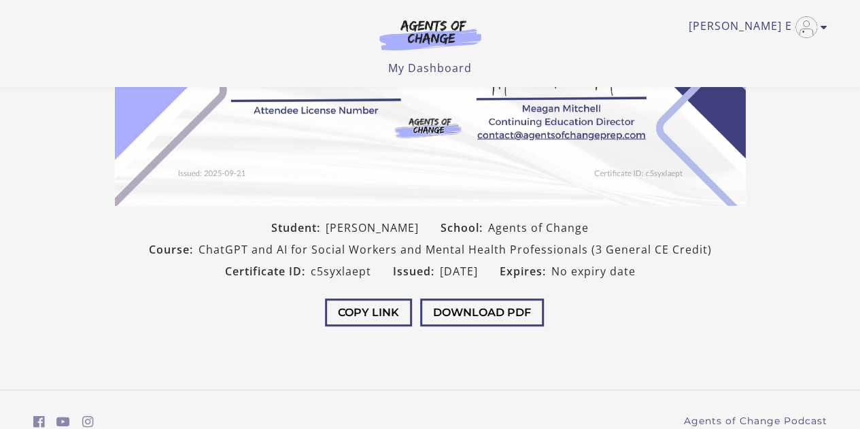
scroll to position [271, 0]
click at [471, 309] on button "Download PDF" at bounding box center [482, 313] width 124 height 28
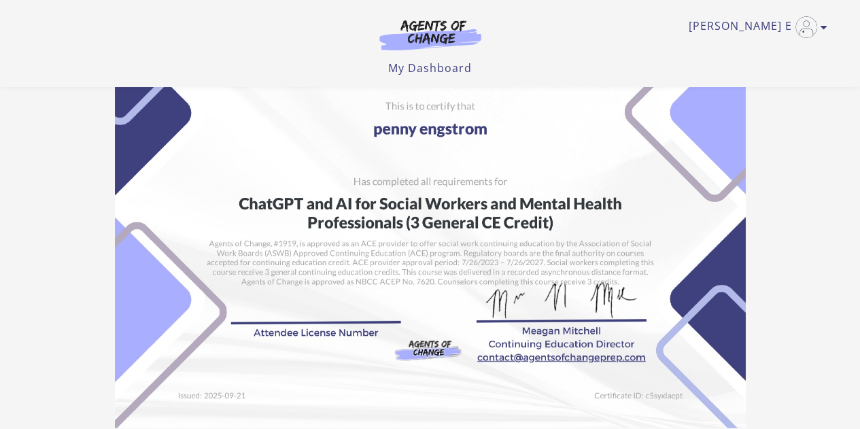
scroll to position [35, 0]
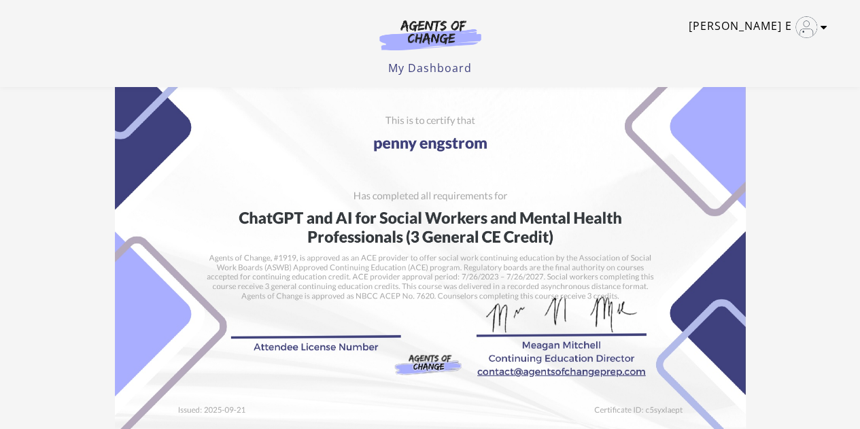
click at [822, 27] on icon "Toggle menu" at bounding box center [824, 27] width 7 height 11
click at [762, 99] on link "Sign Out" at bounding box center [771, 95] width 120 height 23
